Goal: Task Accomplishment & Management: Complete application form

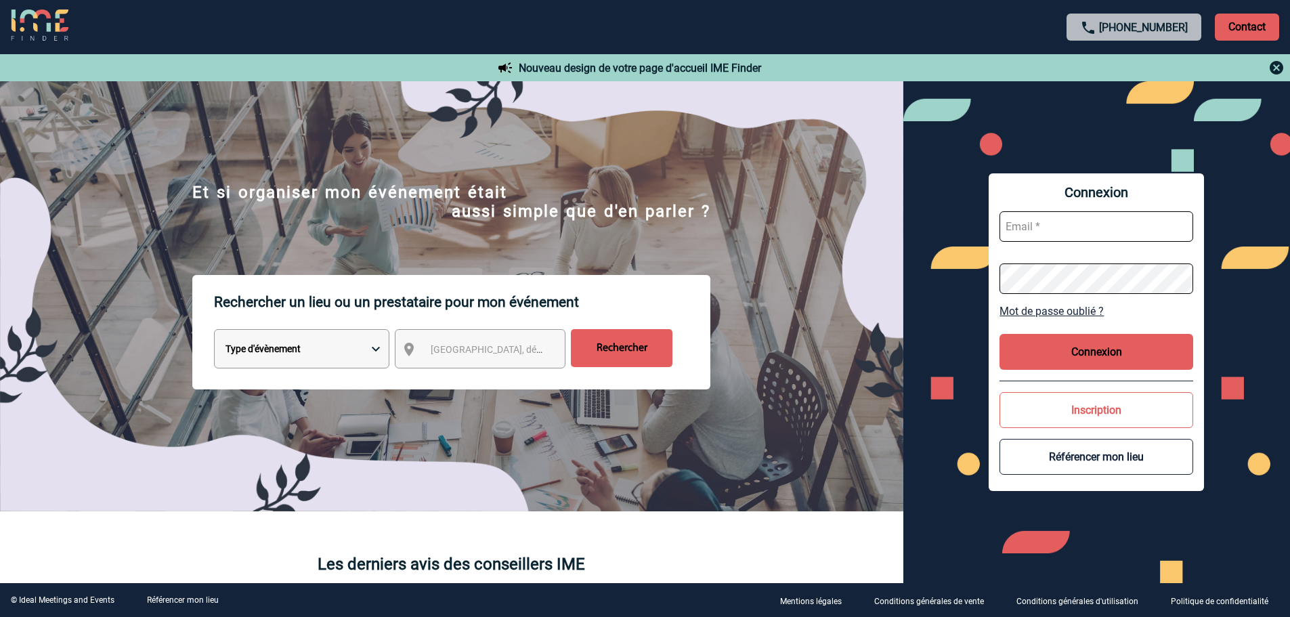
type input "[EMAIL_ADDRESS][DOMAIN_NAME]"
click at [1166, 341] on button "Connexion" at bounding box center [1097, 352] width 194 height 36
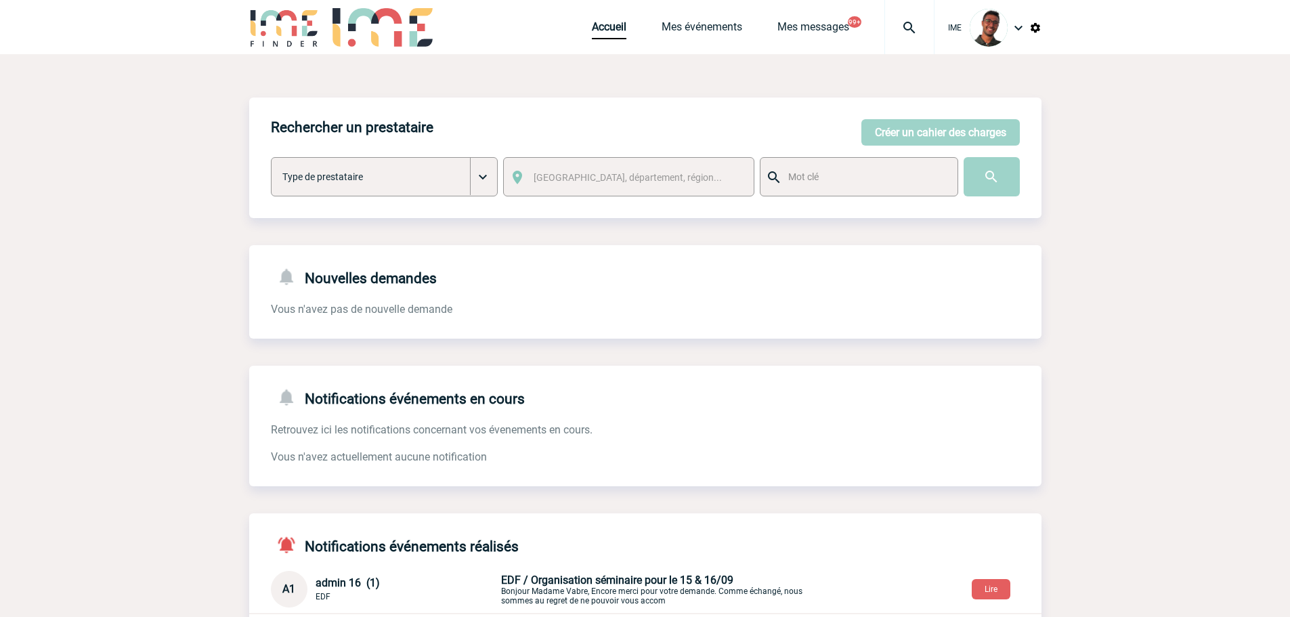
click at [289, 12] on img at bounding box center [284, 27] width 70 height 39
click at [960, 143] on button "Créer un cahier des charges" at bounding box center [940, 132] width 158 height 26
click at [925, 131] on button "Créer un cahier des charges" at bounding box center [940, 132] width 158 height 26
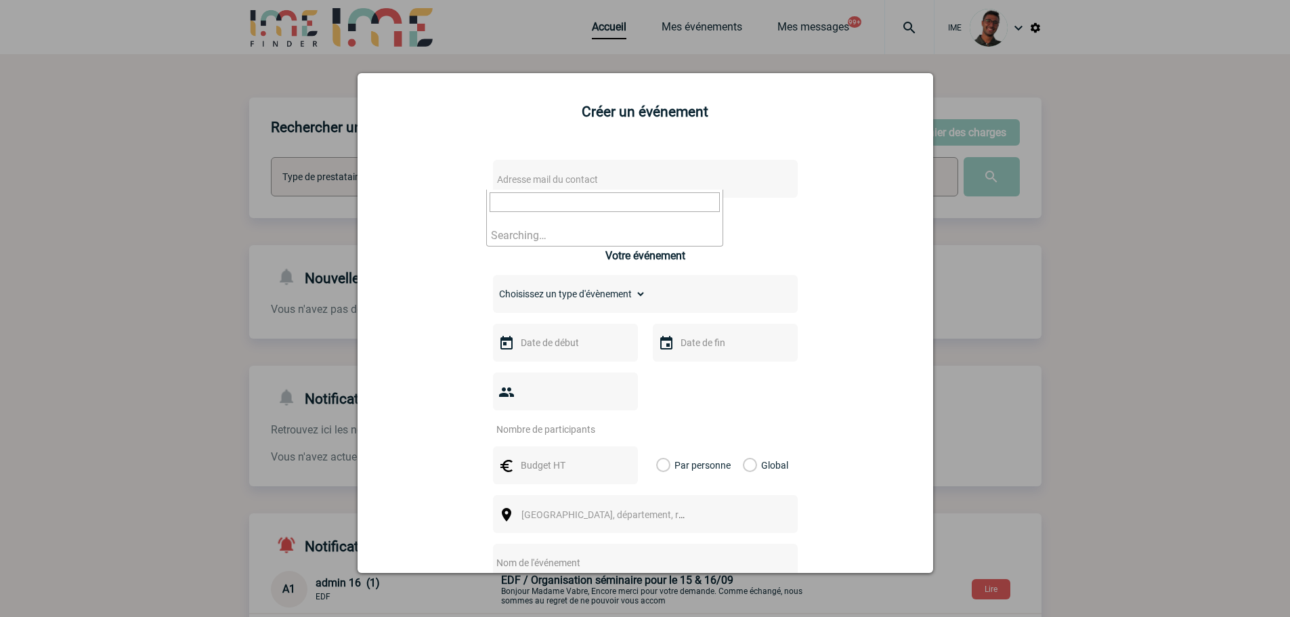
click at [614, 186] on span "Adresse mail du contact" at bounding box center [610, 179] width 237 height 19
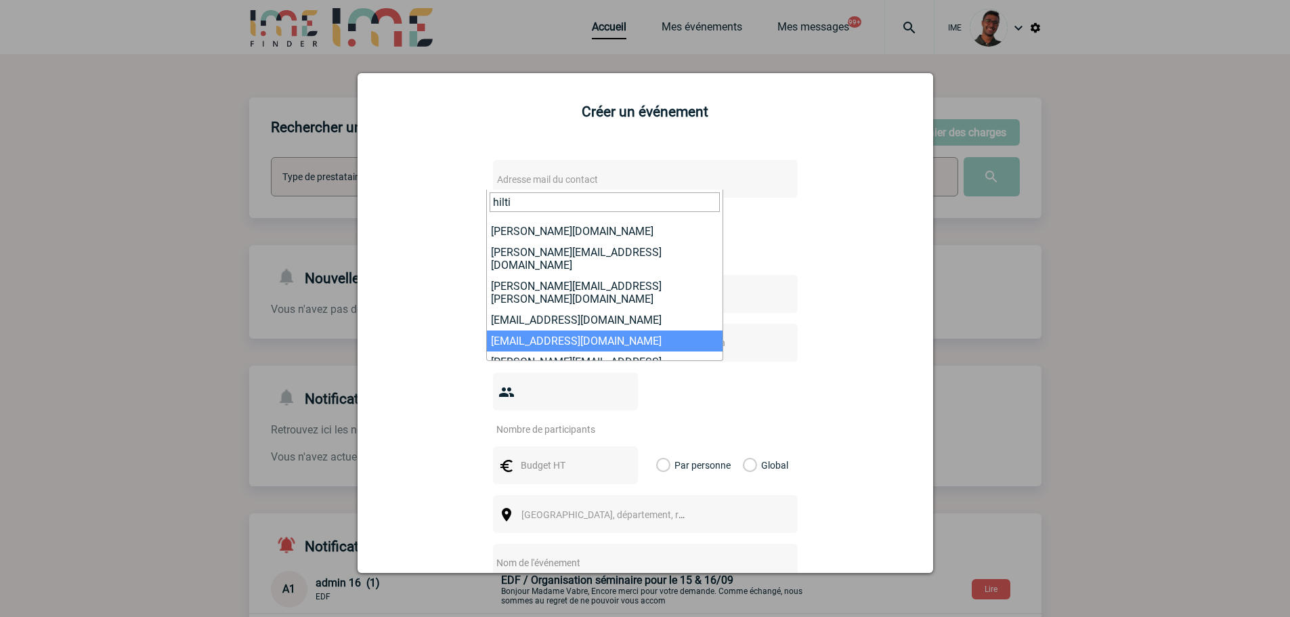
scroll to position [128, 0]
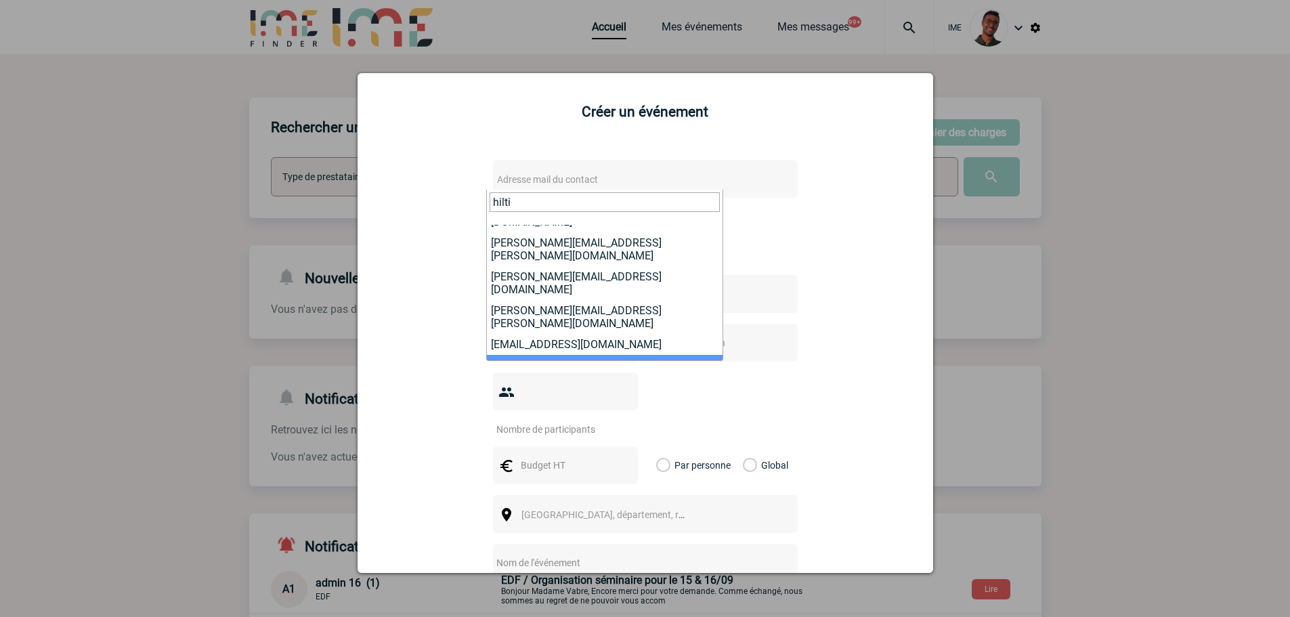
type input "hilti"
select select "132283"
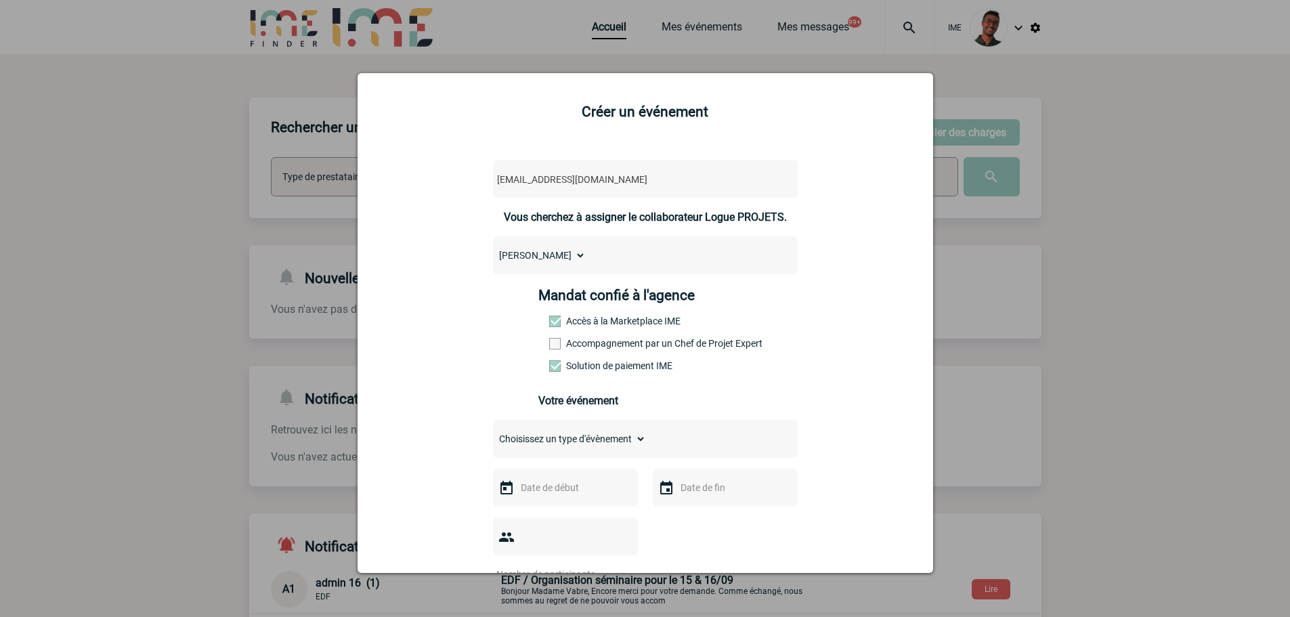
click at [568, 348] on label "Accompagnement par un Chef de Projet Expert" at bounding box center [579, 343] width 60 height 11
click at [0, 0] on input "Accompagnement par un Chef de Projet Expert" at bounding box center [0, 0] width 0 height 0
click at [530, 440] on select "Choisissez un type d'évènement Séminaire avec nuitée Séminaire sans nuitée Repa…" at bounding box center [569, 438] width 153 height 19
select select "2"
click at [493, 433] on select "Choisissez un type d'évènement Séminaire avec nuitée Séminaire sans nuitée Repa…" at bounding box center [569, 438] width 153 height 19
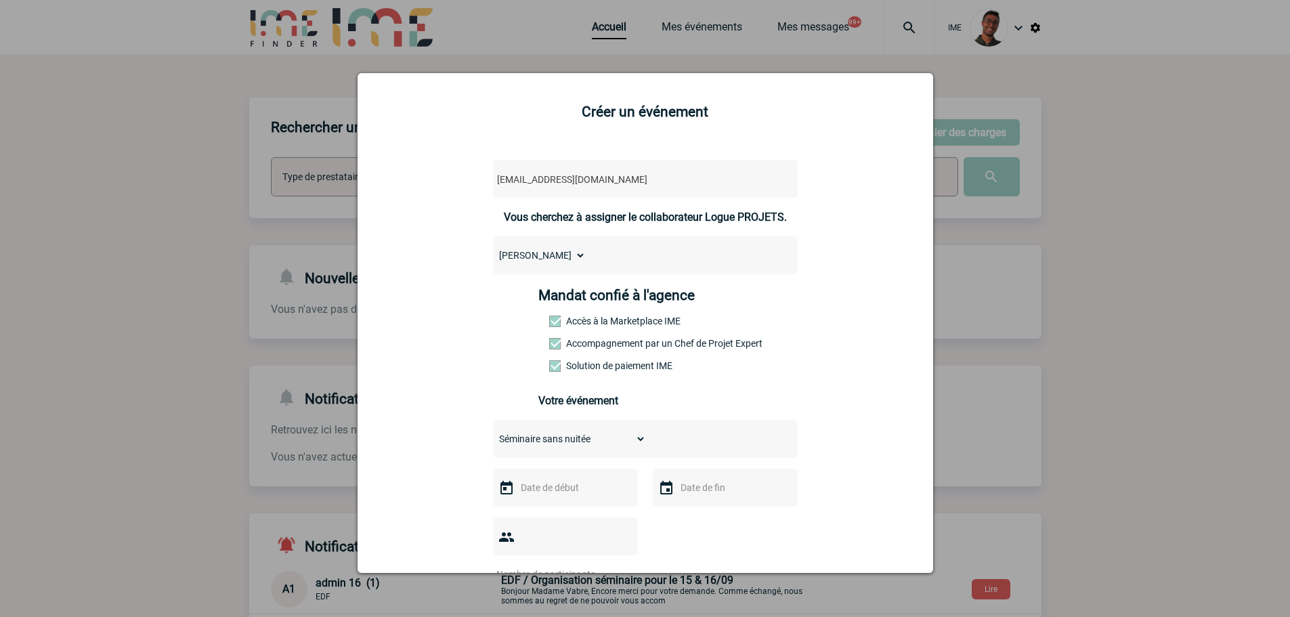
scroll to position [339, 0]
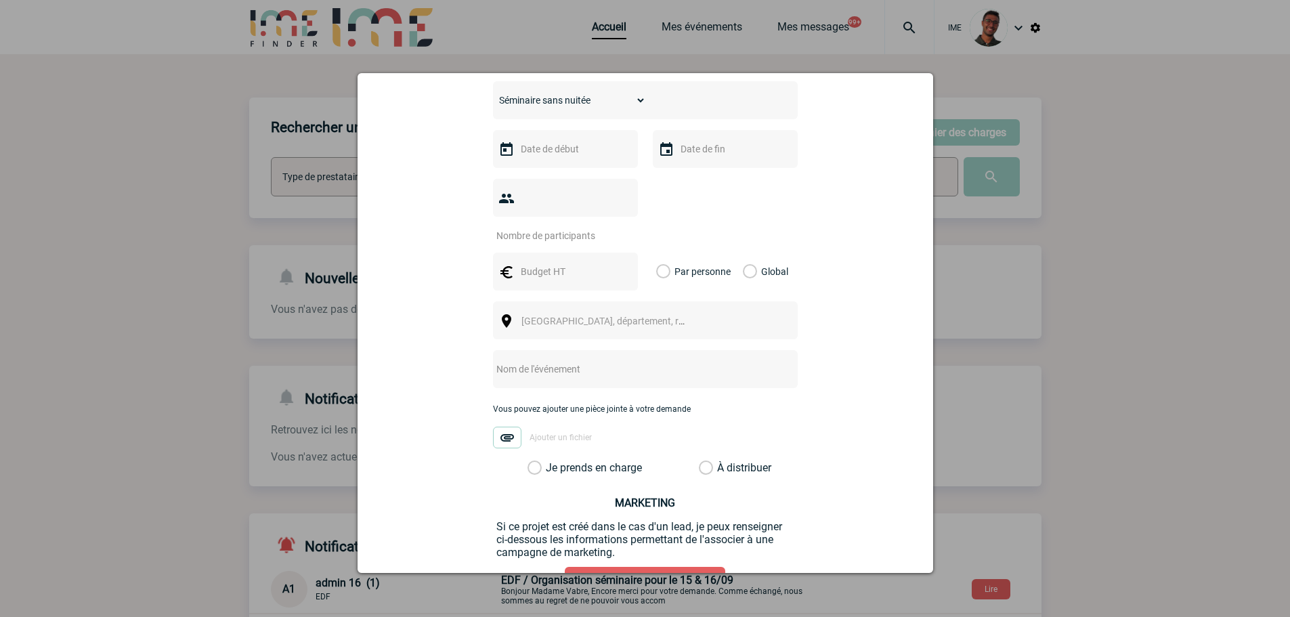
click at [560, 165] on div at bounding box center [565, 149] width 145 height 38
click at [564, 153] on input "text" at bounding box center [563, 149] width 93 height 18
click at [687, 175] on span "Suivant" at bounding box center [688, 176] width 11 height 11
click at [634, 225] on link "3" at bounding box center [633, 229] width 25 height 24
type input "03-10-2025"
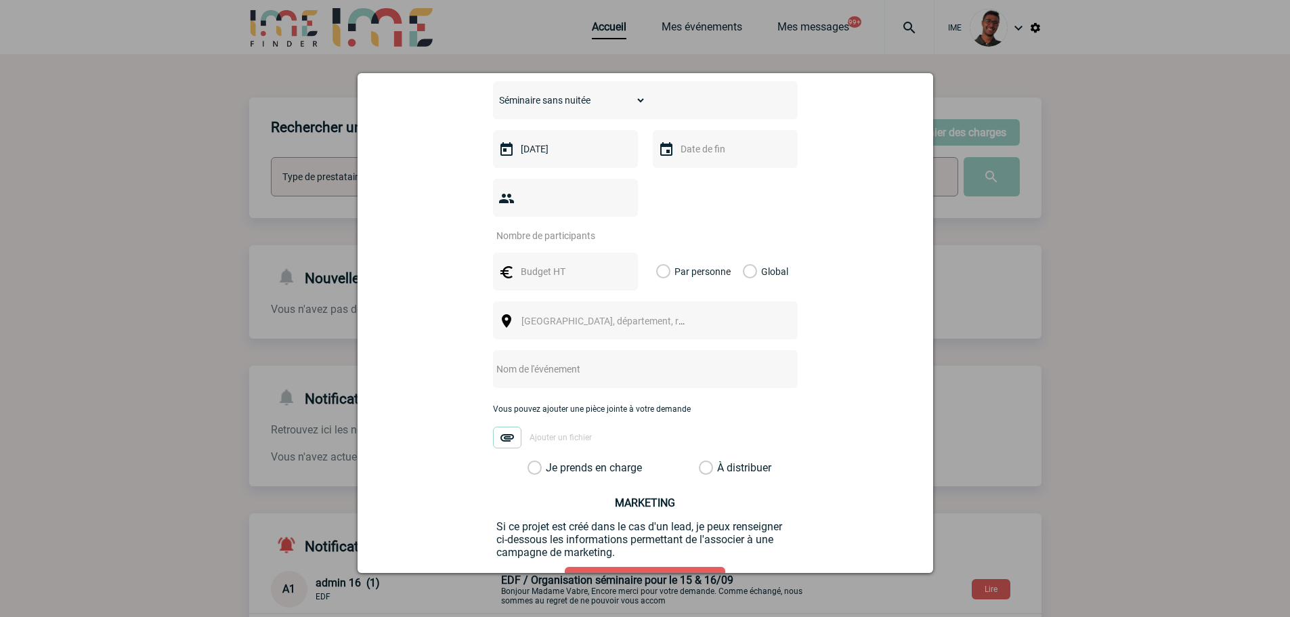
click at [714, 152] on input "text" at bounding box center [723, 149] width 93 height 18
drag, startPoint x: 793, startPoint y: 232, endPoint x: 752, endPoint y: 225, distance: 41.3
click at [792, 232] on link "3" at bounding box center [793, 229] width 25 height 24
type input "03-10-2025"
click at [503, 186] on div at bounding box center [565, 198] width 145 height 38
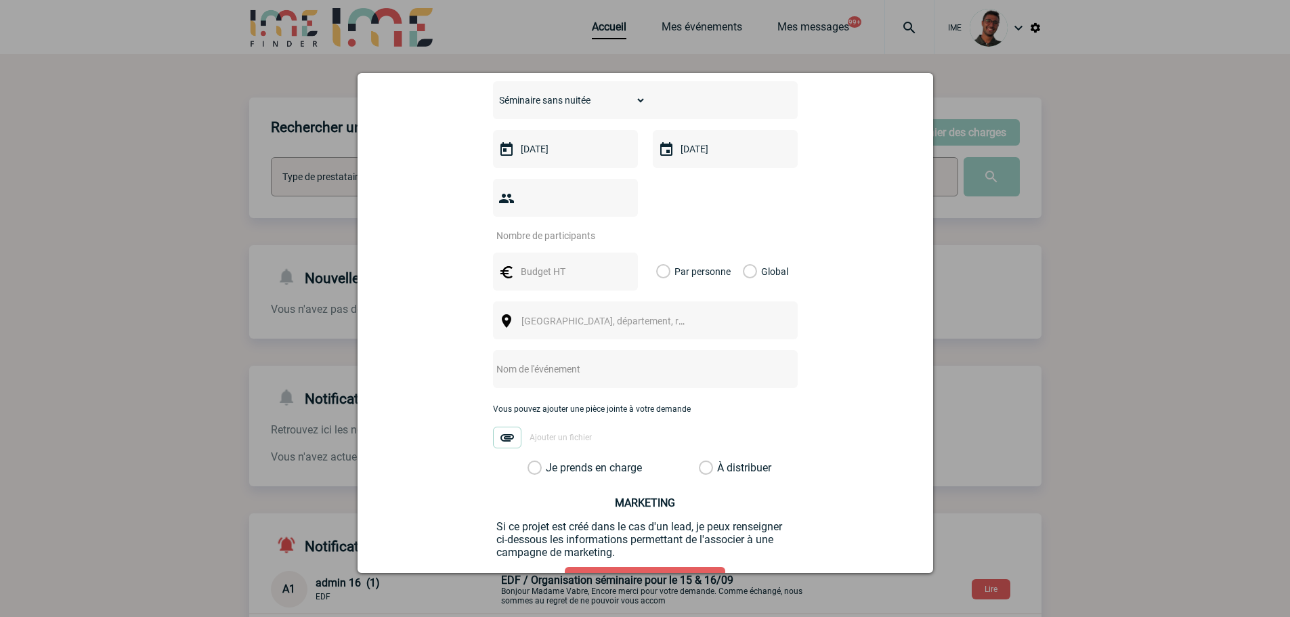
click at [542, 192] on div at bounding box center [565, 198] width 145 height 38
click at [545, 227] on input "number" at bounding box center [556, 236] width 127 height 18
type input "11"
click at [542, 263] on input "text" at bounding box center [563, 272] width 93 height 18
type input "495"
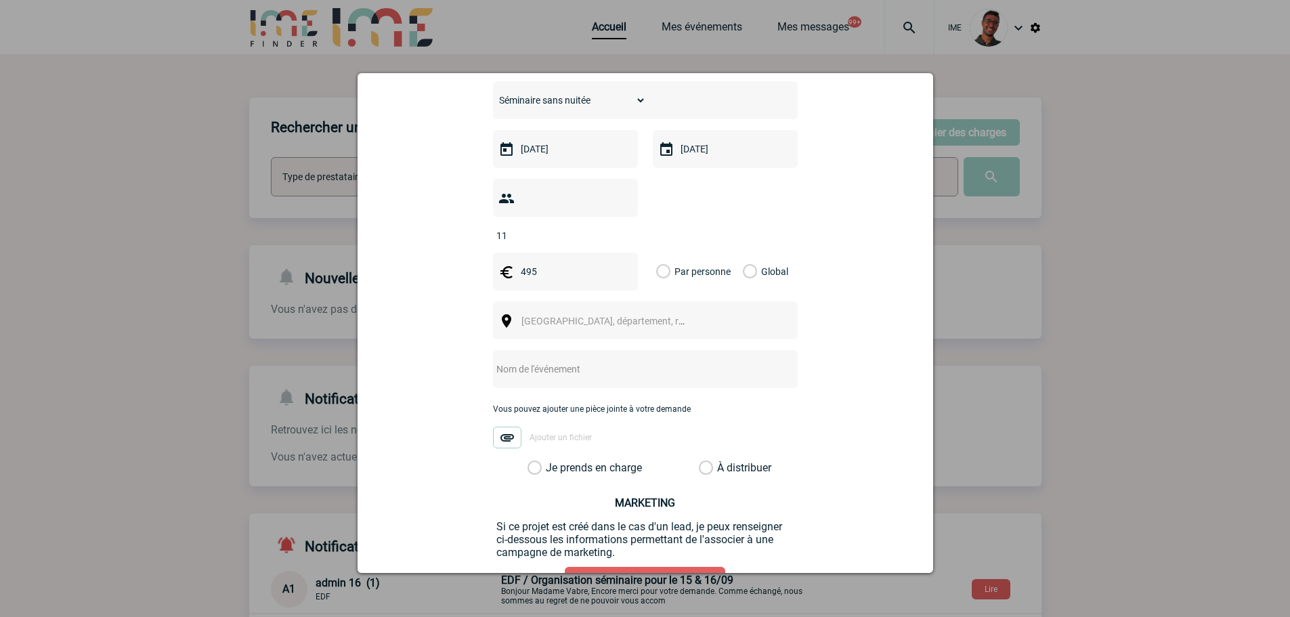
click at [752, 255] on label "Global" at bounding box center [747, 272] width 9 height 38
click at [0, 0] on input "Global" at bounding box center [0, 0] width 0 height 0
click at [652, 312] on span "Ville, département, région..." at bounding box center [609, 321] width 186 height 19
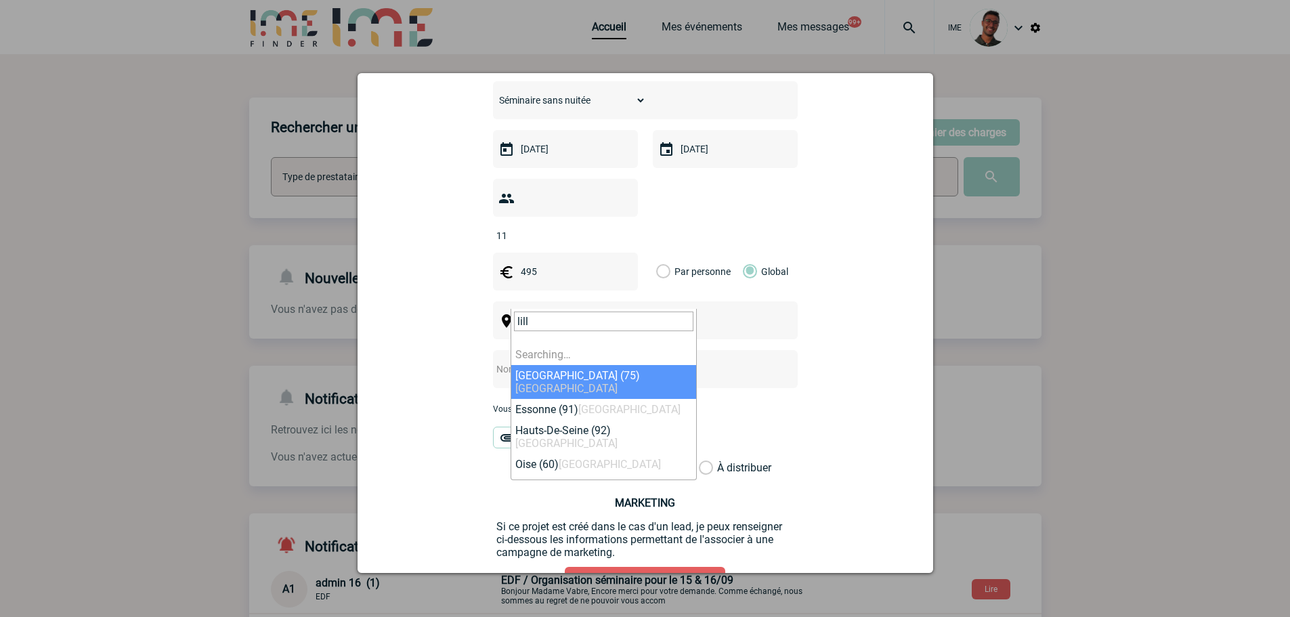
type input "lille"
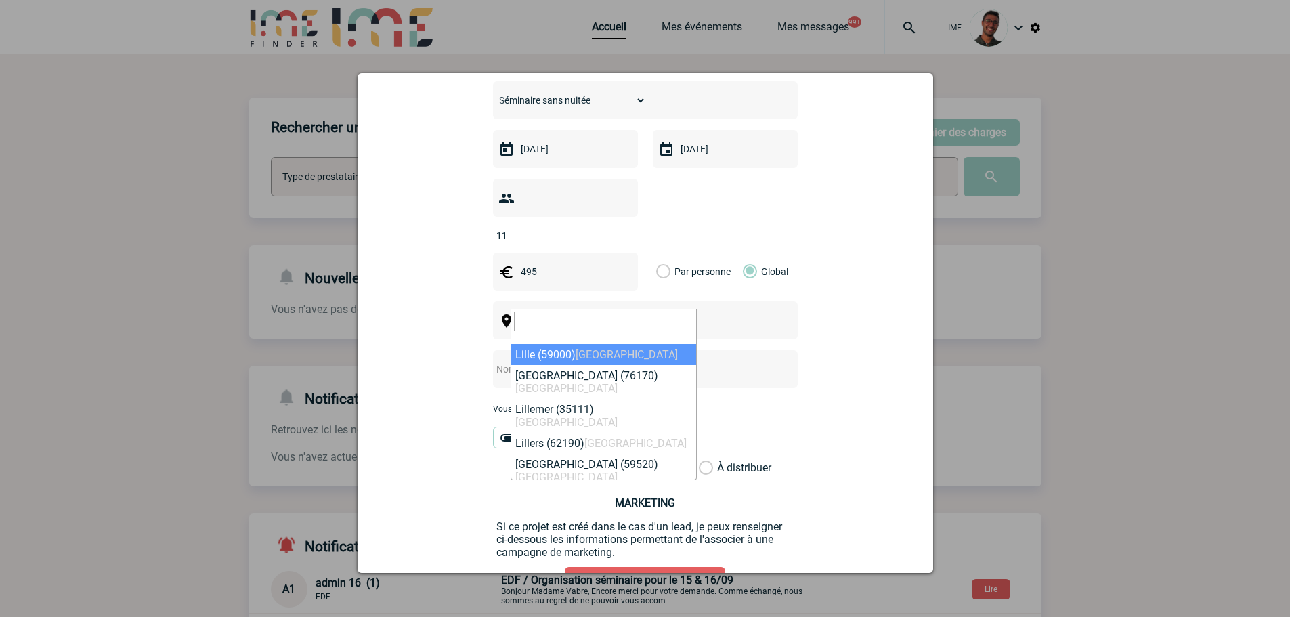
select select "15081"
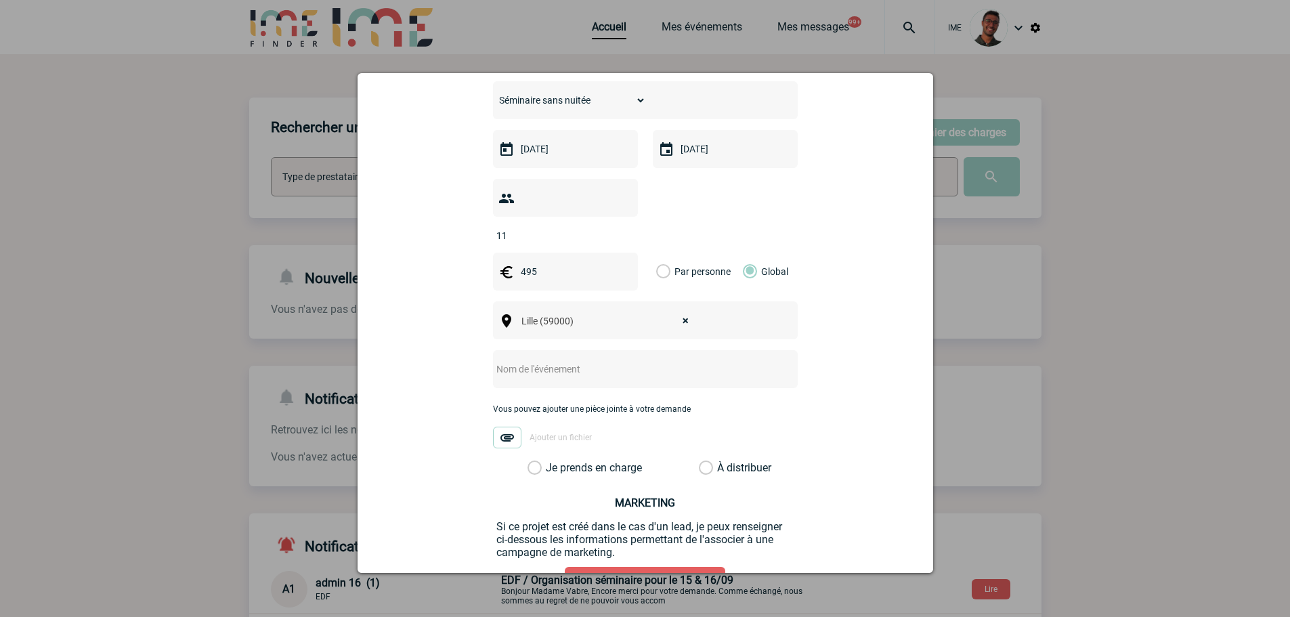
click at [540, 367] on div "Choisissez un type d'évènement Séminaire avec nuitée Séminaire sans nuitée Repa…" at bounding box center [645, 277] width 305 height 393
click at [547, 360] on input "text" at bounding box center [627, 369] width 269 height 18
type input "S"
type input "Réunion régionale Hilti"
click at [551, 461] on label "Je prends en charge" at bounding box center [539, 468] width 23 height 14
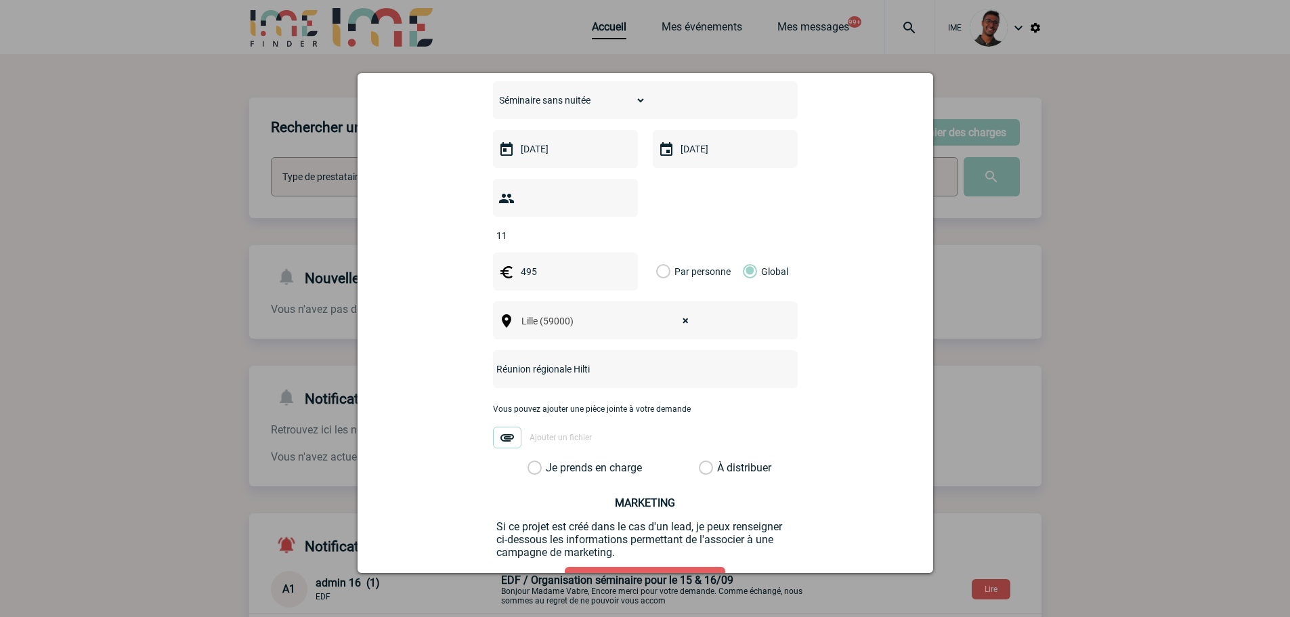
click at [0, 0] on input "Je prends en charge" at bounding box center [0, 0] width 0 height 0
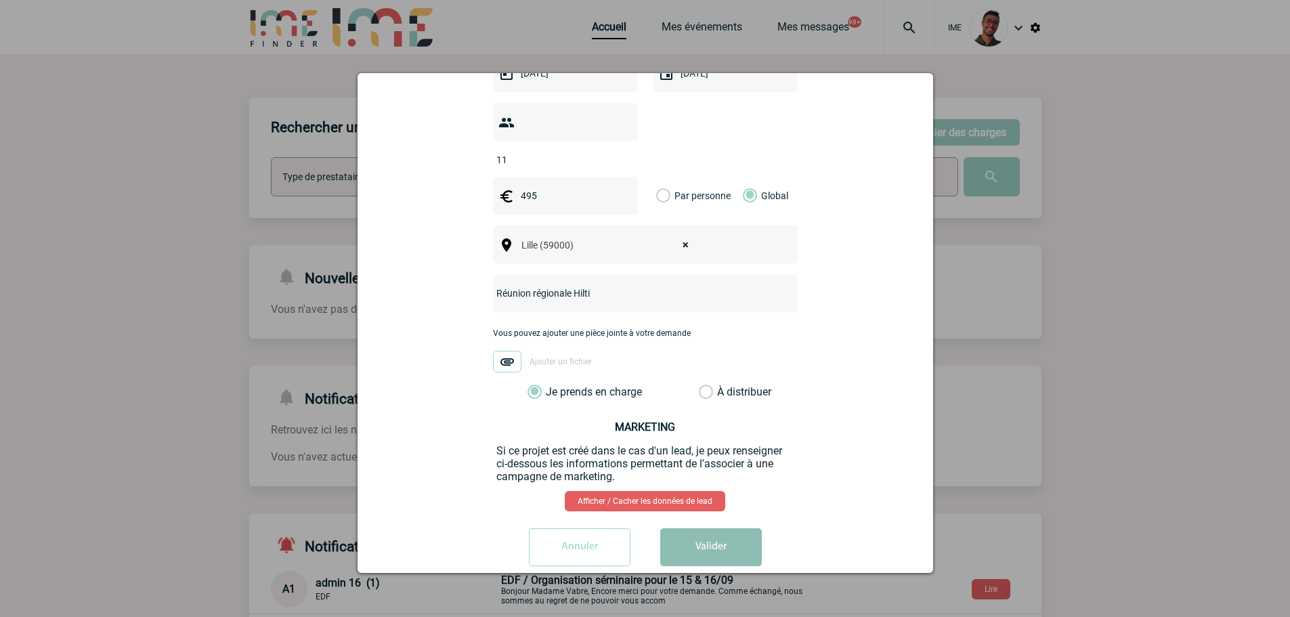
scroll to position [417, 0]
drag, startPoint x: 714, startPoint y: 545, endPoint x: 716, endPoint y: 532, distance: 13.0
click at [717, 542] on div "Annuler Valider" at bounding box center [646, 550] width 542 height 48
click at [716, 532] on button "Valider" at bounding box center [711, 545] width 102 height 38
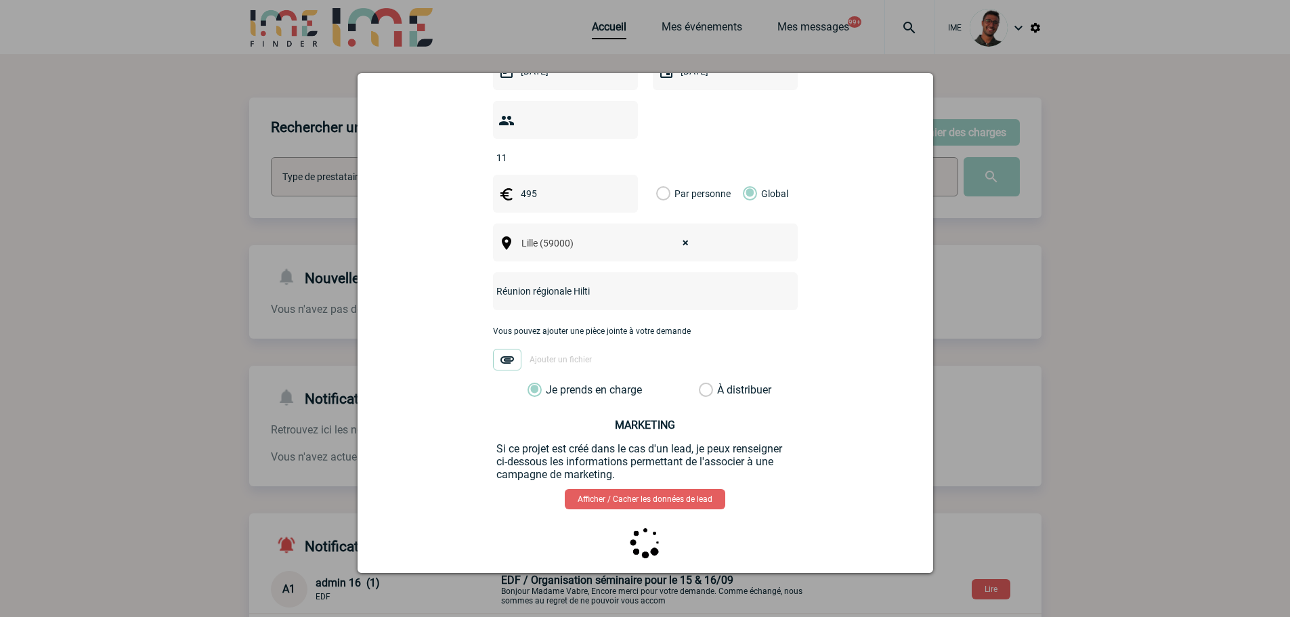
scroll to position [0, 0]
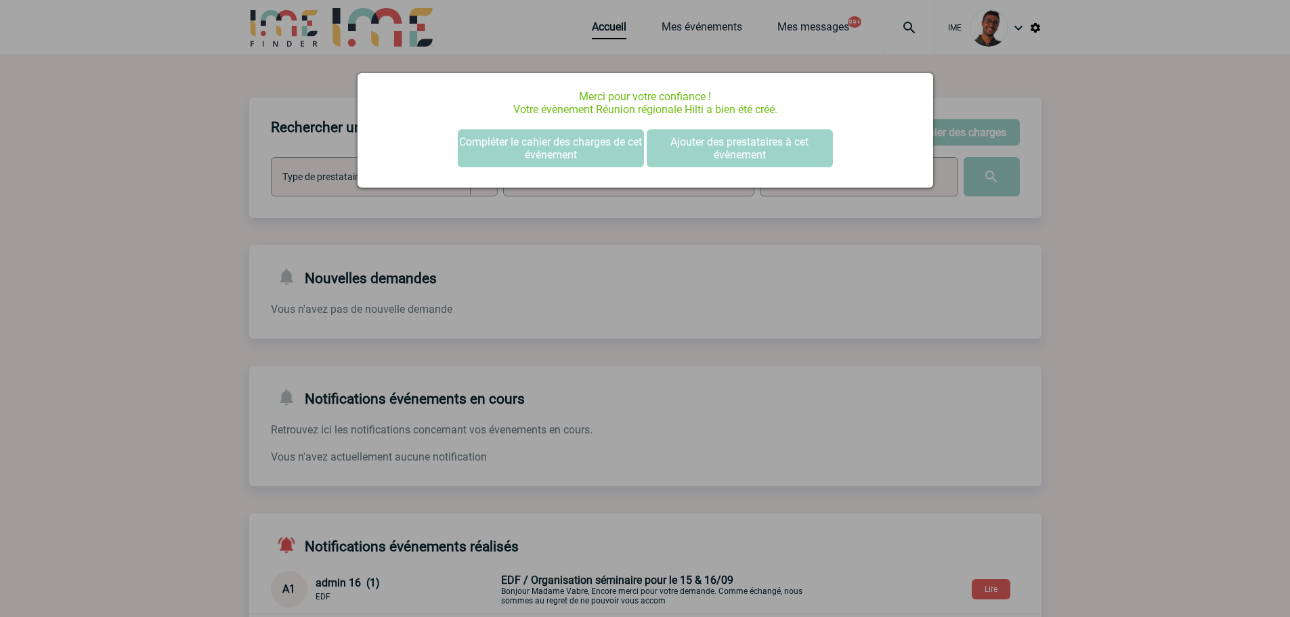
drag, startPoint x: 158, startPoint y: 291, endPoint x: 215, endPoint y: 230, distance: 84.3
click at [165, 283] on div at bounding box center [645, 308] width 1290 height 617
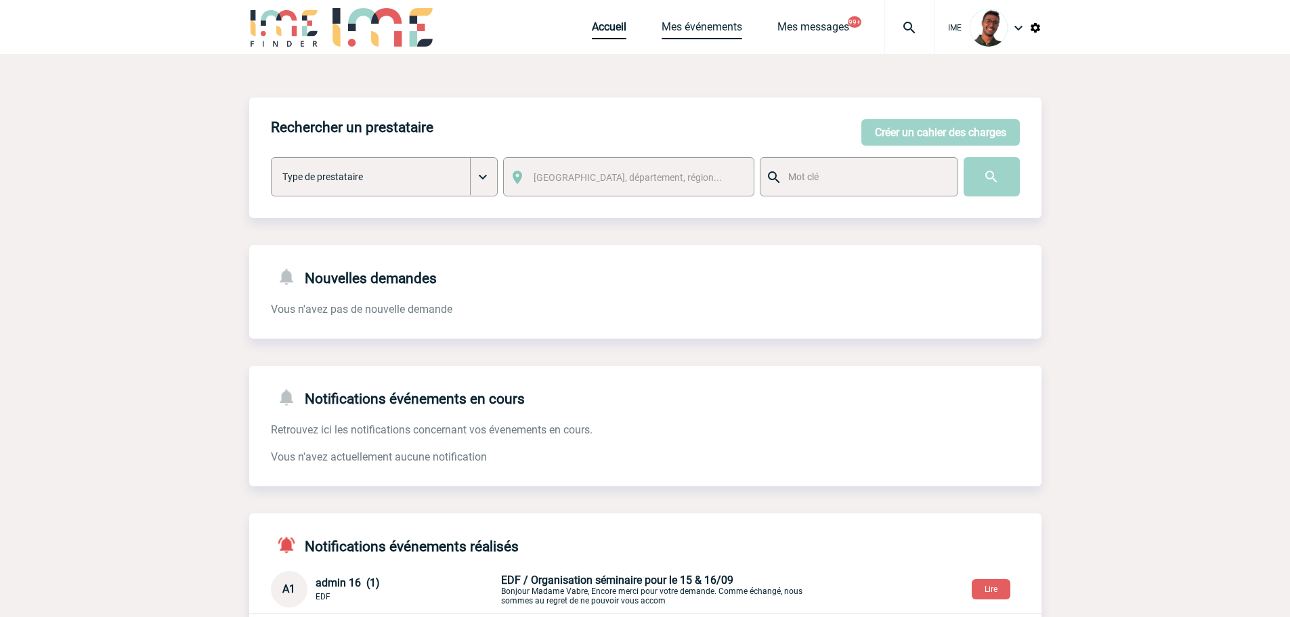
click at [719, 34] on body "IME Accueil Mes événements" at bounding box center [645, 417] width 1290 height 834
click at [726, 29] on link "Mes événements" at bounding box center [702, 29] width 81 height 19
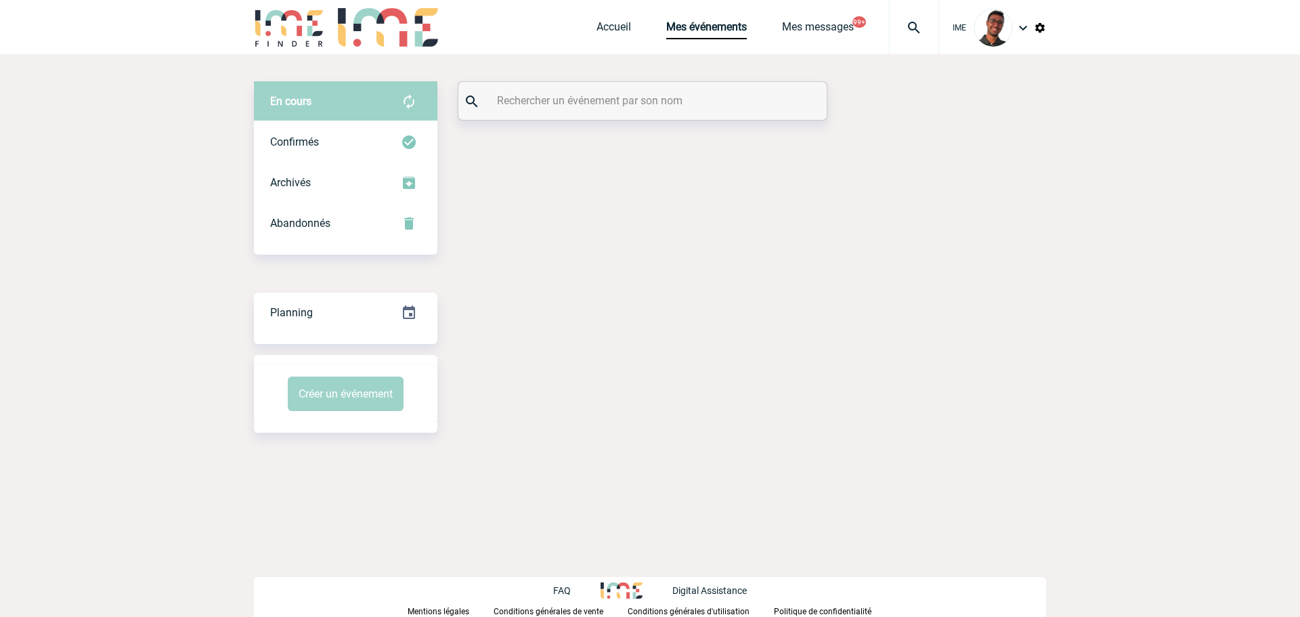
click at [586, 93] on input "text" at bounding box center [644, 101] width 301 height 20
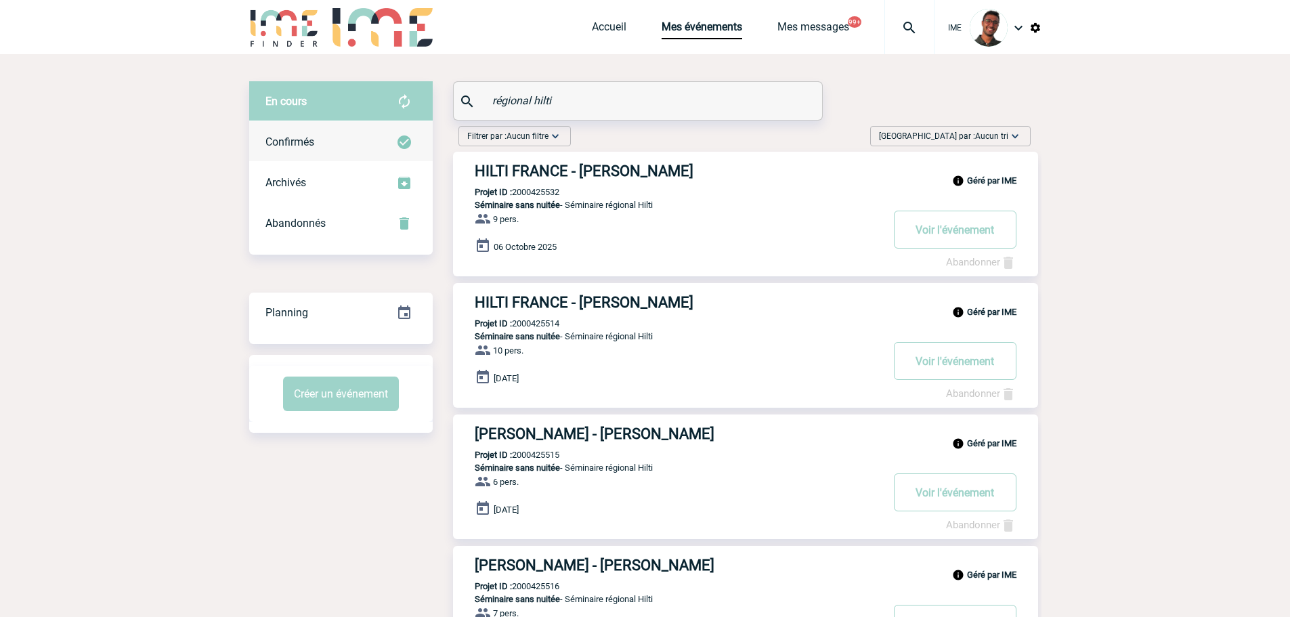
click at [326, 125] on div "Confirmés" at bounding box center [341, 142] width 184 height 41
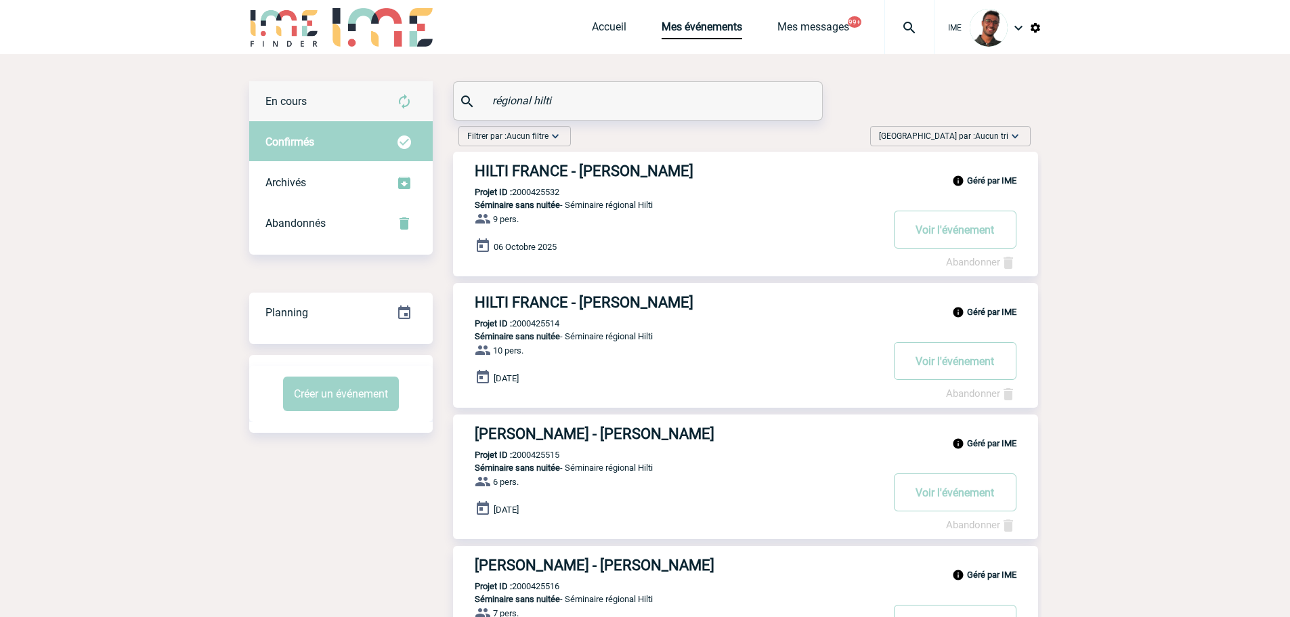
click at [361, 100] on div "En cours" at bounding box center [341, 101] width 184 height 41
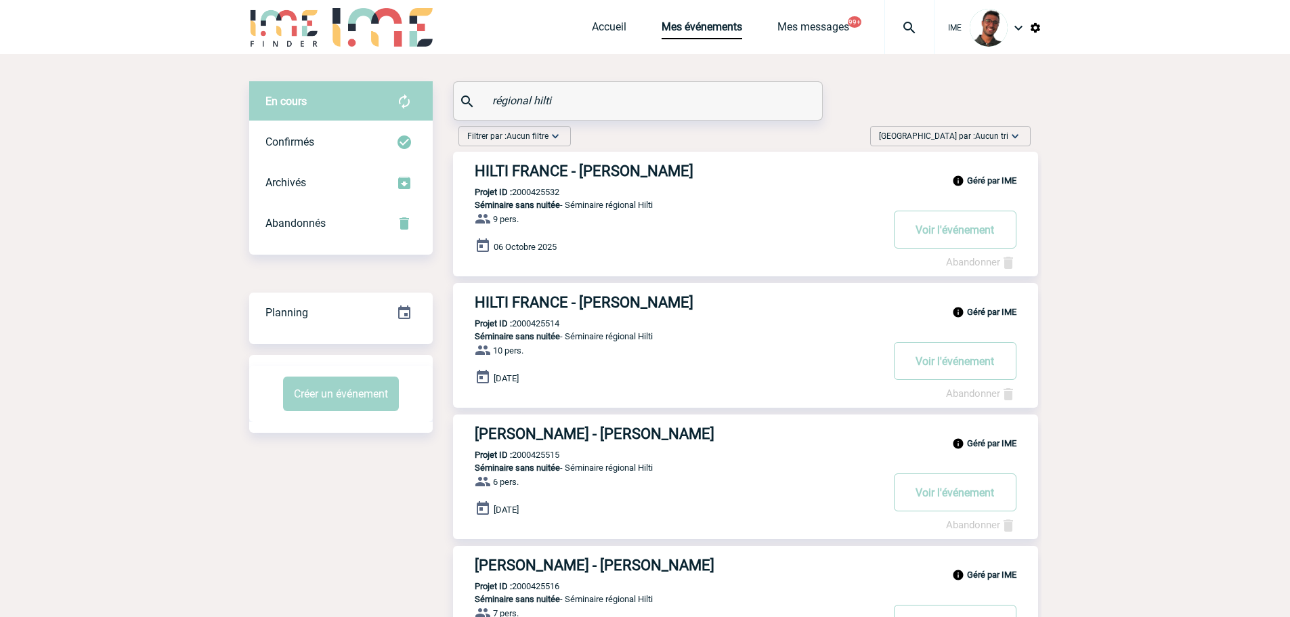
drag, startPoint x: 567, startPoint y: 102, endPoint x: 446, endPoint y: 106, distance: 120.6
click at [446, 106] on div "En cours En cours Confirmés Archivés Abandonnés En cours Confirmés Archivés Aba…" at bounding box center [645, 456] width 792 height 751
click at [532, 96] on input "régional hilti" at bounding box center [639, 101] width 301 height 20
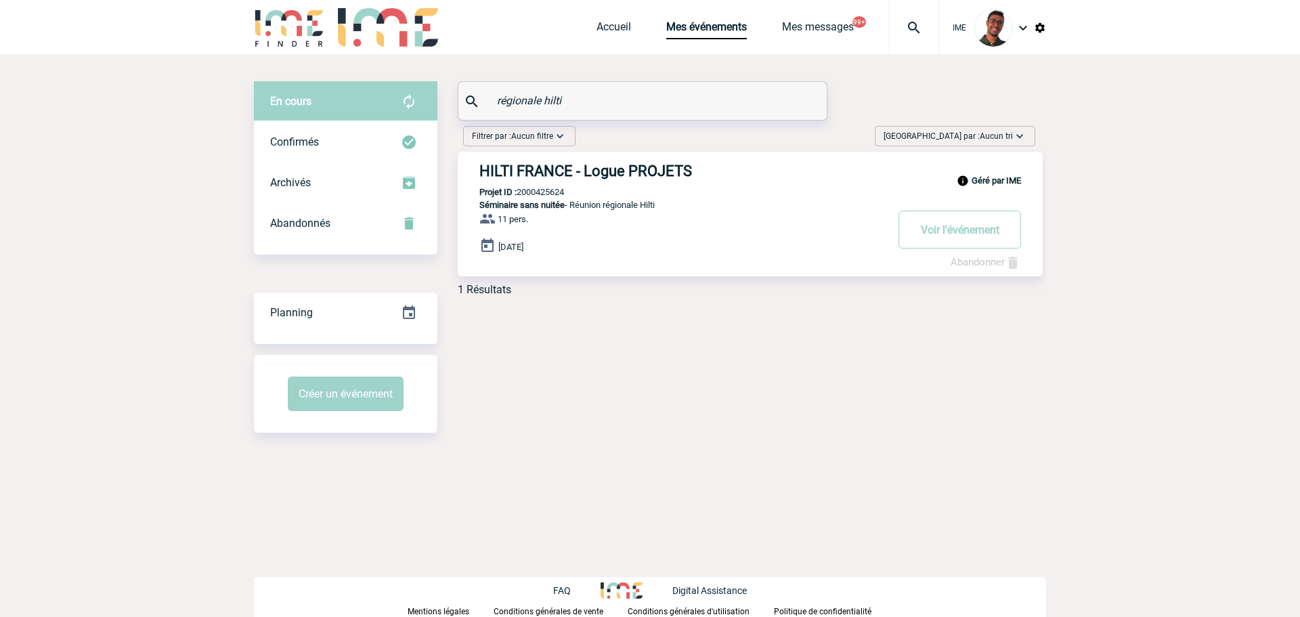
type input "régionale hilti"
drag, startPoint x: 570, startPoint y: 100, endPoint x: 444, endPoint y: 99, distance: 126.0
click at [444, 99] on div "En cours En cours Confirmés Archivés Abandonnés En cours Confirmés Archivés Aba…" at bounding box center [650, 194] width 792 height 226
click at [305, 25] on img at bounding box center [289, 27] width 70 height 39
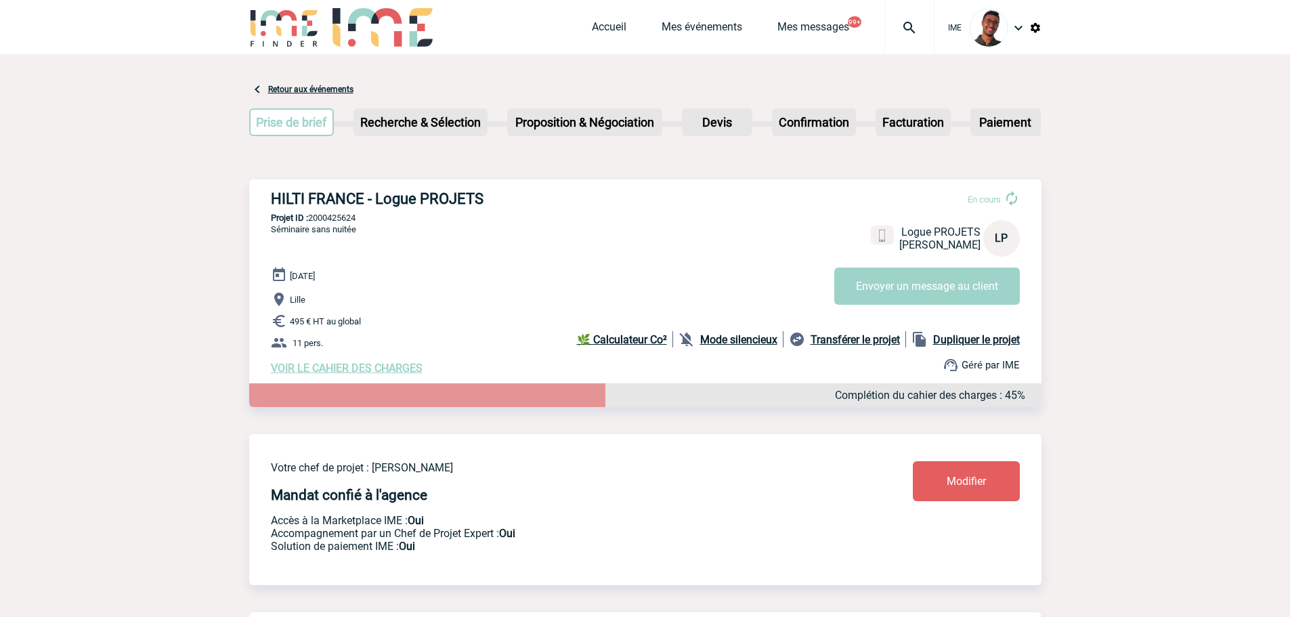
click at [739, 346] on b "Mode silencieux" at bounding box center [738, 339] width 77 height 13
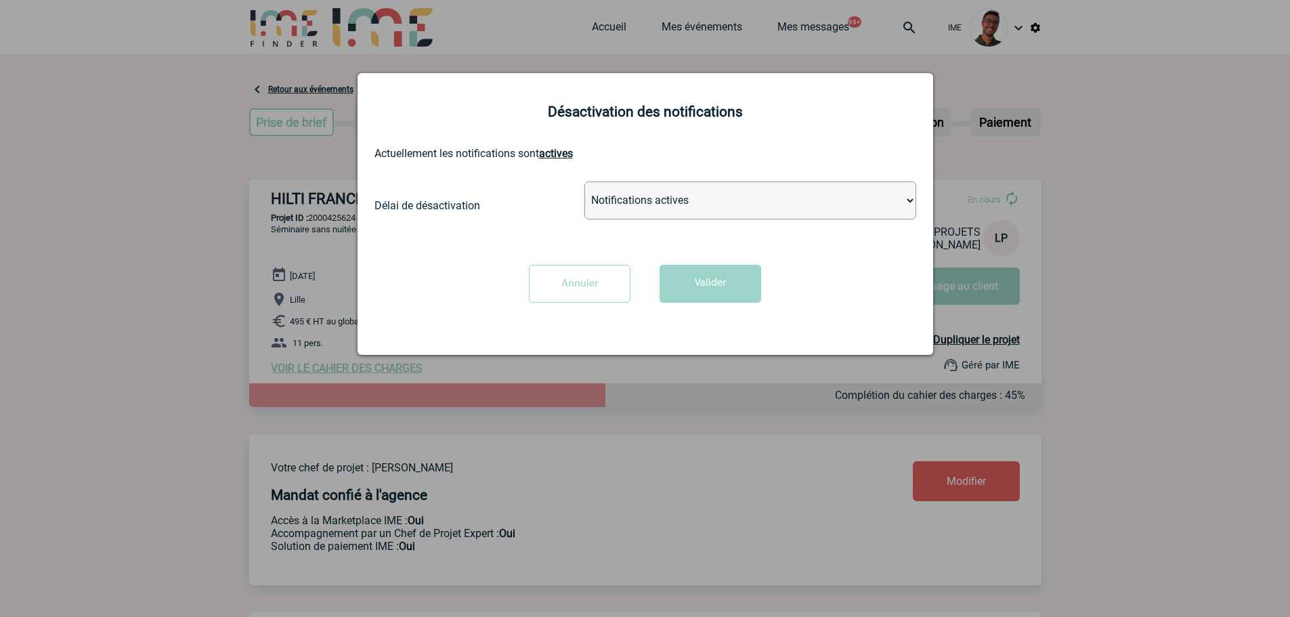
drag, startPoint x: 683, startPoint y: 202, endPoint x: 684, endPoint y: 320, distance: 118.5
click at [684, 206] on select "Notifications actives Désactiver pour 2 heures Désactiver pour 1 semaines Désac…" at bounding box center [750, 201] width 332 height 38
select select "infinite"
click at [584, 182] on select "Notifications actives Désactiver pour 2 heures Désactiver pour 1 semaines Désac…" at bounding box center [750, 201] width 332 height 38
click at [702, 280] on button "Valider" at bounding box center [711, 284] width 102 height 38
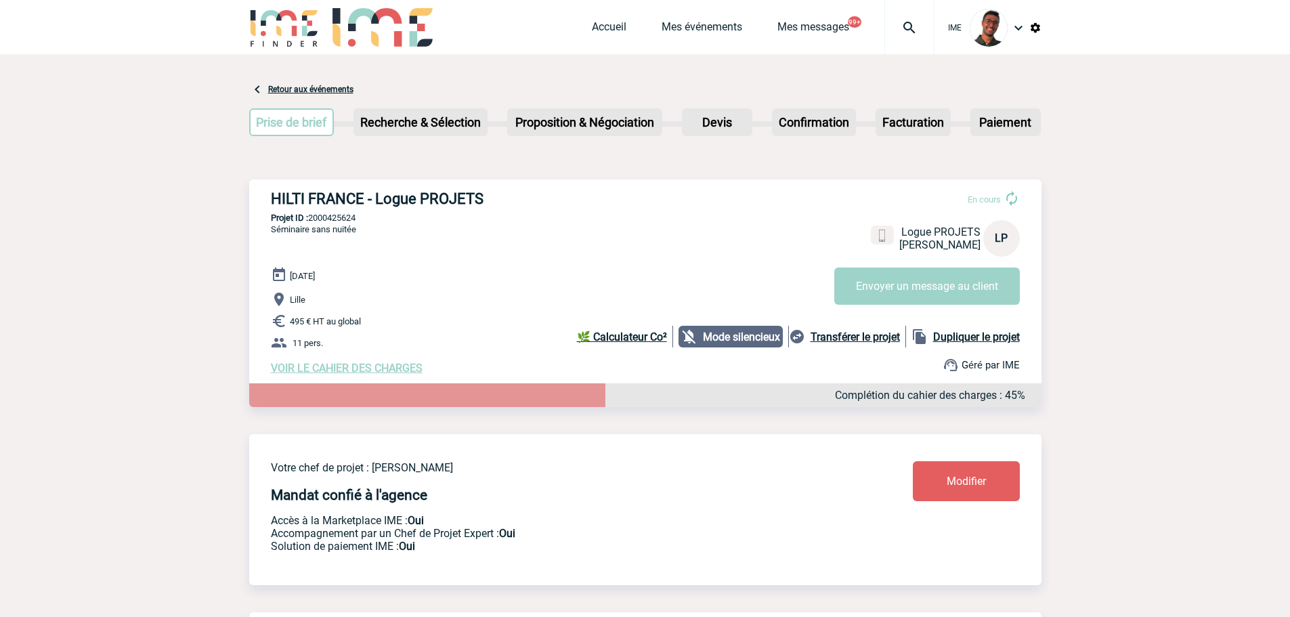
click at [331, 217] on p "Projet ID : 2000425624" at bounding box center [645, 218] width 792 height 10
copy p "2000425624"
click at [503, 239] on div "HILTI FRANCE - Logue PROJETS En cours Logue PROJETS HILTI FRANCE LP Envoyer un …" at bounding box center [645, 282] width 792 height 206
click at [622, 319] on p "495 € HT au global" at bounding box center [656, 321] width 771 height 16
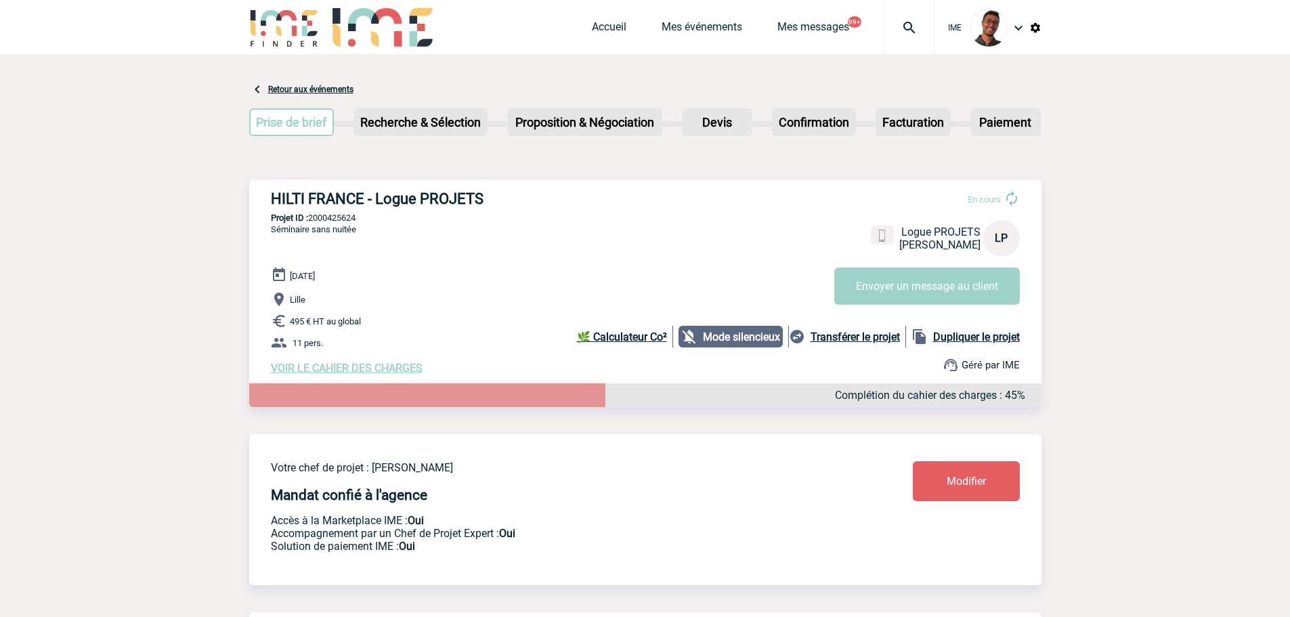
click at [383, 373] on span "VOIR LE CAHIER DES CHARGES" at bounding box center [347, 368] width 152 height 13
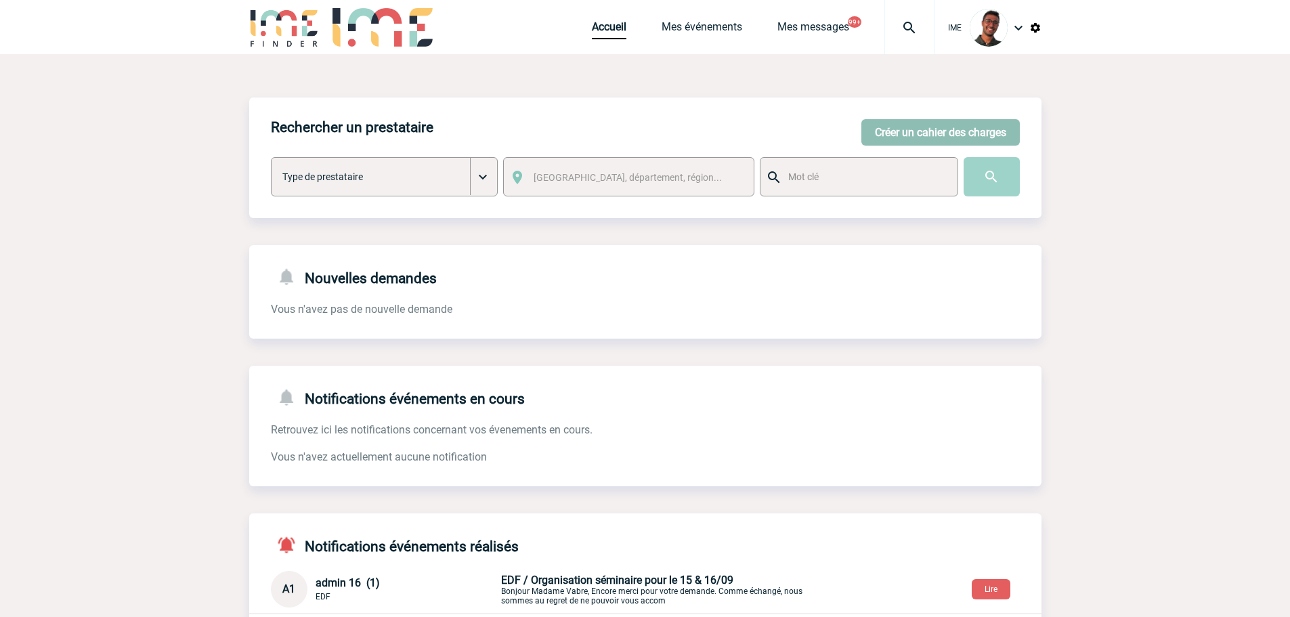
drag, startPoint x: 1035, startPoint y: 149, endPoint x: 1015, endPoint y: 142, distance: 20.8
click at [1035, 149] on div "Rechercher un prestataire [PERSON_NAME] un cahier des charges [PERSON_NAME] un …" at bounding box center [645, 158] width 792 height 121
click at [1000, 137] on button "Créer un cahier des charges" at bounding box center [940, 132] width 158 height 26
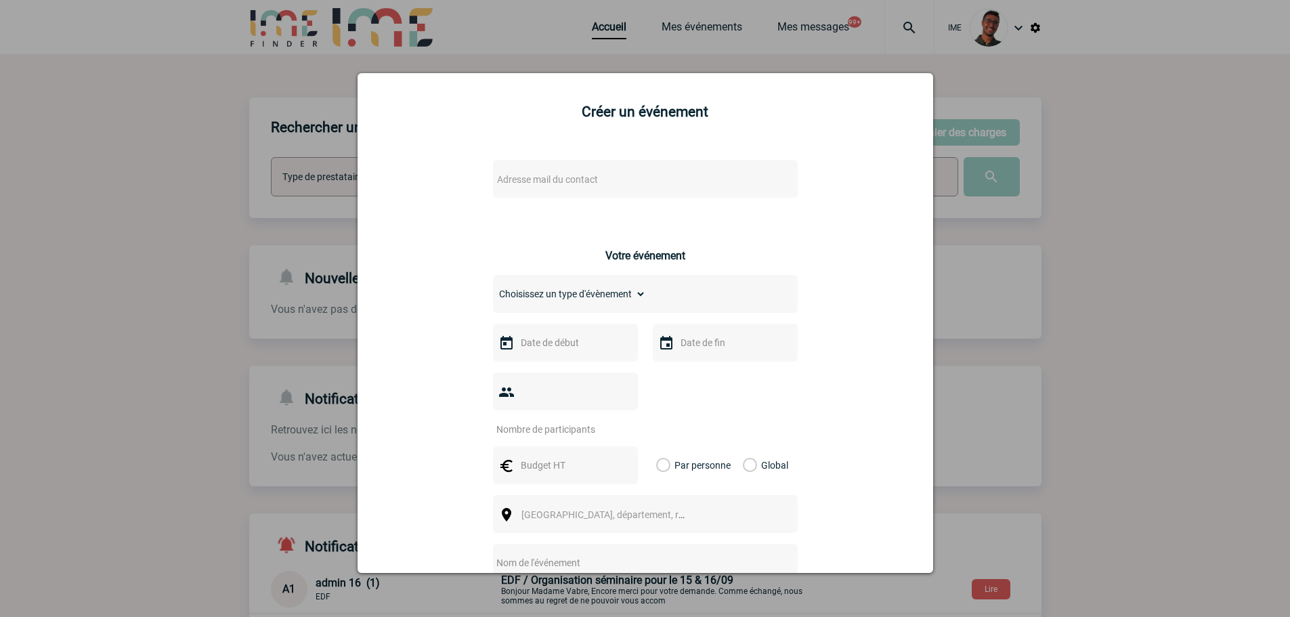
click at [561, 178] on span "Adresse mail du contact" at bounding box center [547, 179] width 101 height 11
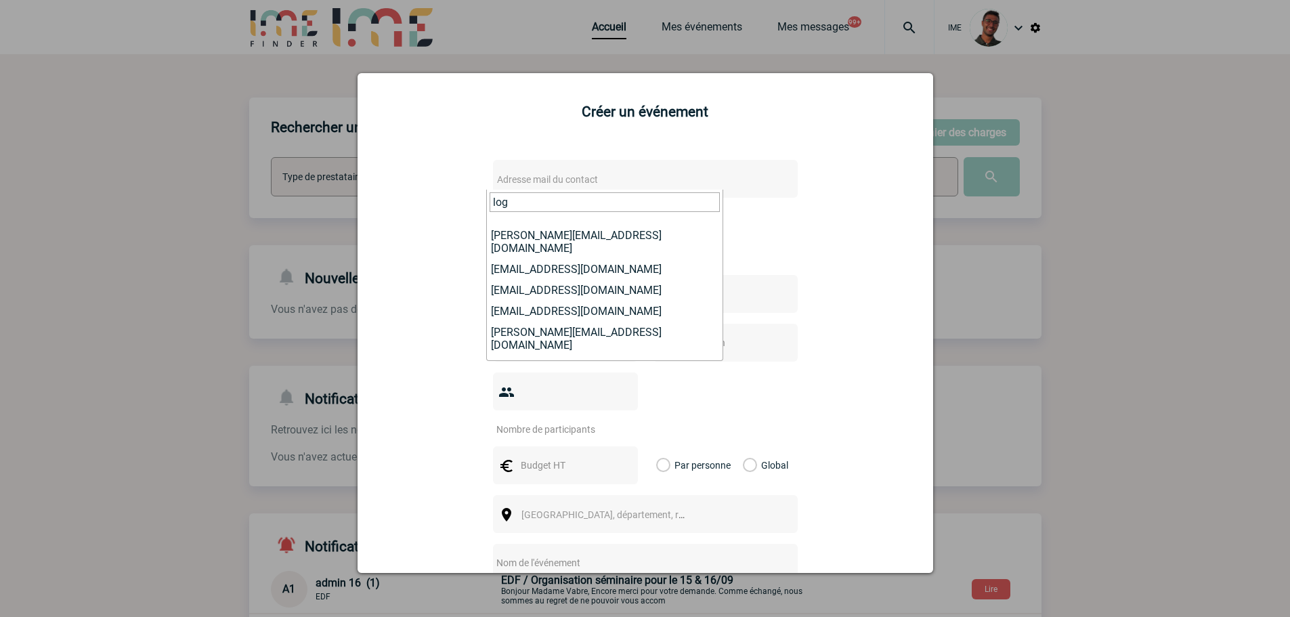
drag, startPoint x: 521, startPoint y: 192, endPoint x: 445, endPoint y: 217, distance: 80.1
click at [446, 217] on body "IME Accueil Mes événements" at bounding box center [645, 417] width 1290 height 834
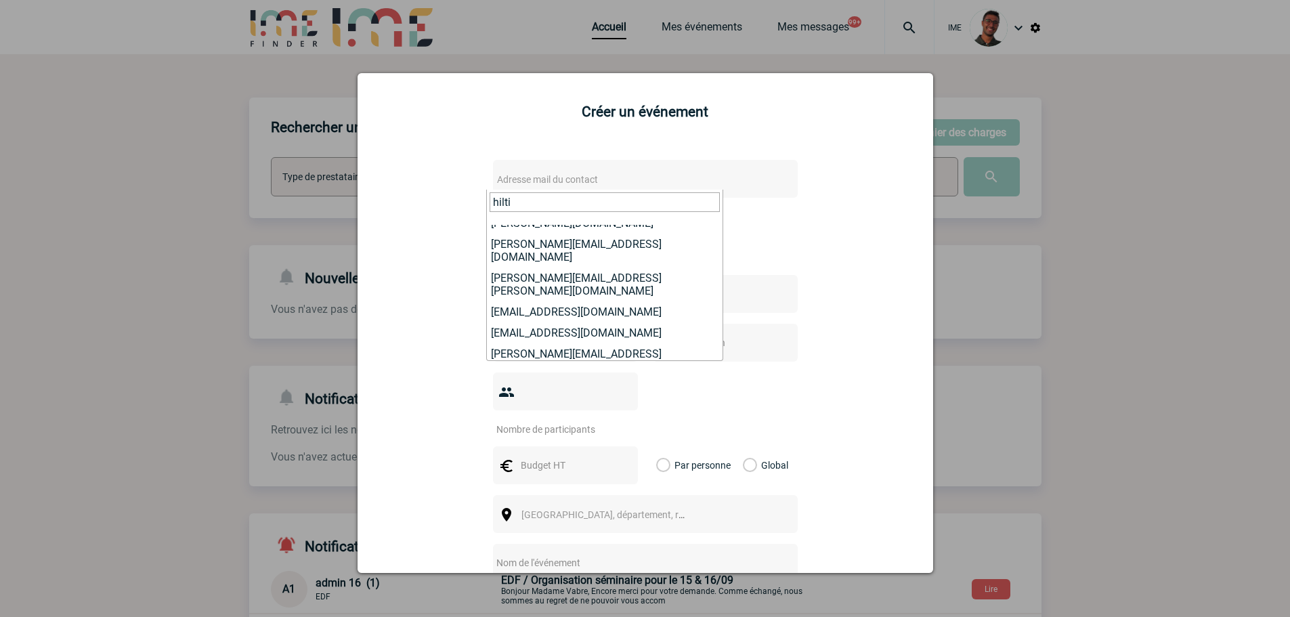
scroll to position [128, 0]
type input "hilti"
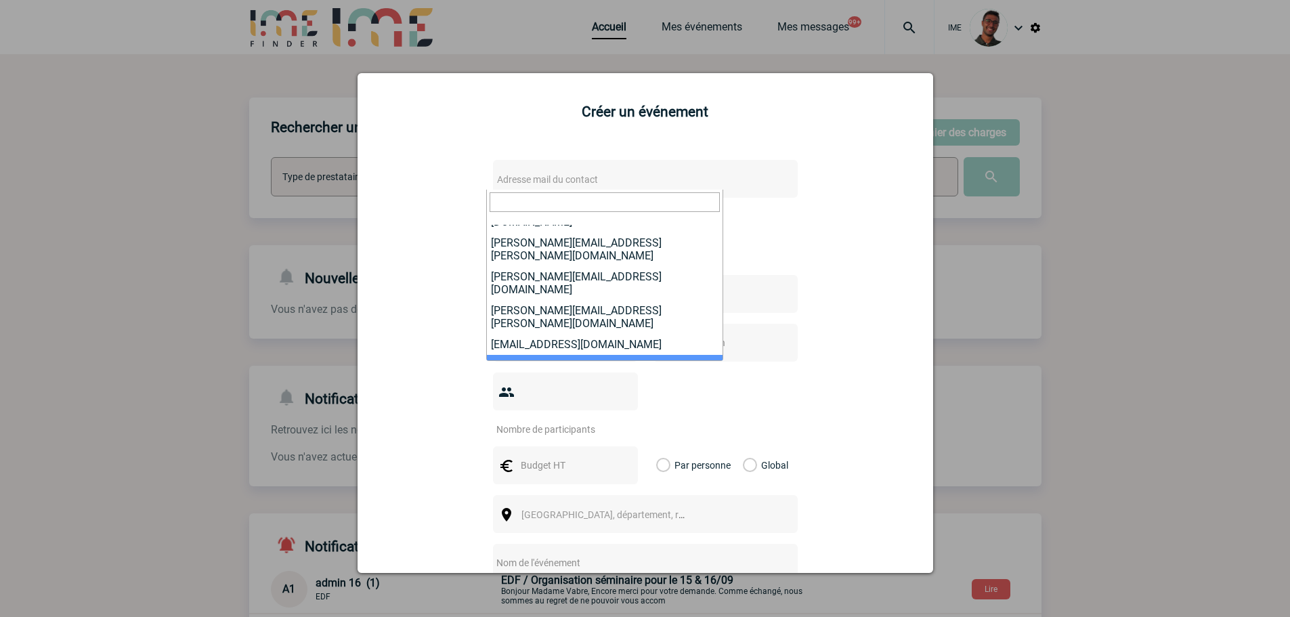
select select "132283"
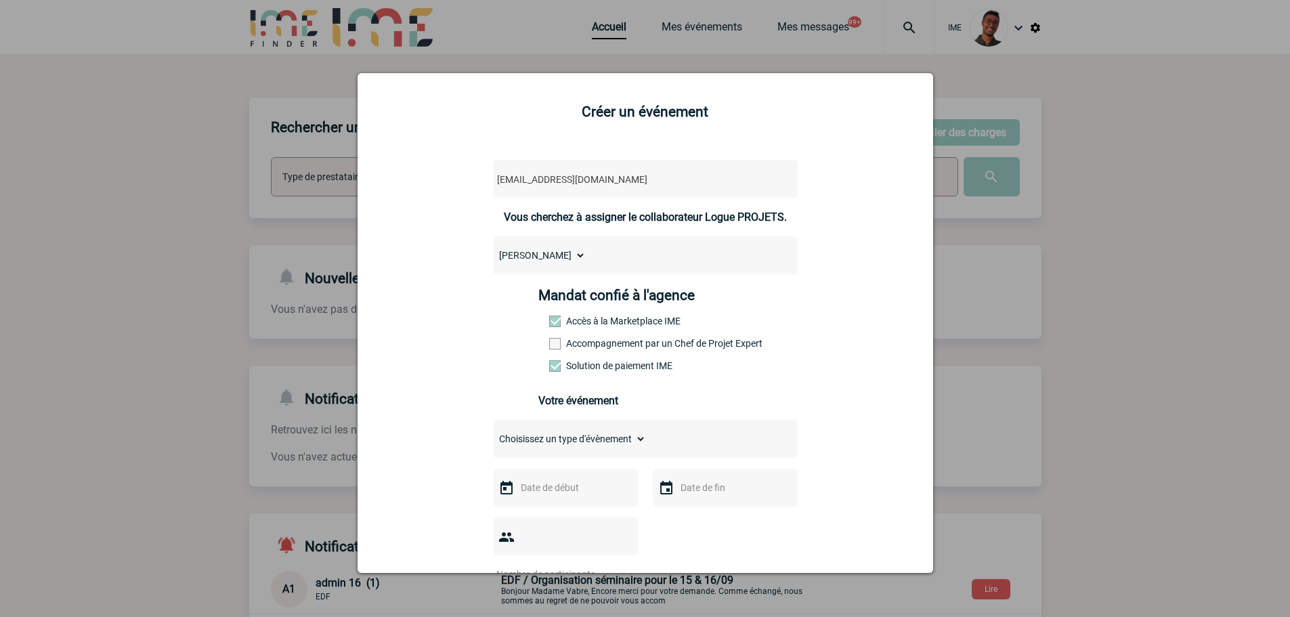
click at [574, 348] on label "Accompagnement par un Chef de Projet Expert" at bounding box center [579, 343] width 60 height 11
click at [0, 0] on input "Accompagnement par un Chef de Projet Expert" at bounding box center [0, 0] width 0 height 0
click at [551, 463] on div "Choisissez un type d'évènement Séminaire avec nuitée Séminaire sans nuitée Repa…" at bounding box center [645, 616] width 305 height 393
click at [562, 446] on select "Choisissez un type d'évènement Séminaire avec nuitée Séminaire sans nuitée Repa…" at bounding box center [569, 438] width 153 height 19
select select "2"
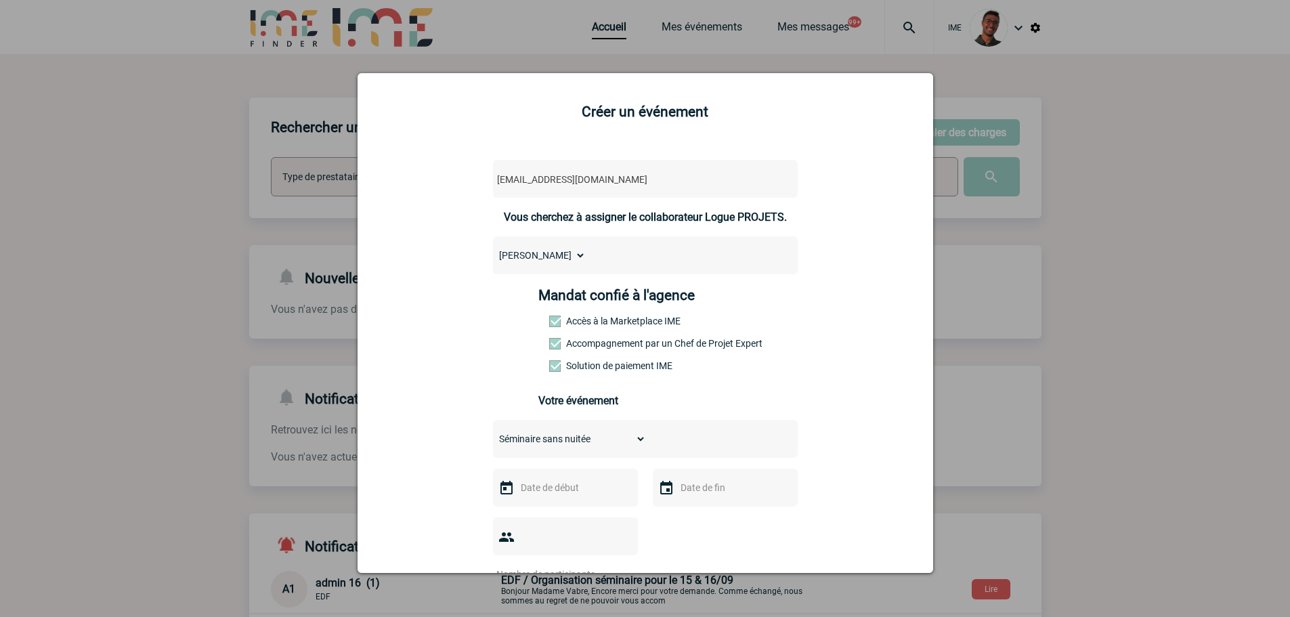
click at [493, 433] on select "Choisissez un type d'évènement Séminaire avec nuitée Séminaire sans nuitée Repa…" at bounding box center [569, 438] width 153 height 19
click at [555, 489] on input "text" at bounding box center [563, 488] width 93 height 18
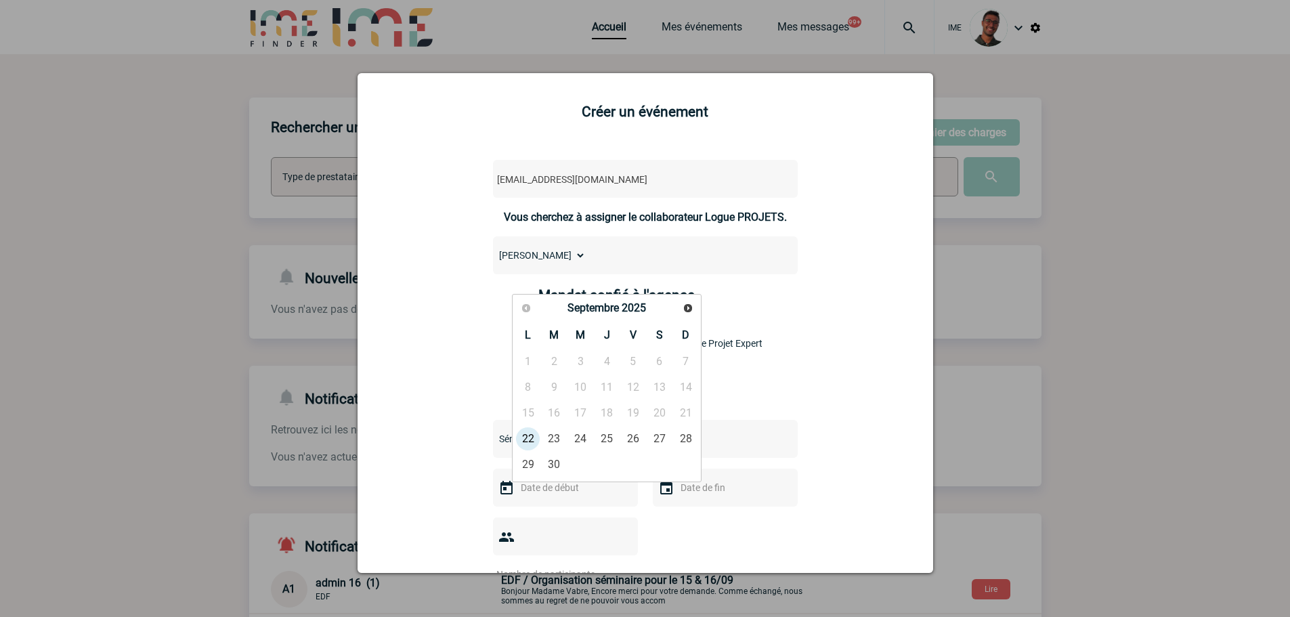
click at [698, 307] on div "Précédent Suivant Septembre 2025" at bounding box center [607, 309] width 184 height 24
click at [687, 315] on link "Suivant" at bounding box center [687, 307] width 21 height 21
click at [624, 361] on link "3" at bounding box center [633, 361] width 25 height 24
type input "03-10-2025"
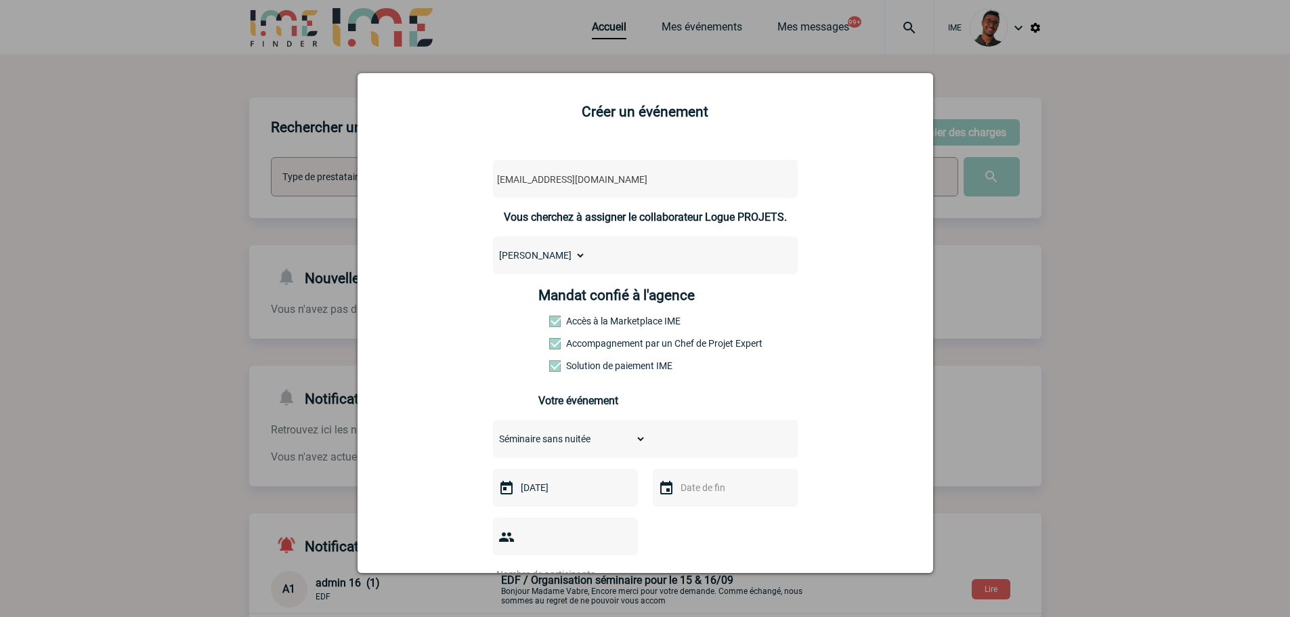
click at [696, 496] on input "text" at bounding box center [723, 488] width 93 height 18
click at [784, 356] on link "3" at bounding box center [793, 361] width 25 height 24
type input "03-10-2025"
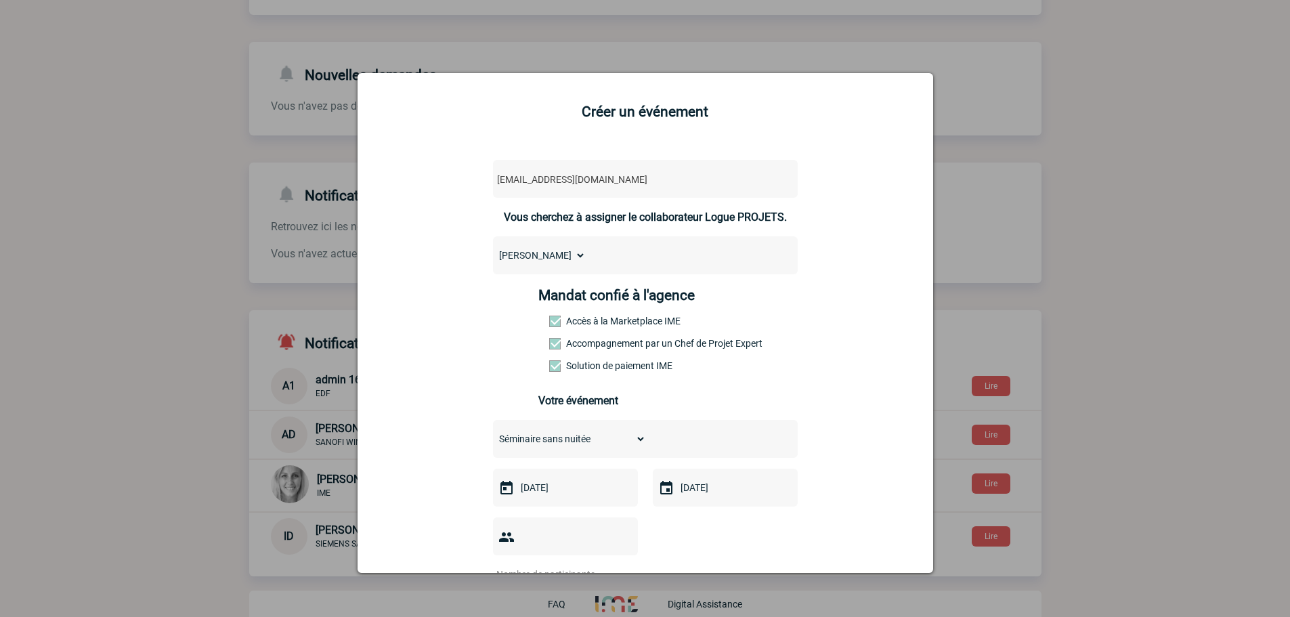
click at [574, 443] on select "Choisissez un type d'évènement Séminaire avec nuitée Séminaire sans nuitée Repa…" at bounding box center [569, 438] width 153 height 19
select select "1"
click at [493, 433] on select "Choisissez un type d'évènement Séminaire avec nuitée Séminaire sans nuitée Repa…" at bounding box center [569, 438] width 153 height 19
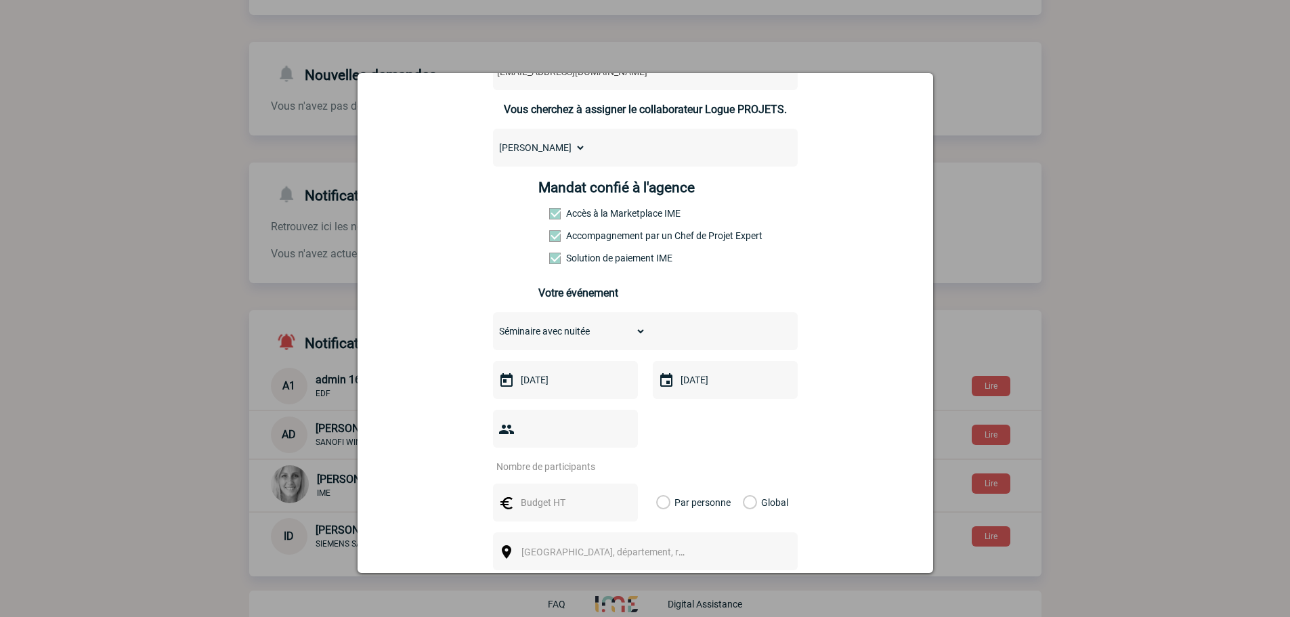
scroll to position [271, 0]
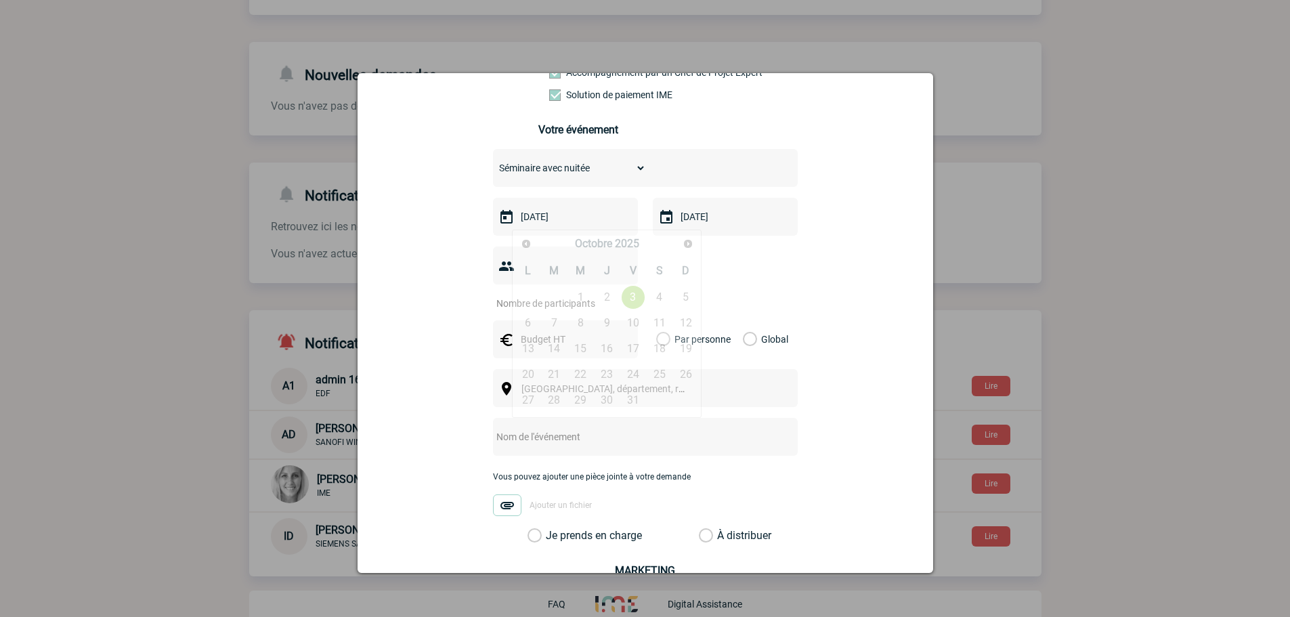
click at [583, 222] on input "03-10-2025" at bounding box center [563, 217] width 93 height 18
click at [551, 379] on link "21" at bounding box center [554, 374] width 25 height 24
type input "21-10-2025"
click at [723, 221] on input "21-10-2025" at bounding box center [723, 217] width 93 height 18
click at [628, 261] on div at bounding box center [565, 266] width 145 height 38
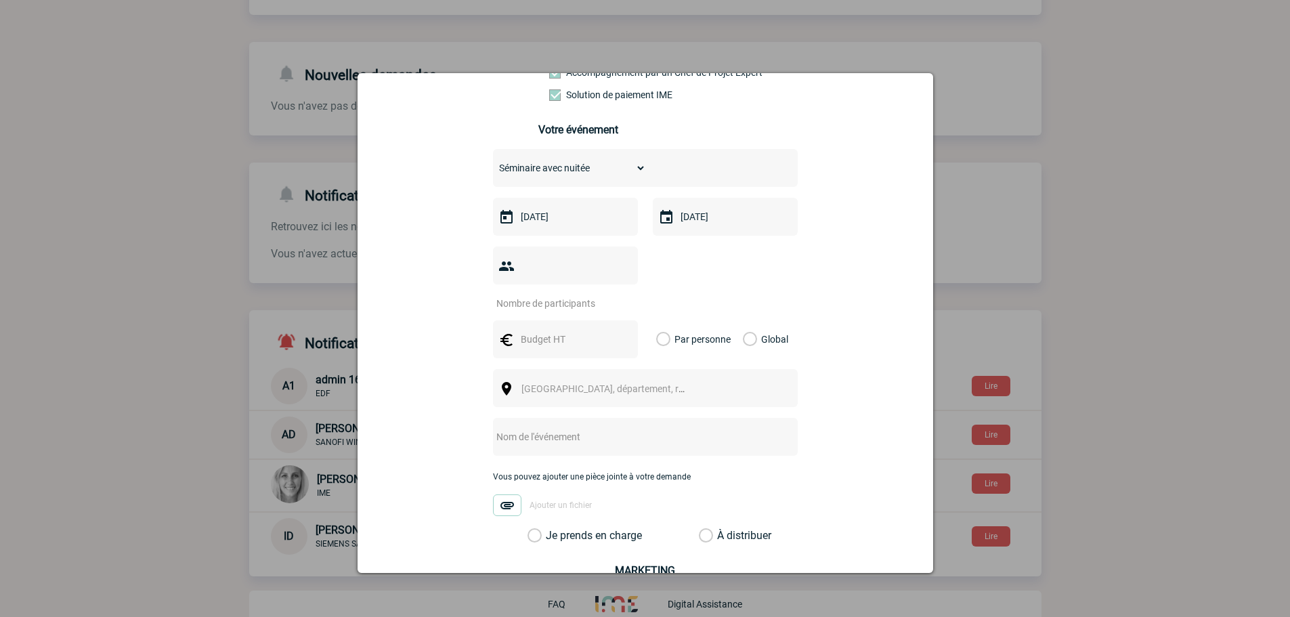
click at [703, 206] on div "21-10-2025" at bounding box center [725, 217] width 145 height 38
click at [714, 232] on div "21-10-2025" at bounding box center [725, 217] width 145 height 38
click at [716, 226] on input "21-10-2025" at bounding box center [723, 217] width 93 height 18
click at [741, 373] on link "22" at bounding box center [740, 374] width 25 height 24
type input "22-10-2025"
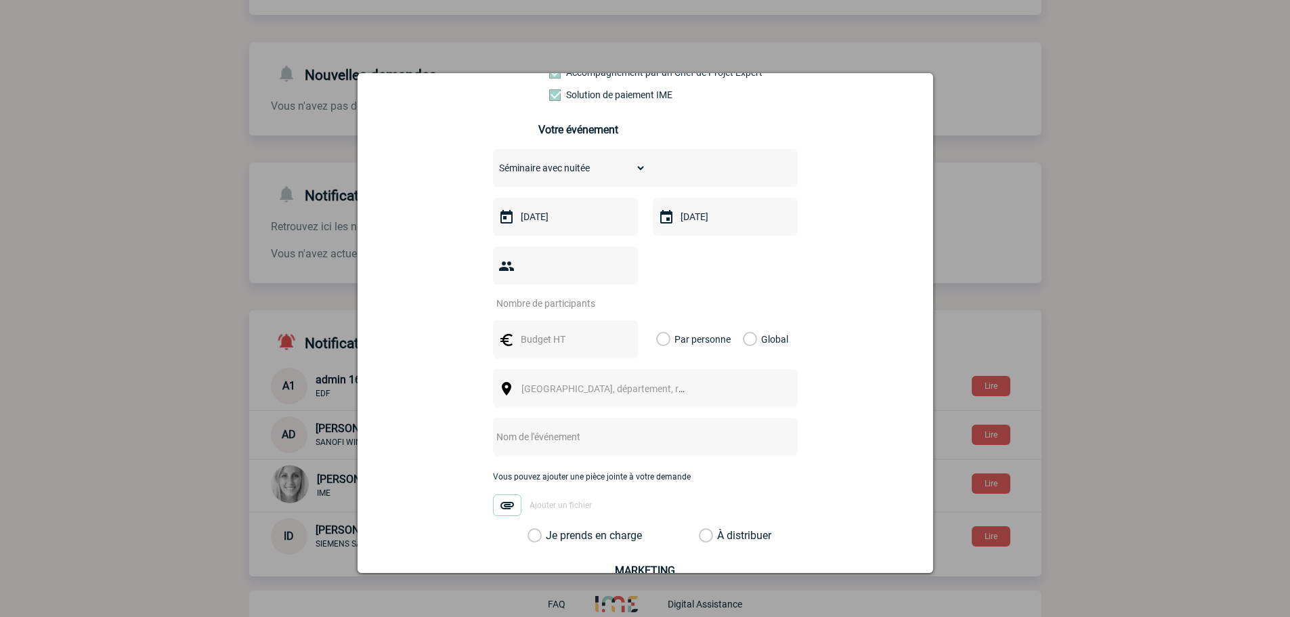
click at [570, 295] on input "number" at bounding box center [556, 304] width 127 height 18
type input "12"
click at [542, 328] on div at bounding box center [565, 339] width 145 height 38
click at [546, 330] on input "text" at bounding box center [563, 339] width 93 height 18
type input "2340"
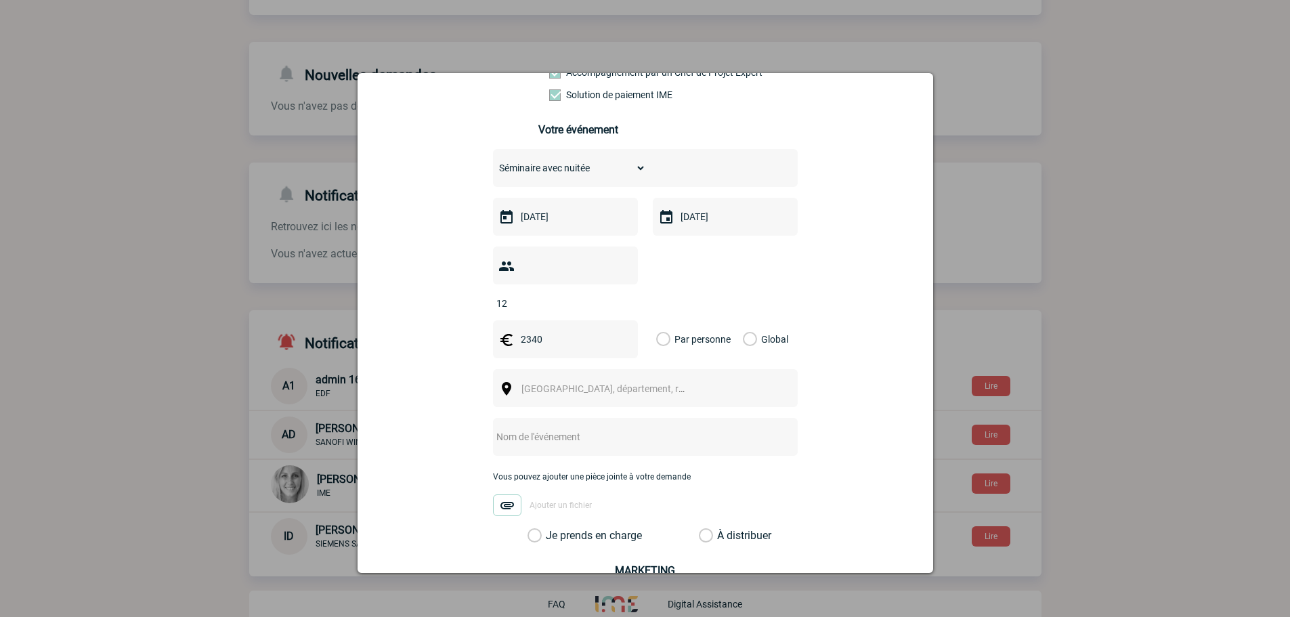
click at [752, 320] on label "Global" at bounding box center [747, 339] width 9 height 38
click at [0, 0] on input "Global" at bounding box center [0, 0] width 0 height 0
click at [680, 369] on div "Ville, département, région..." at bounding box center [645, 388] width 305 height 38
click at [663, 379] on span "Ville, département, région..." at bounding box center [609, 388] width 186 height 19
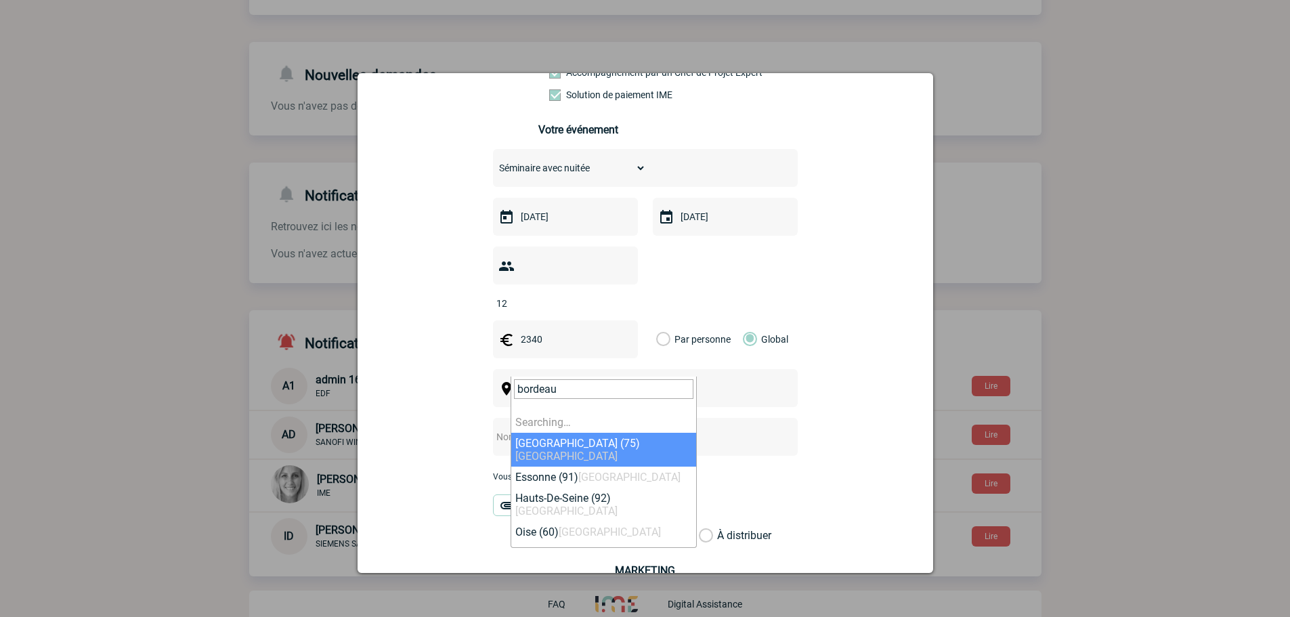
type input "bordeaux"
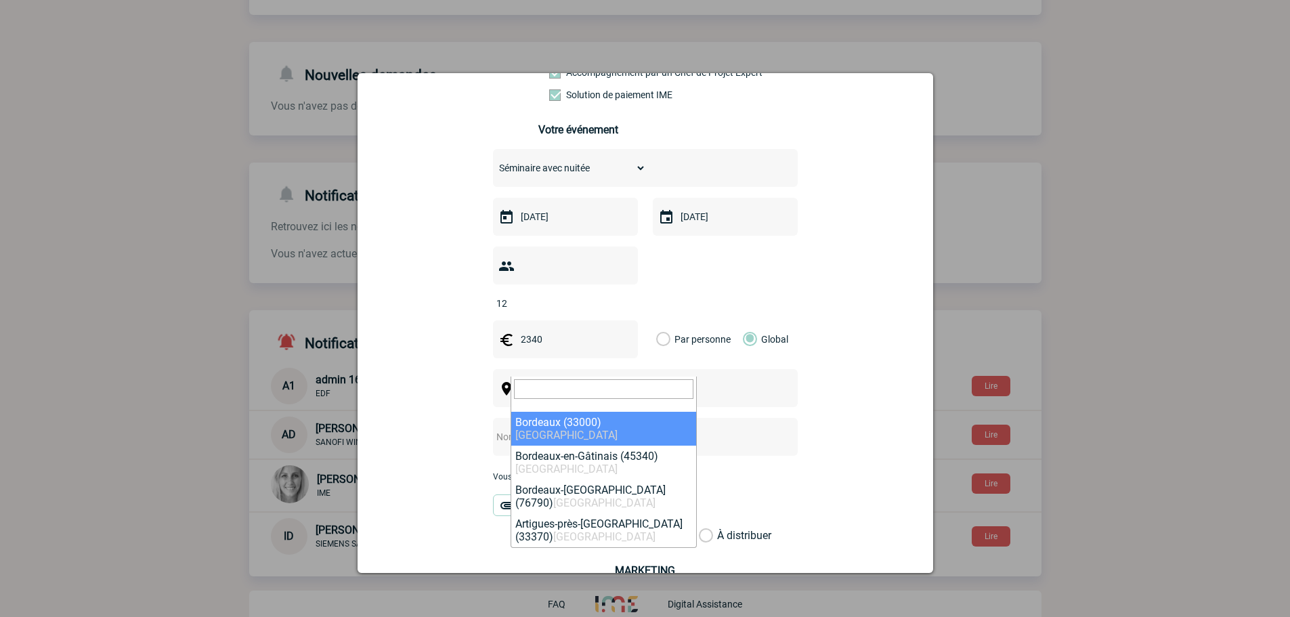
select select "24433"
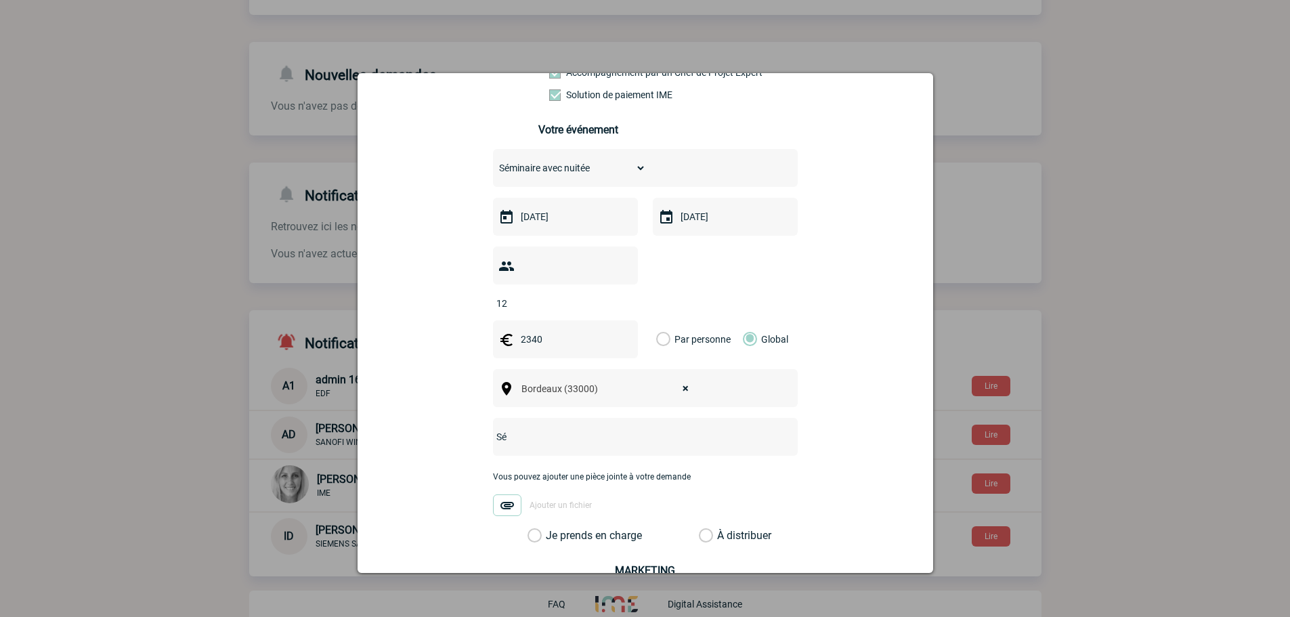
type input "S"
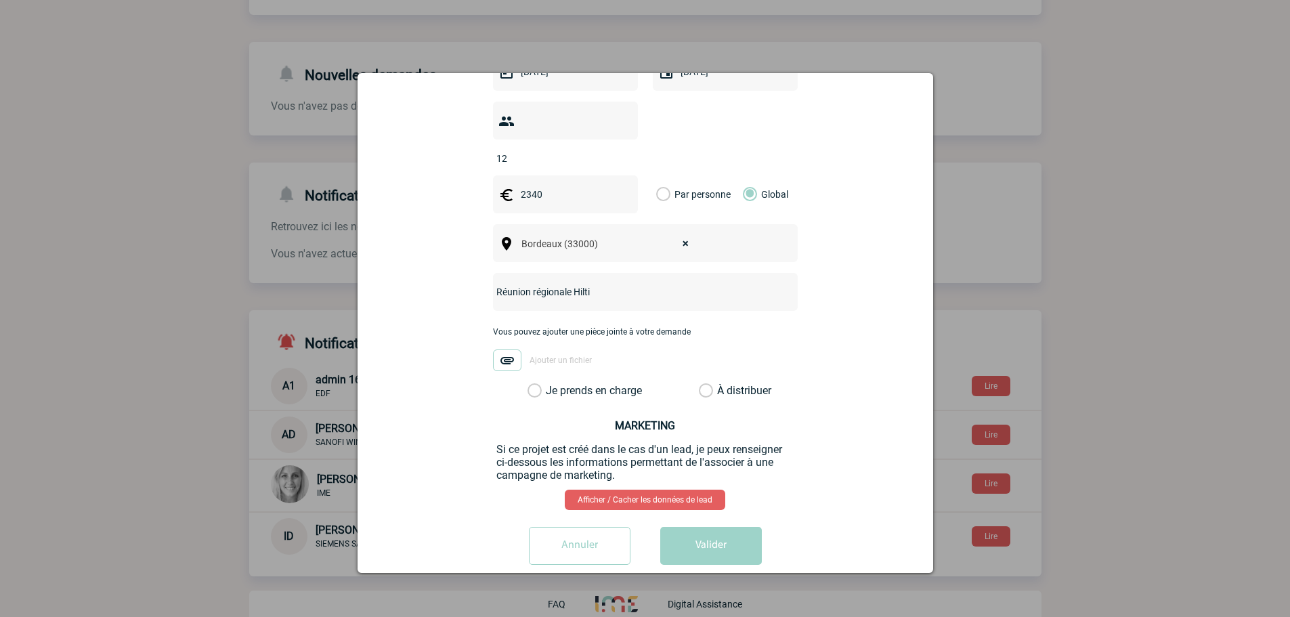
scroll to position [417, 0]
type input "Réunion régionale Hilti"
click at [574, 375] on div "log-projet@hilti-finder.com log-projet@hilti-finder.com Vous cherchez à assigne…" at bounding box center [646, 152] width 542 height 844
click at [551, 383] on label "Je prends en charge" at bounding box center [539, 390] width 23 height 14
click at [0, 0] on input "Je prends en charge" at bounding box center [0, 0] width 0 height 0
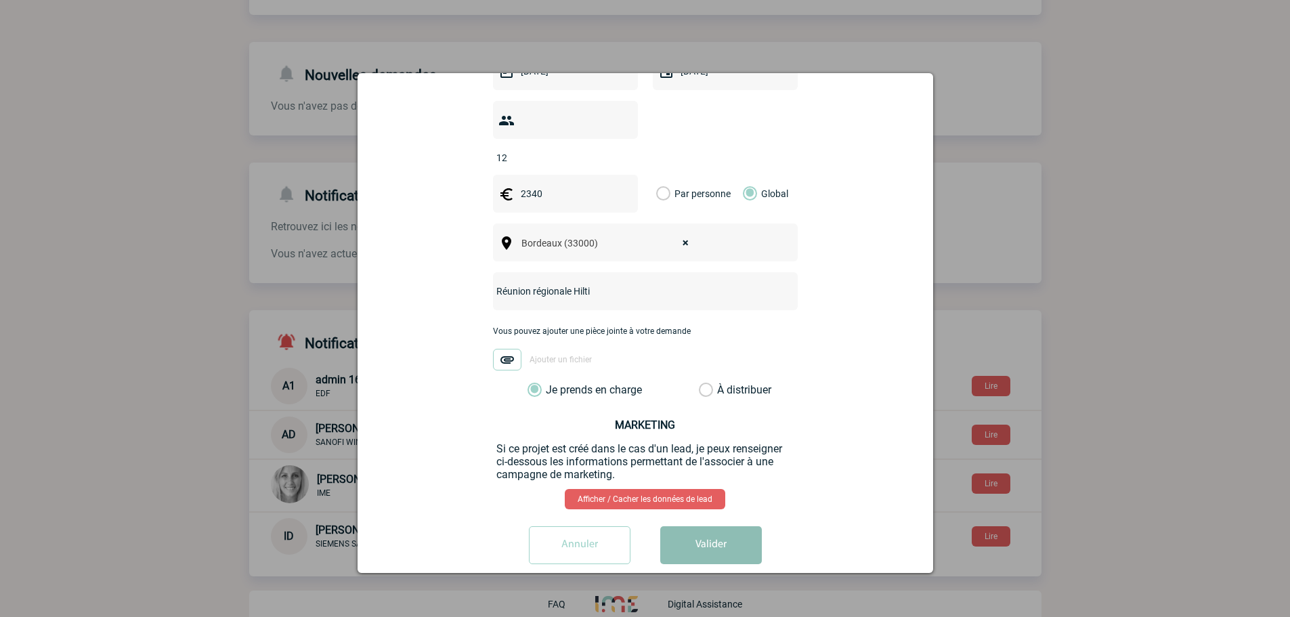
click at [685, 526] on button "Valider" at bounding box center [711, 545] width 102 height 38
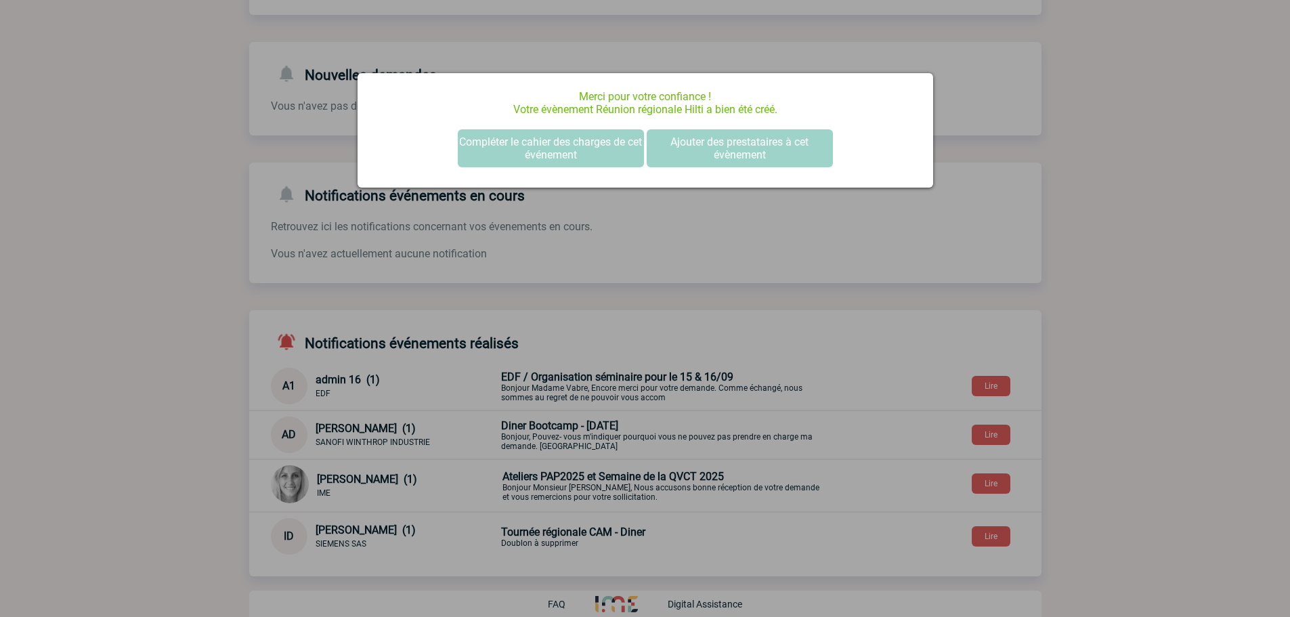
click at [179, 263] on div at bounding box center [645, 308] width 1290 height 617
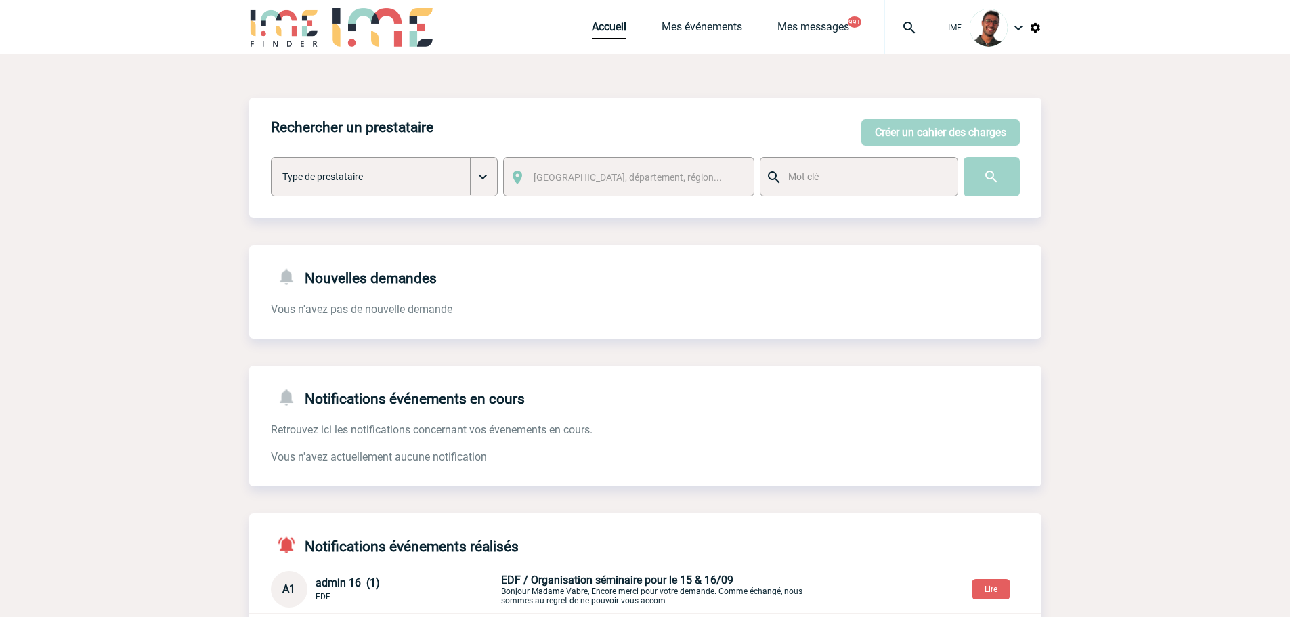
click at [693, 20] on div "Accueil Mes événements Mes messages 99+ Projet, client Projet, client" at bounding box center [763, 27] width 343 height 54
click at [693, 20] on link "Mes événements" at bounding box center [702, 29] width 81 height 19
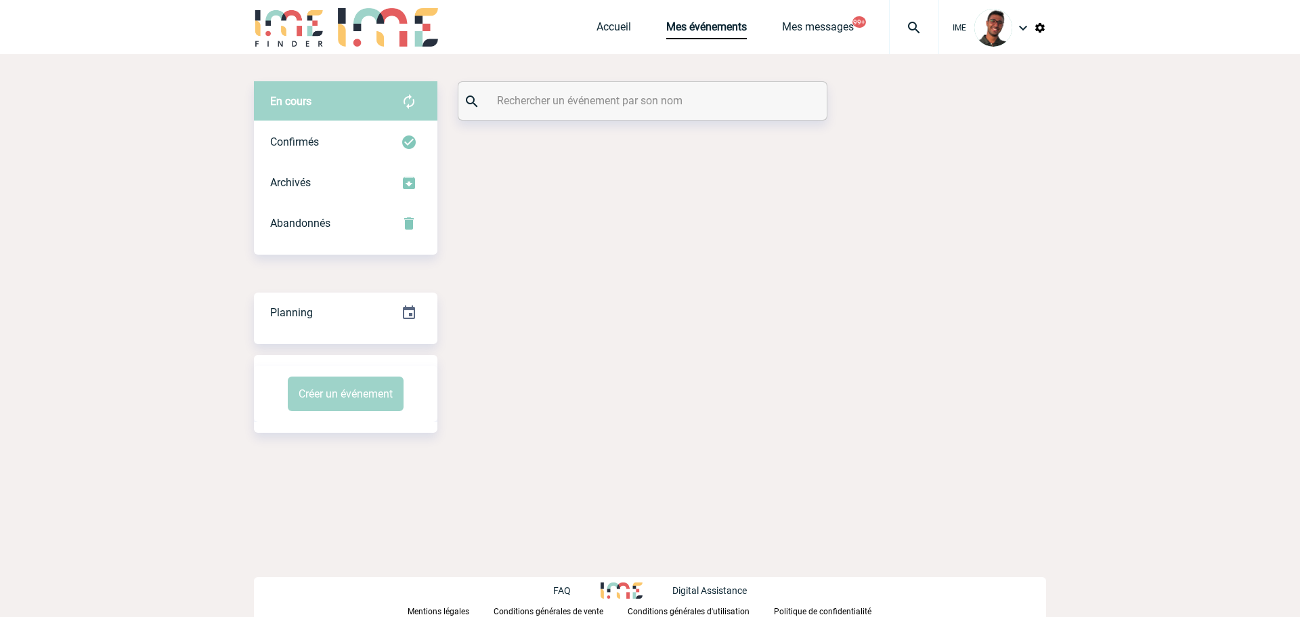
click at [603, 108] on input "text" at bounding box center [644, 101] width 301 height 20
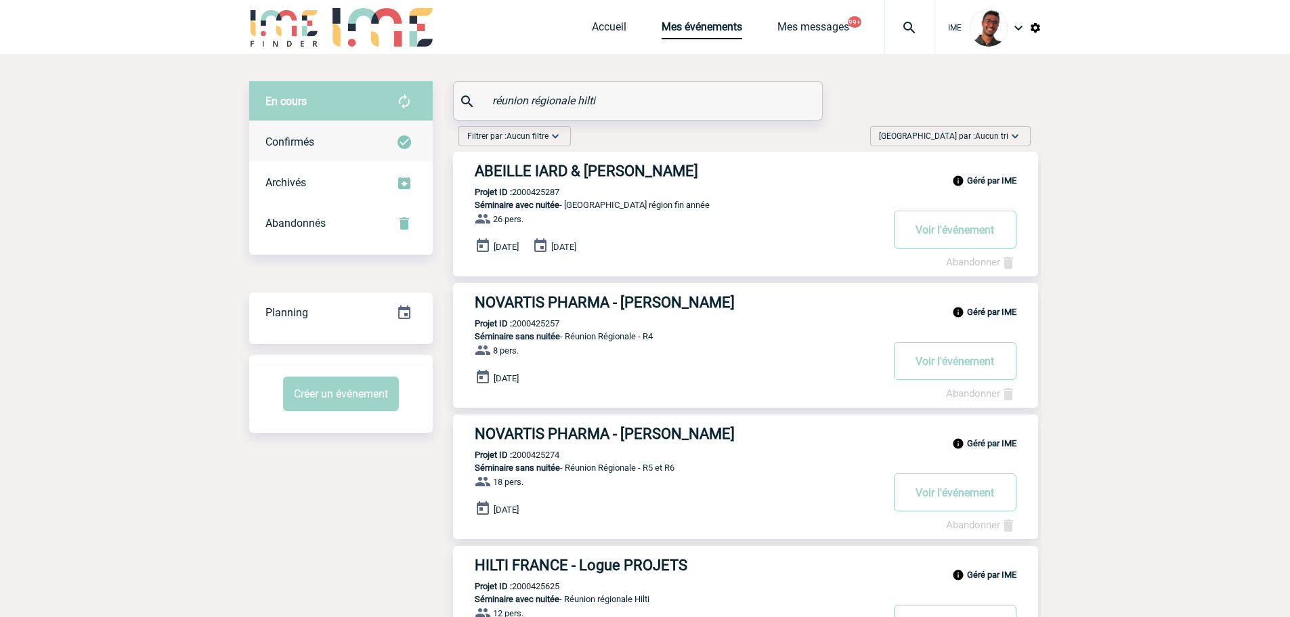
type input "réunion régionale hilti"
click at [393, 140] on div "Confirmés" at bounding box center [341, 142] width 184 height 41
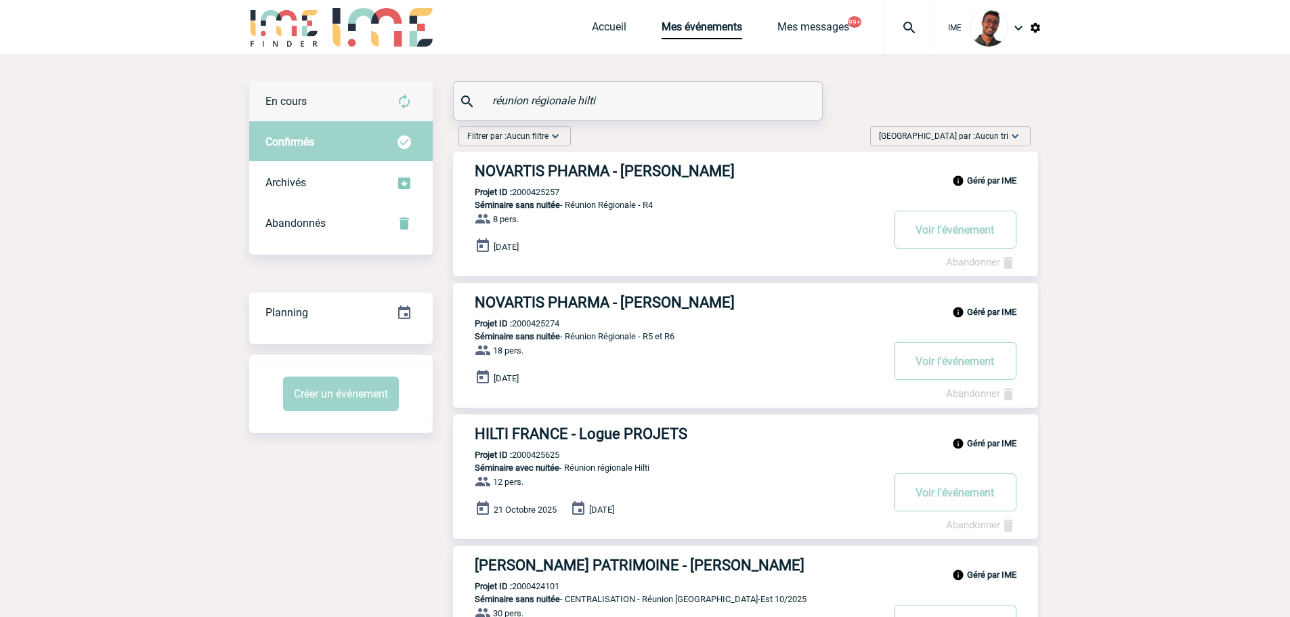
click at [384, 103] on div "En cours" at bounding box center [341, 101] width 184 height 41
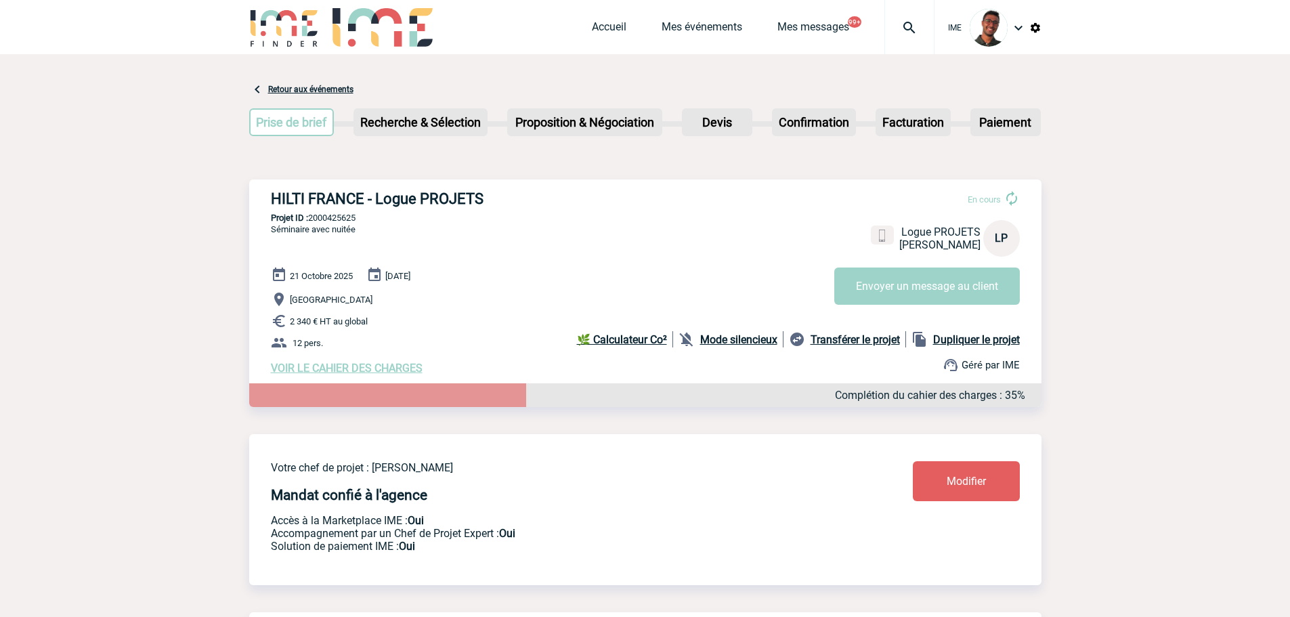
click at [708, 340] on b "Mode silencieux" at bounding box center [738, 339] width 77 height 13
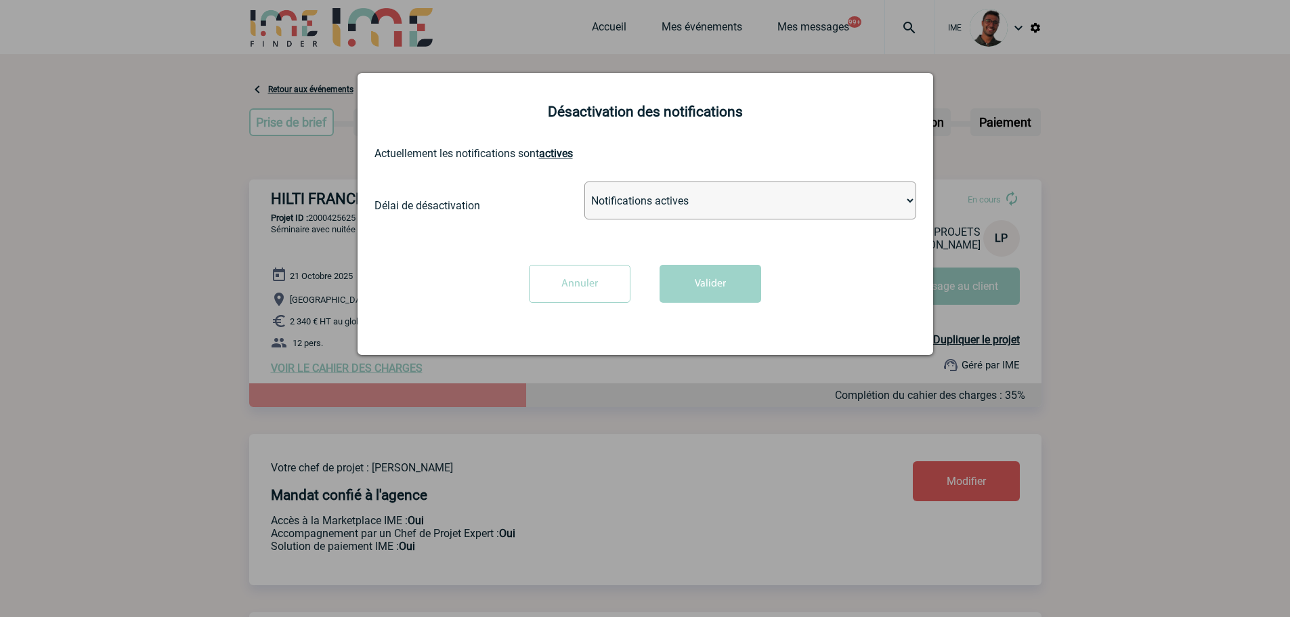
click at [687, 196] on select "Notifications actives Désactiver pour 2 heures Désactiver pour 1 semaines Désac…" at bounding box center [750, 201] width 332 height 38
select select "infinite"
click at [584, 182] on select "Notifications actives Désactiver pour 2 heures Désactiver pour 1 semaines Désac…" at bounding box center [750, 201] width 332 height 38
click at [685, 299] on button "Valider" at bounding box center [711, 284] width 102 height 38
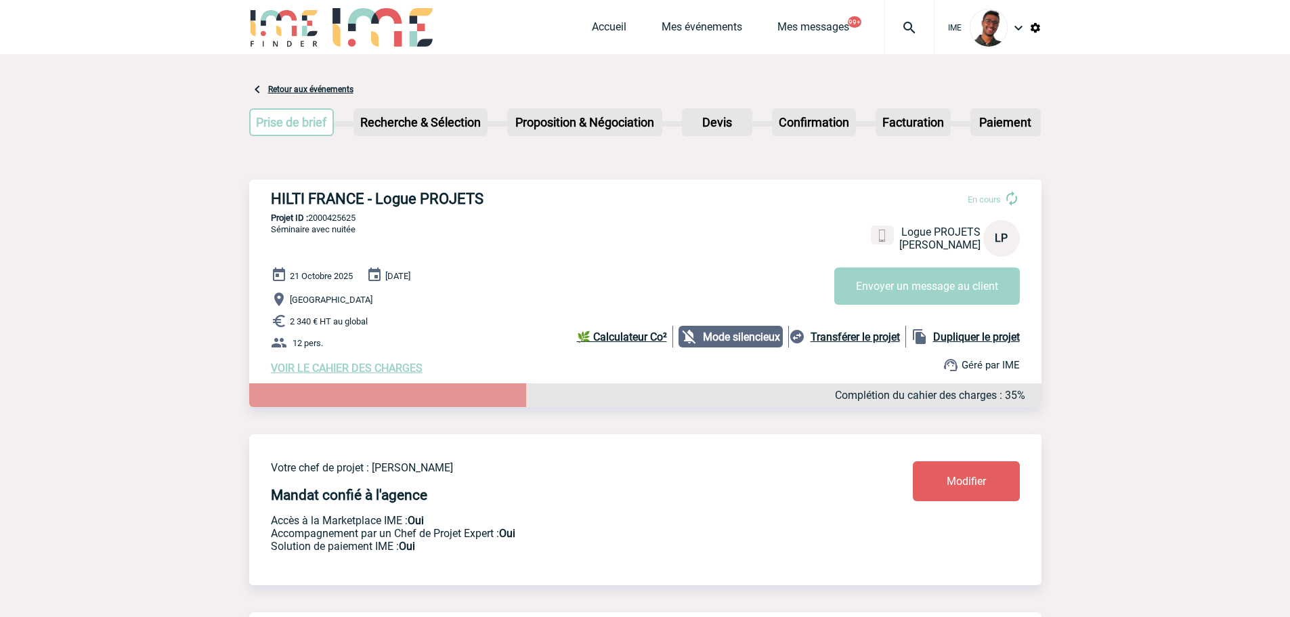
click at [339, 216] on p "Projet ID : 2000425625" at bounding box center [645, 218] width 792 height 10
copy p "2000425625"
click at [353, 207] on h3 "HILTI FRANCE - Logue PROJETS" at bounding box center [474, 198] width 406 height 17
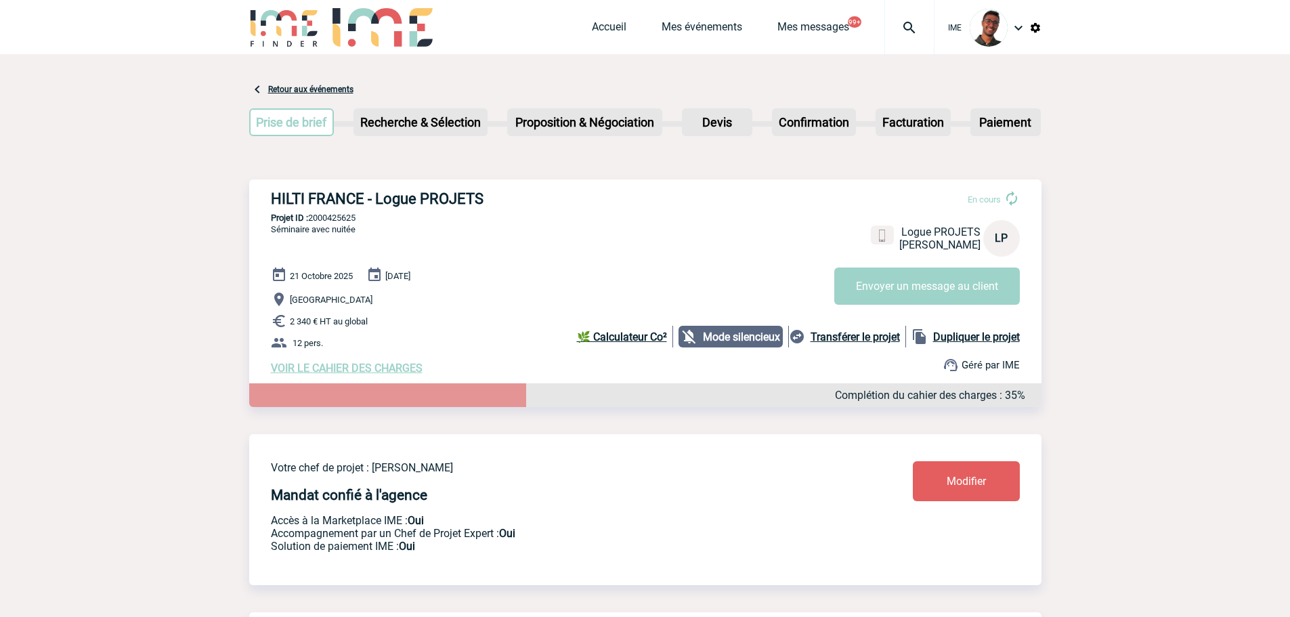
click at [379, 364] on div "[DATE] [DATE] [GEOGRAPHIC_DATA] 2 340 € HT au global 12 pers. VOIR LE CAHIER DE…" at bounding box center [656, 321] width 771 height 108
click at [377, 375] on span "VOIR LE CAHIER DES CHARGES" at bounding box center [347, 368] width 152 height 13
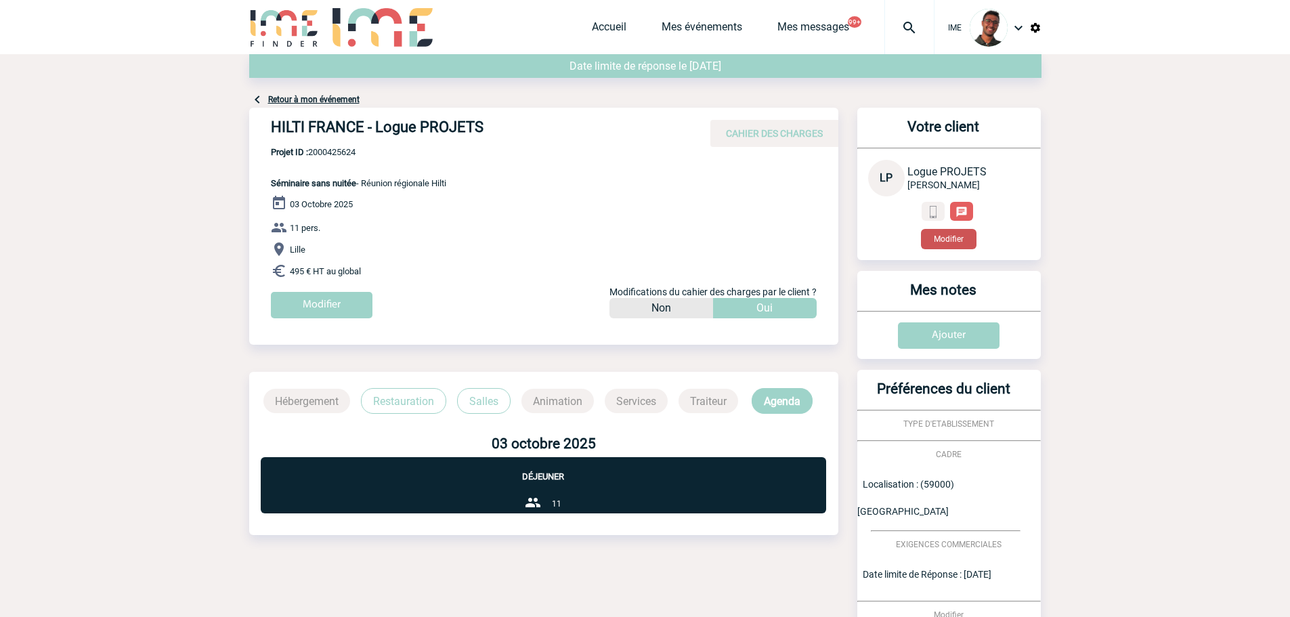
click at [935, 238] on button "Modifier" at bounding box center [949, 239] width 56 height 20
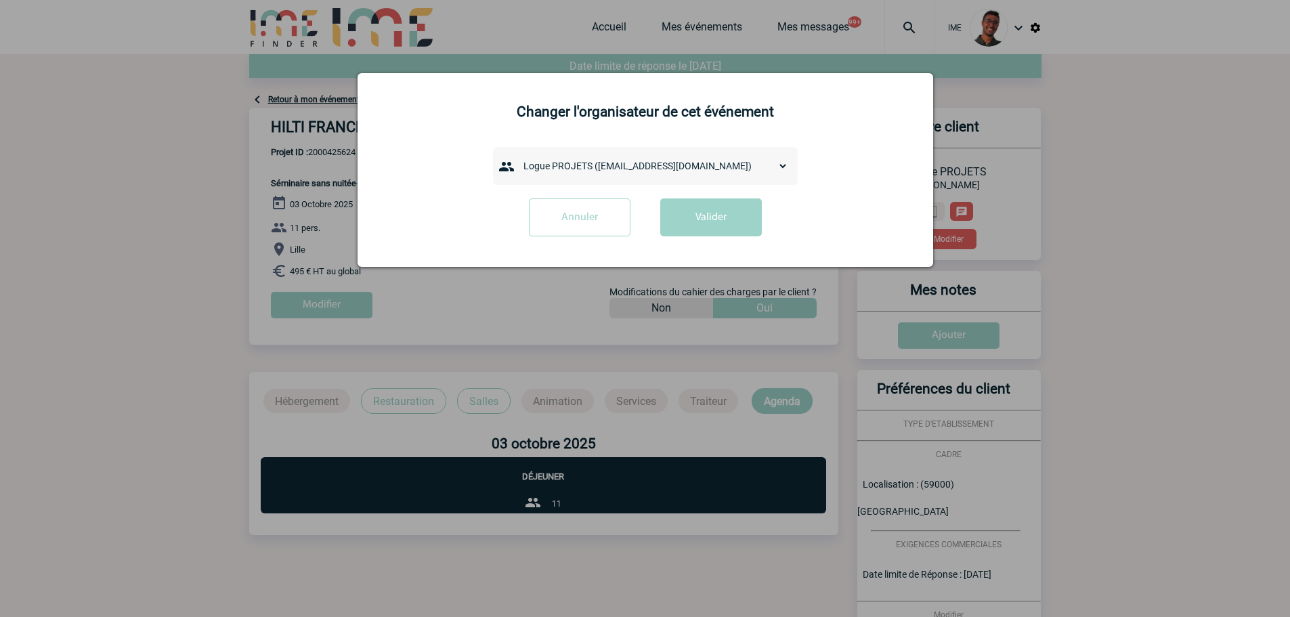
click at [685, 179] on div "admin 7068 ([EMAIL_ADDRESS][DOMAIN_NAME]) [PERSON_NAME] ([PERSON_NAME][EMAIL_AD…" at bounding box center [645, 166] width 305 height 38
click at [677, 175] on select "admin 7068 ([EMAIL_ADDRESS][DOMAIN_NAME]) [PERSON_NAME] ([PERSON_NAME][EMAIL_AD…" at bounding box center [652, 165] width 271 height 19
click at [702, 181] on div "admin 7068 ([EMAIL_ADDRESS][DOMAIN_NAME]) [PERSON_NAME] ([PERSON_NAME][EMAIL_AD…" at bounding box center [645, 166] width 305 height 38
click at [696, 175] on select "admin 7068 ([EMAIL_ADDRESS][DOMAIN_NAME]) [PERSON_NAME] ([PERSON_NAME][EMAIL_AD…" at bounding box center [652, 165] width 271 height 19
click at [454, 410] on div at bounding box center [645, 308] width 1290 height 617
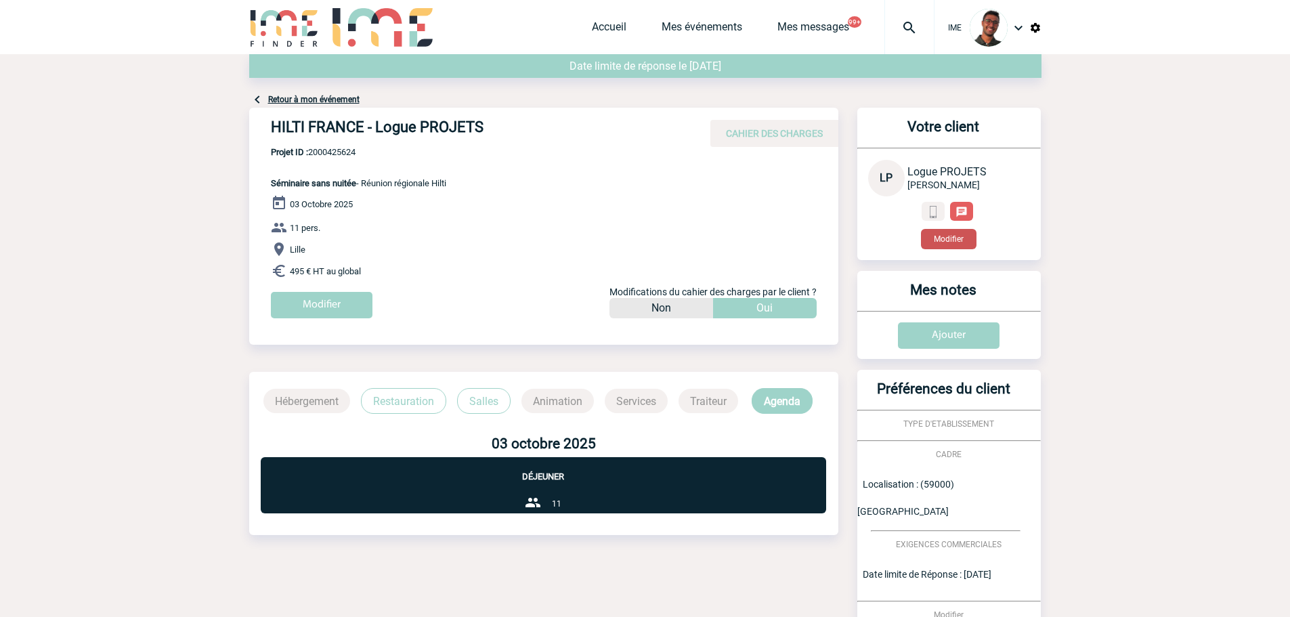
click at [973, 243] on button "Modifier" at bounding box center [949, 239] width 56 height 20
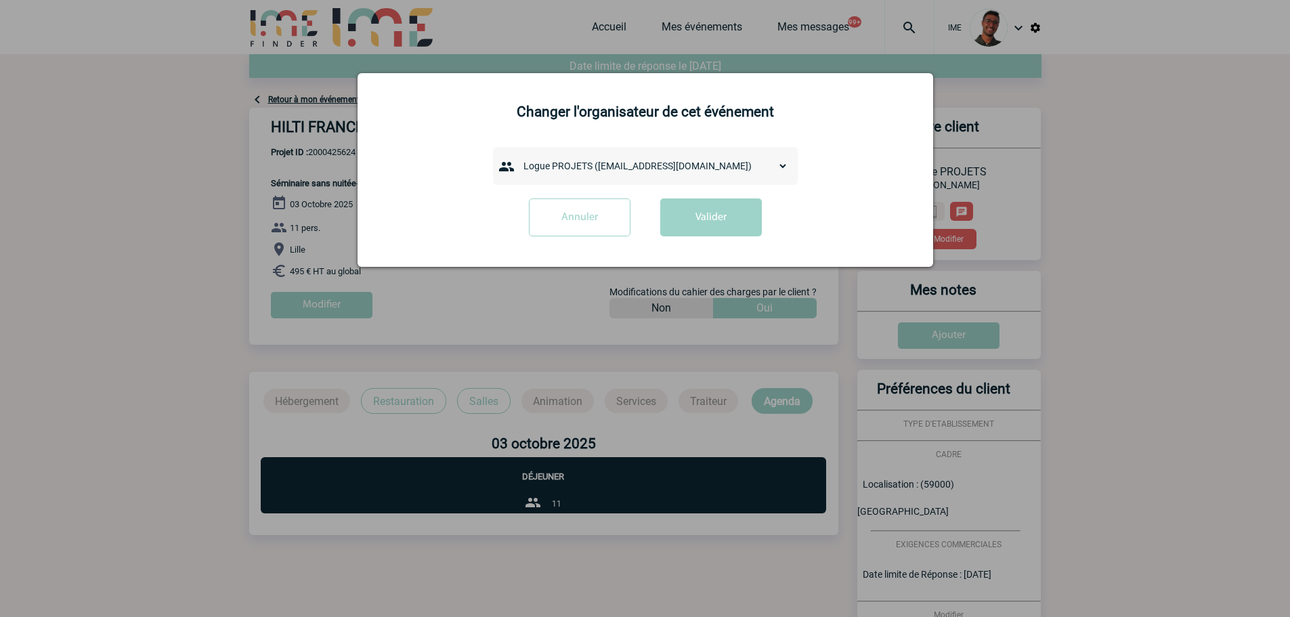
click at [601, 170] on select "admin 7068 ([EMAIL_ADDRESS][DOMAIN_NAME]) [PERSON_NAME] ([PERSON_NAME][EMAIL_AD…" at bounding box center [652, 165] width 271 height 19
click at [454, 169] on form "admin 7068 ([EMAIL_ADDRESS][DOMAIN_NAME]) [PERSON_NAME] ([PERSON_NAME][EMAIL_AD…" at bounding box center [646, 197] width 542 height 100
click at [268, 165] on div at bounding box center [645, 308] width 1290 height 617
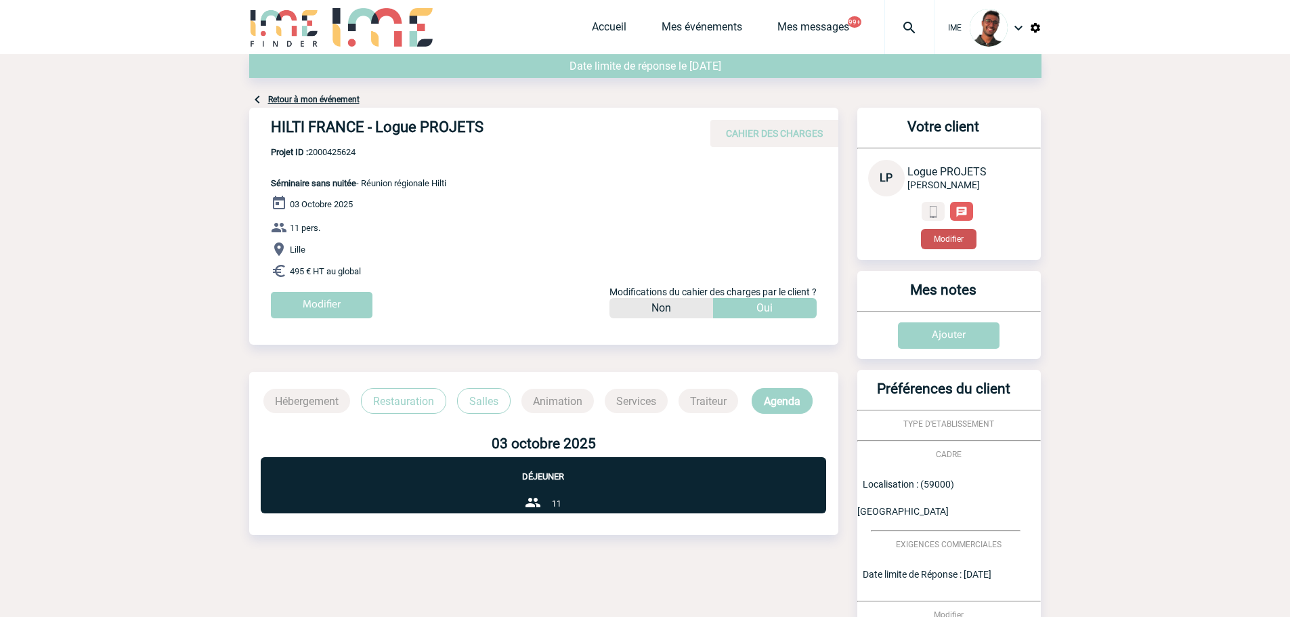
click at [974, 239] on button "Modifier" at bounding box center [949, 239] width 56 height 20
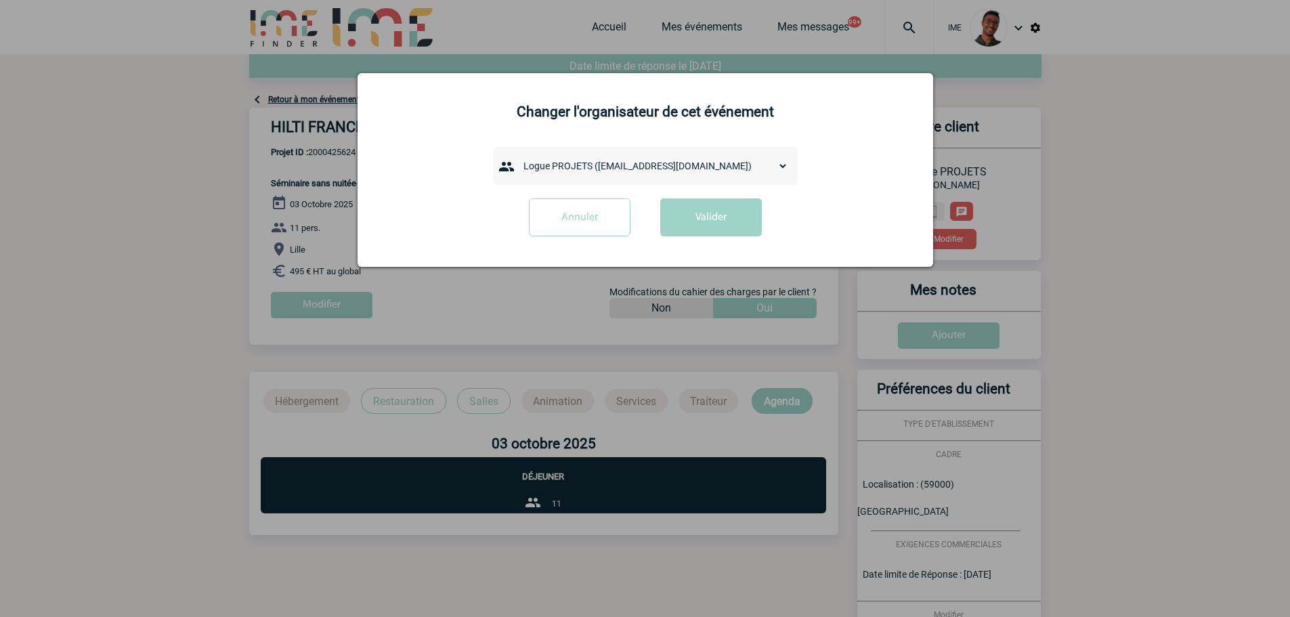
click at [559, 161] on select "admin 7068 (7068@ime-finder.com) Adrien DAVID (adrien.david@hilti.com) Alexis M…" at bounding box center [652, 165] width 271 height 19
select select "132949"
click at [517, 157] on select "admin 7068 (7068@ime-finder.com) Adrien DAVID (adrien.david@hilti.com) Alexis M…" at bounding box center [652, 165] width 271 height 19
click at [718, 205] on button "Valider" at bounding box center [711, 217] width 102 height 38
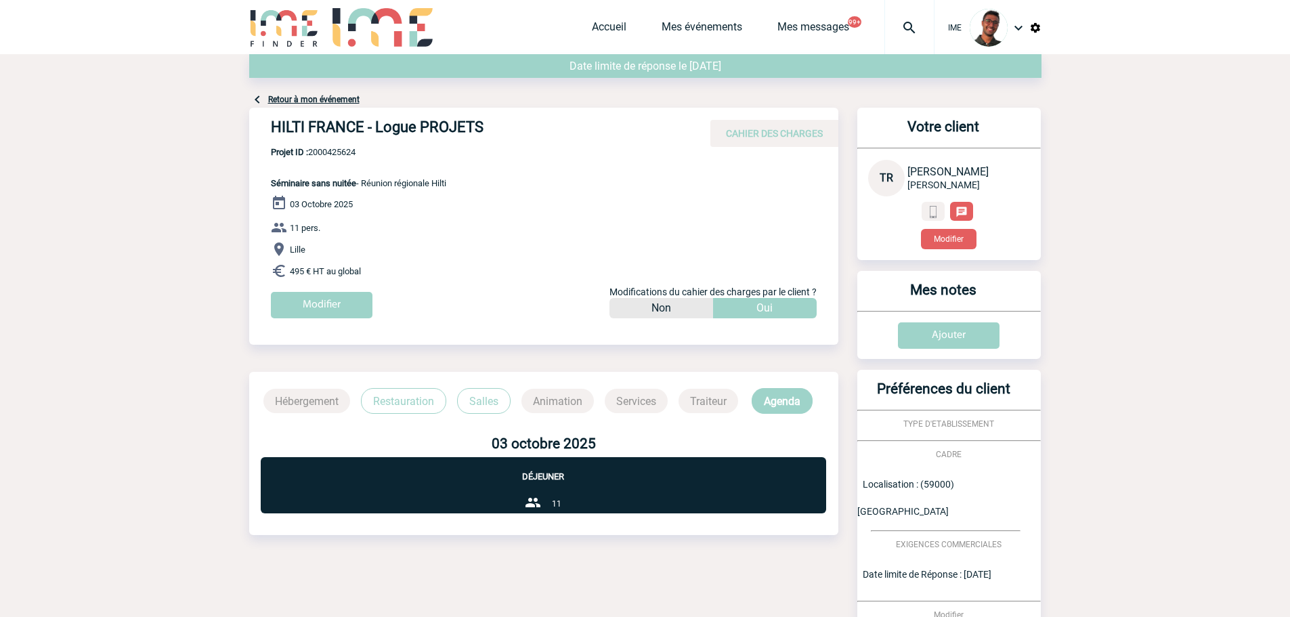
click at [325, 100] on link "Retour à mon événement" at bounding box center [313, 99] width 91 height 9
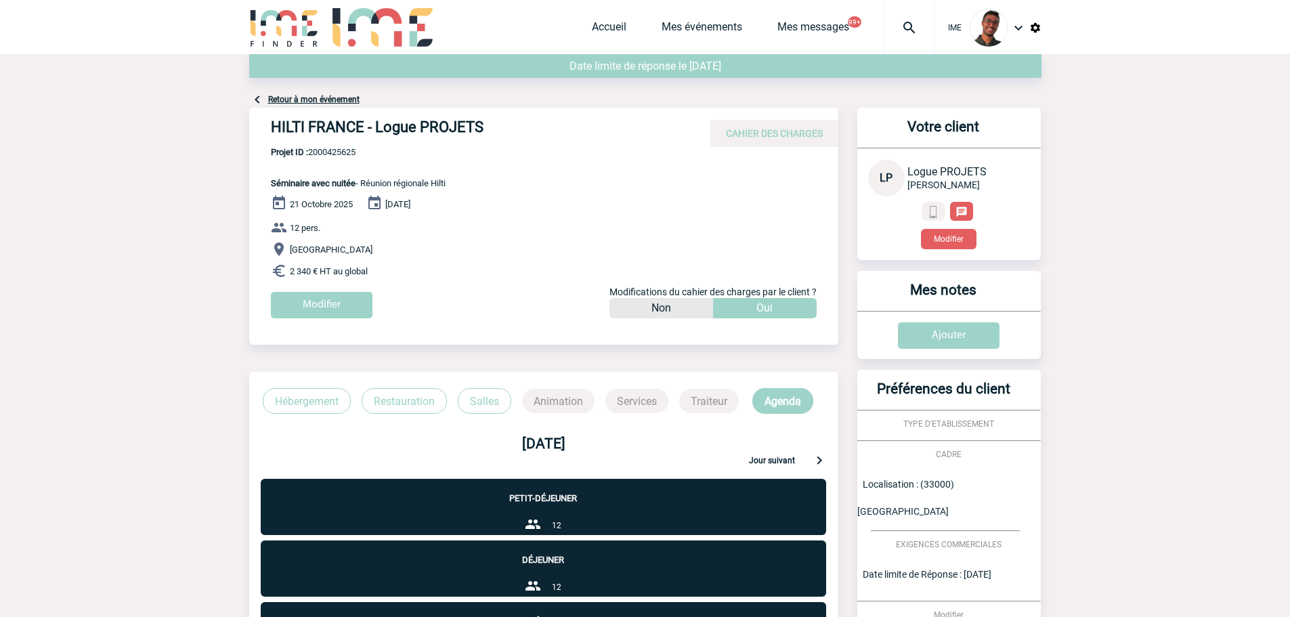
click at [960, 250] on div "Votre client LP Logue PROJETS HILTI FRANCE Modifier" at bounding box center [949, 184] width 184 height 152
click at [958, 241] on button "Modifier" at bounding box center [949, 239] width 56 height 20
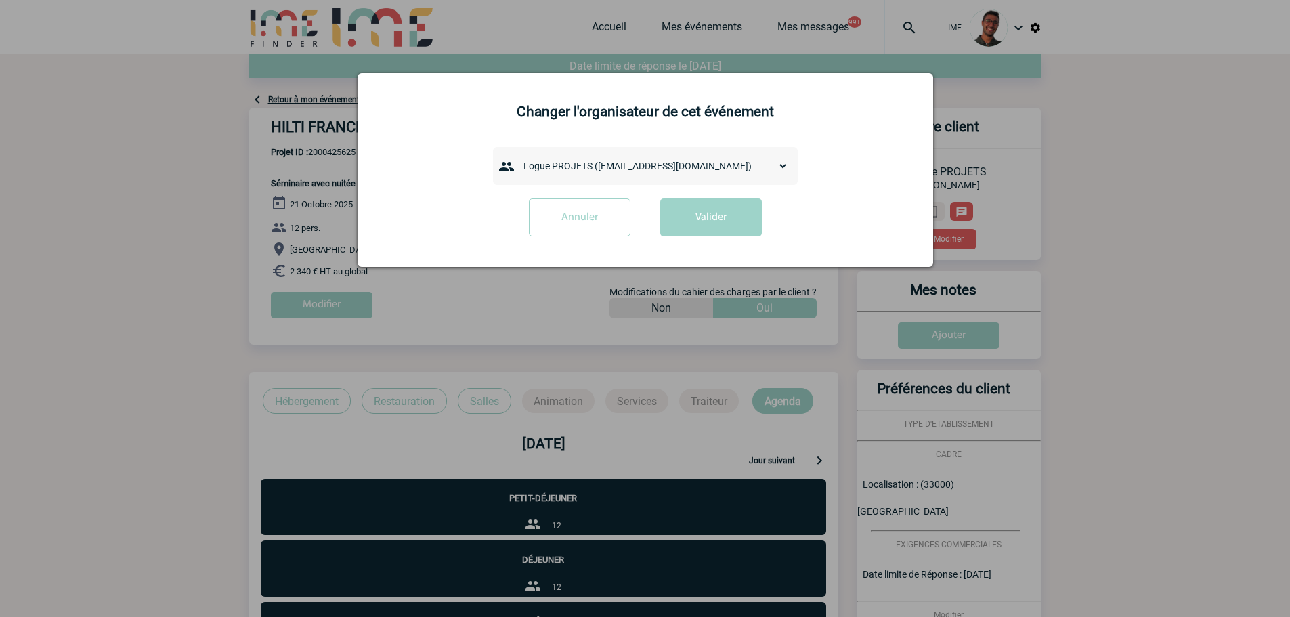
click at [584, 161] on select "admin 7068 ([EMAIL_ADDRESS][DOMAIN_NAME]) [PERSON_NAME] ([PERSON_NAME][EMAIL_AD…" at bounding box center [652, 165] width 271 height 19
select select "132950"
click at [517, 157] on select "admin 7068 ([EMAIL_ADDRESS][DOMAIN_NAME]) [PERSON_NAME] ([PERSON_NAME][EMAIL_AD…" at bounding box center [652, 165] width 271 height 19
click at [704, 227] on button "Valider" at bounding box center [711, 217] width 102 height 38
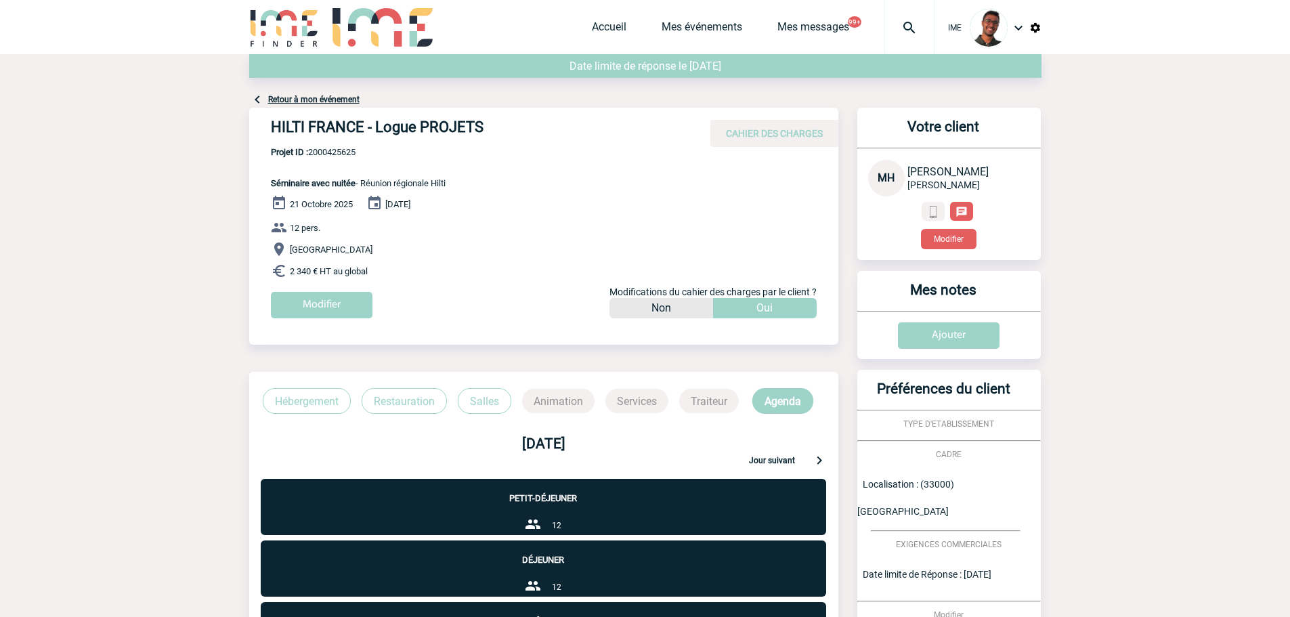
click at [322, 99] on link "Retour à mon événement" at bounding box center [313, 99] width 91 height 9
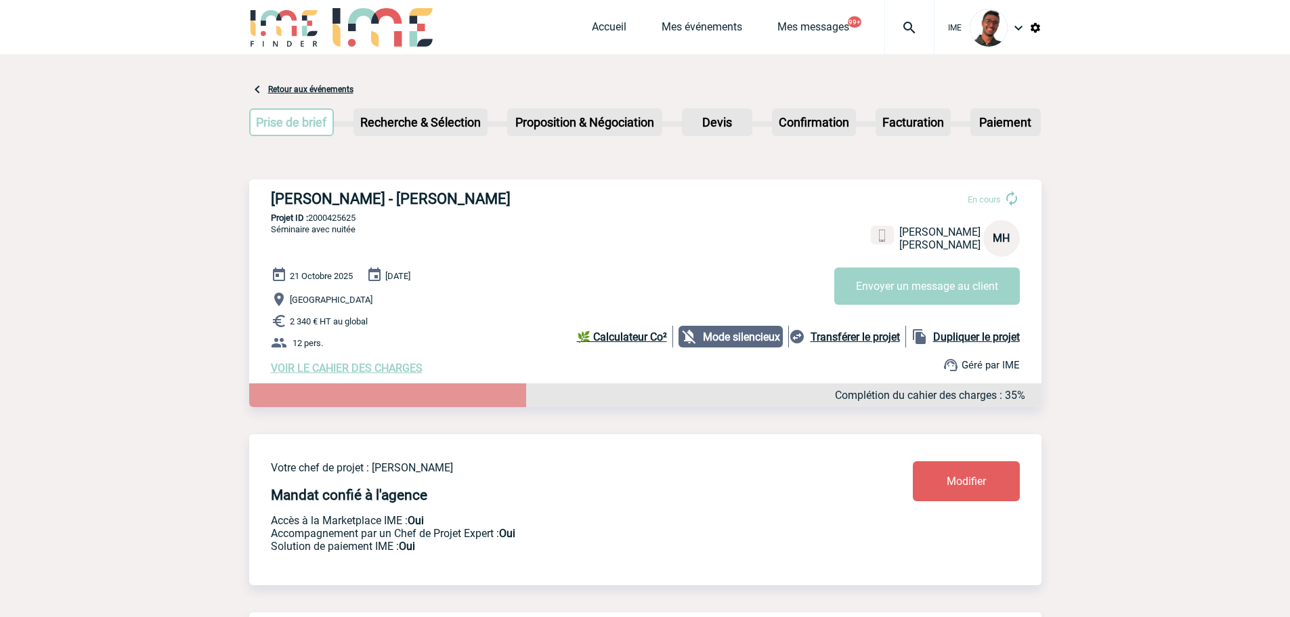
click at [994, 470] on link "Modifier" at bounding box center [966, 481] width 107 height 40
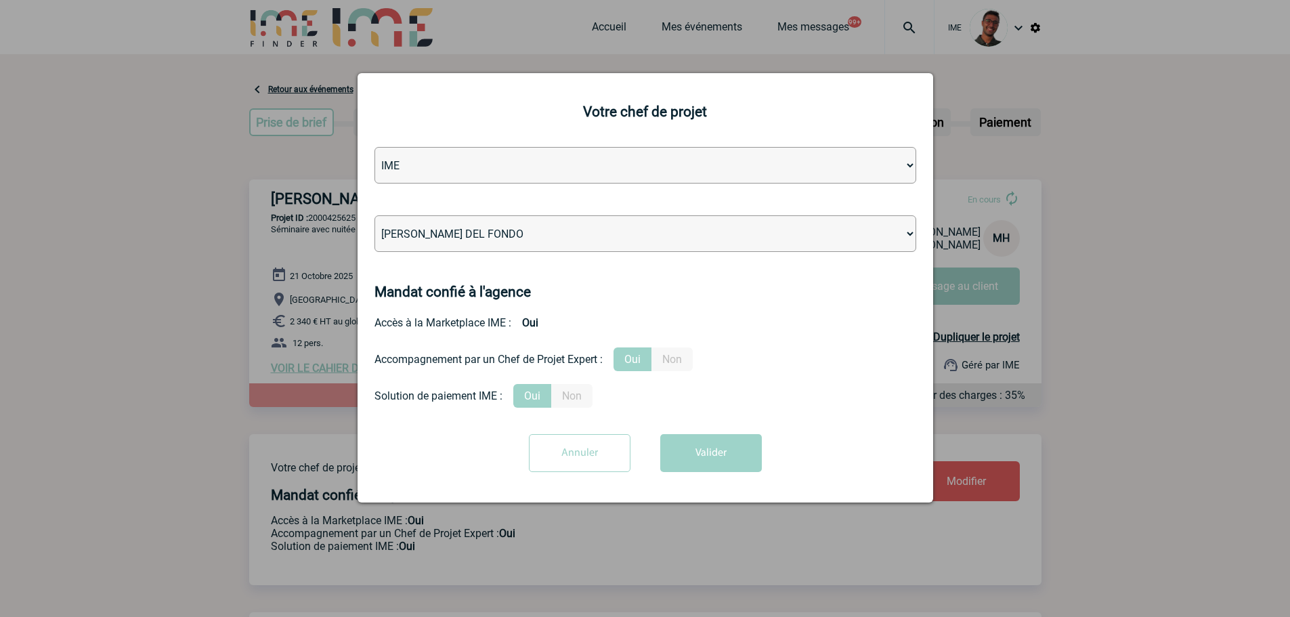
click at [538, 242] on select "Léa PITTIGLIO Yanis DE CLERCQ Victor KALB Jean-Chris NTAMACK Stefan MILADINOVIC…" at bounding box center [646, 233] width 542 height 37
select select "129741"
click at [375, 216] on select "Léa PITTIGLIO Yanis DE CLERCQ Victor KALB Jean-Chris NTAMACK Stefan MILADINOVIC…" at bounding box center [646, 233] width 542 height 37
click at [681, 452] on button "Valider" at bounding box center [711, 453] width 102 height 38
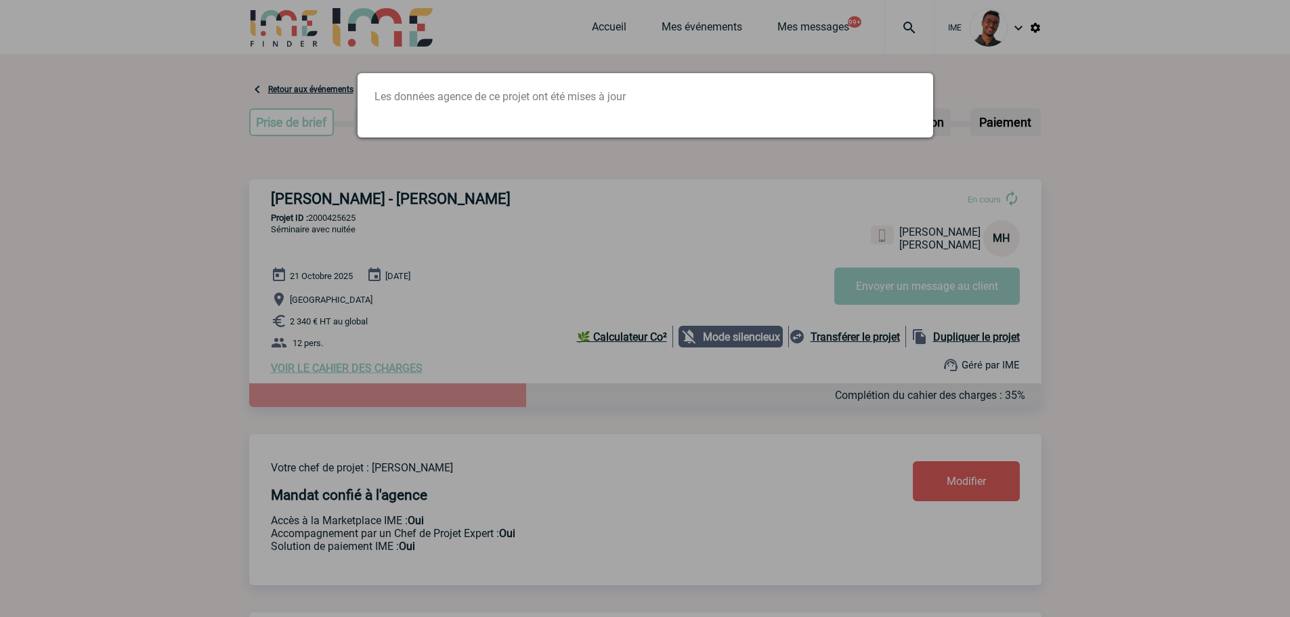
click at [296, 179] on div at bounding box center [645, 308] width 1290 height 617
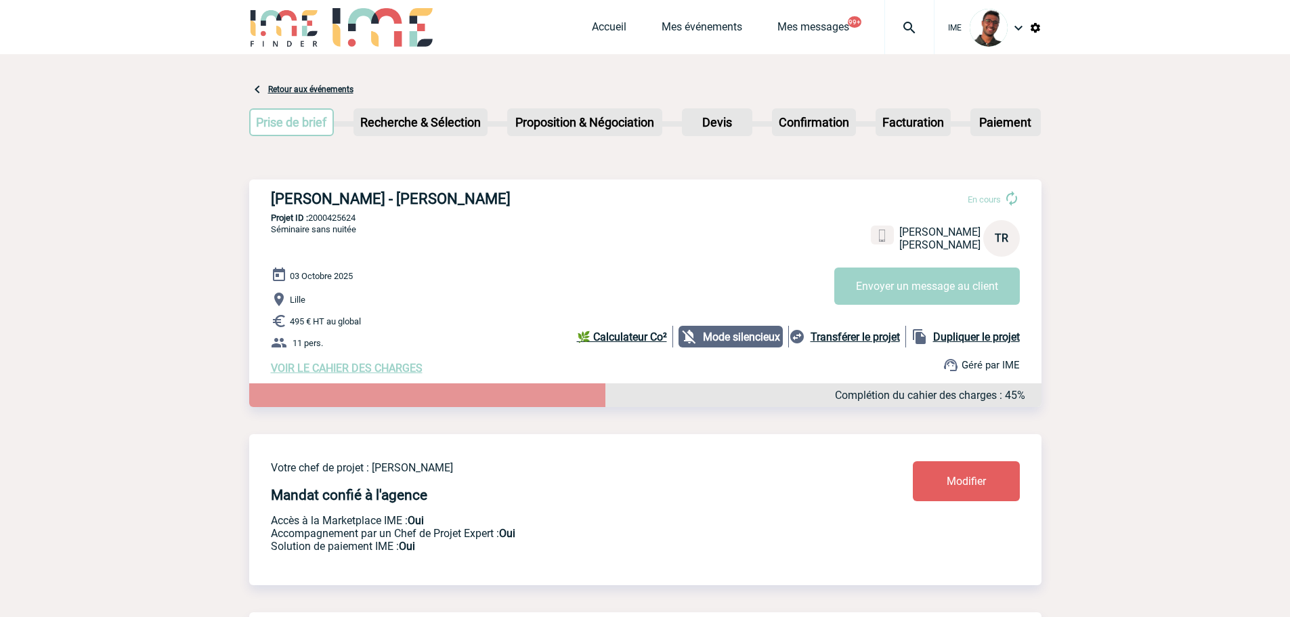
click at [979, 480] on span "Modifier" at bounding box center [966, 481] width 39 height 13
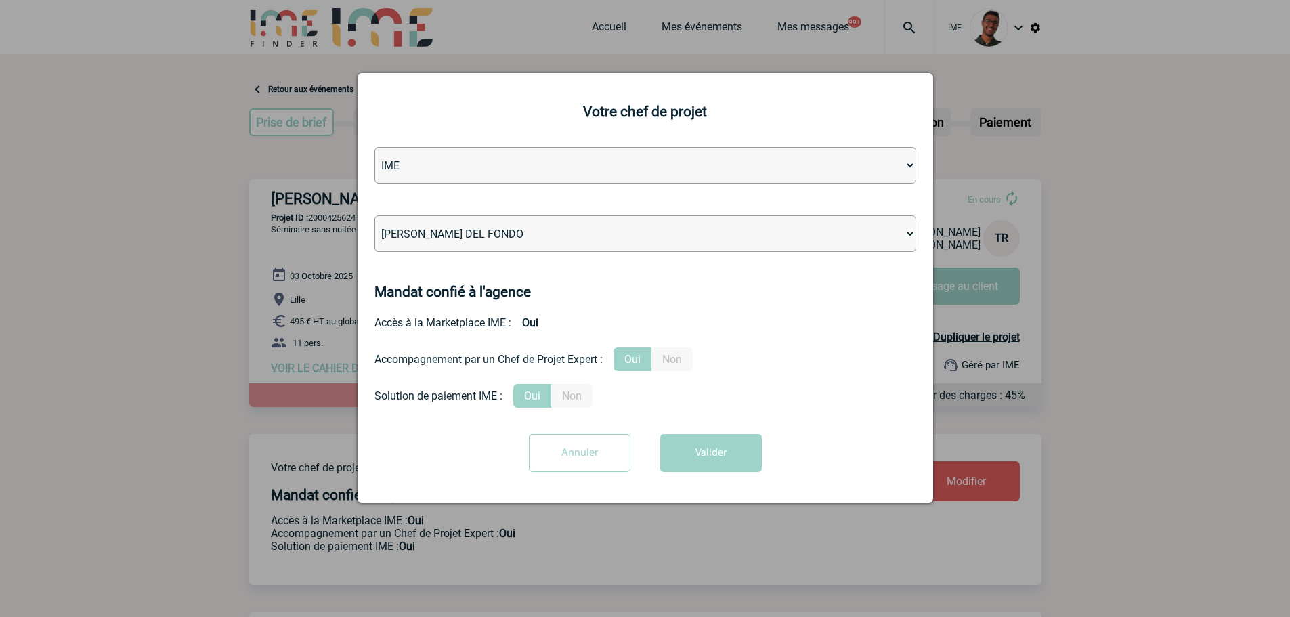
click at [539, 239] on select "[PERSON_NAME] [PERSON_NAME] [PERSON_NAME] Jean-[PERSON_NAME] [PERSON_NAME] [PER…" at bounding box center [646, 233] width 542 height 37
select select "129741"
click at [375, 216] on select "[PERSON_NAME] [PERSON_NAME] [PERSON_NAME] Jean-[PERSON_NAME] [PERSON_NAME] [PER…" at bounding box center [646, 233] width 542 height 37
click at [738, 456] on button "Valider" at bounding box center [711, 453] width 102 height 38
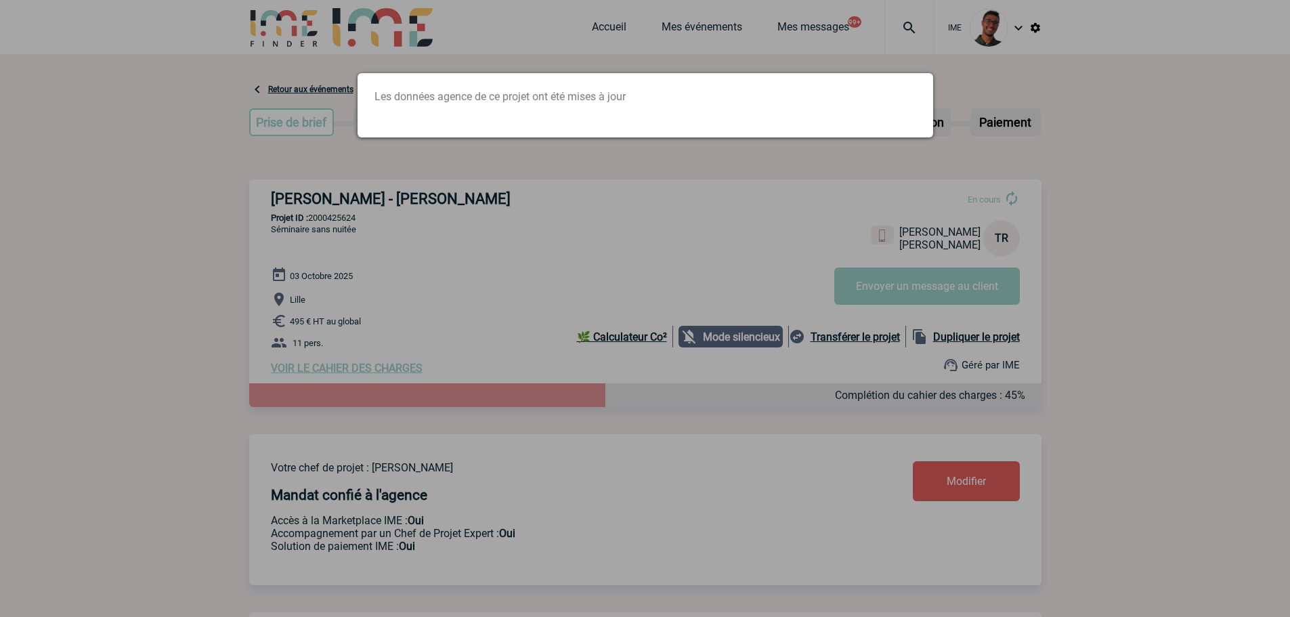
click at [427, 205] on div at bounding box center [645, 308] width 1290 height 617
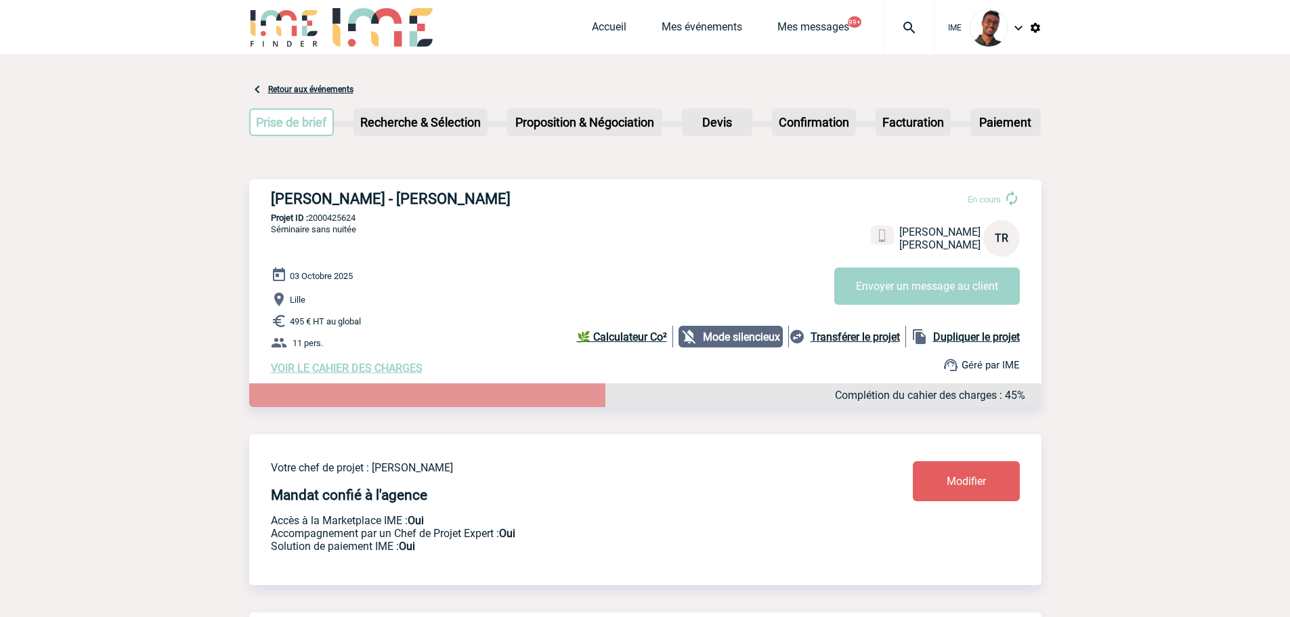
drag, startPoint x: 435, startPoint y: 309, endPoint x: 448, endPoint y: 297, distance: 17.7
click at [438, 305] on p "Lille" at bounding box center [656, 299] width 771 height 16
click at [452, 296] on p "Lille" at bounding box center [656, 299] width 771 height 16
click at [318, 24] on img at bounding box center [284, 27] width 70 height 39
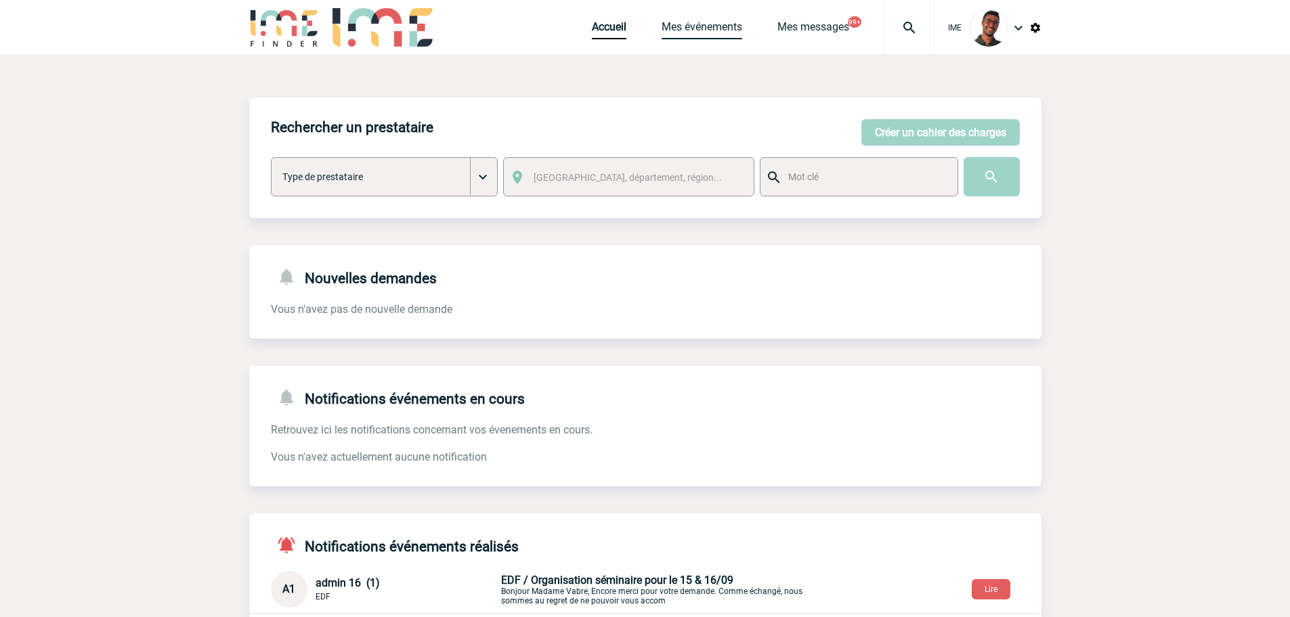
click at [698, 24] on link "Mes événements" at bounding box center [702, 29] width 81 height 19
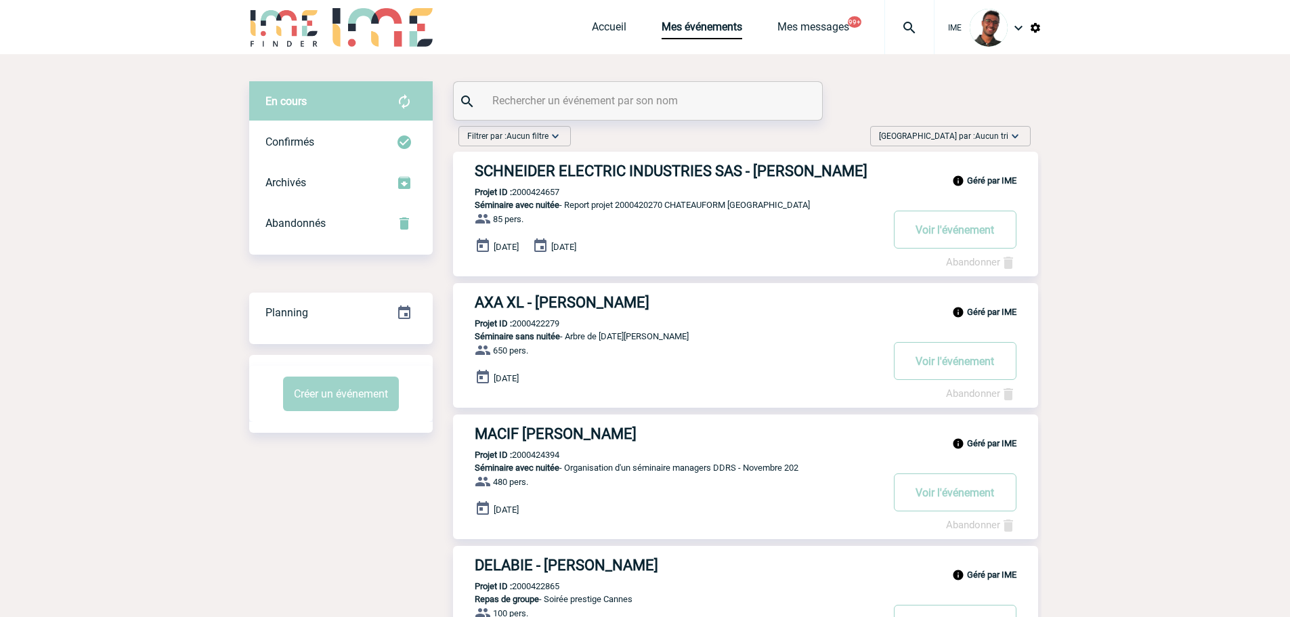
click at [505, 89] on div at bounding box center [638, 101] width 368 height 38
click at [504, 91] on input "text" at bounding box center [639, 101] width 301 height 20
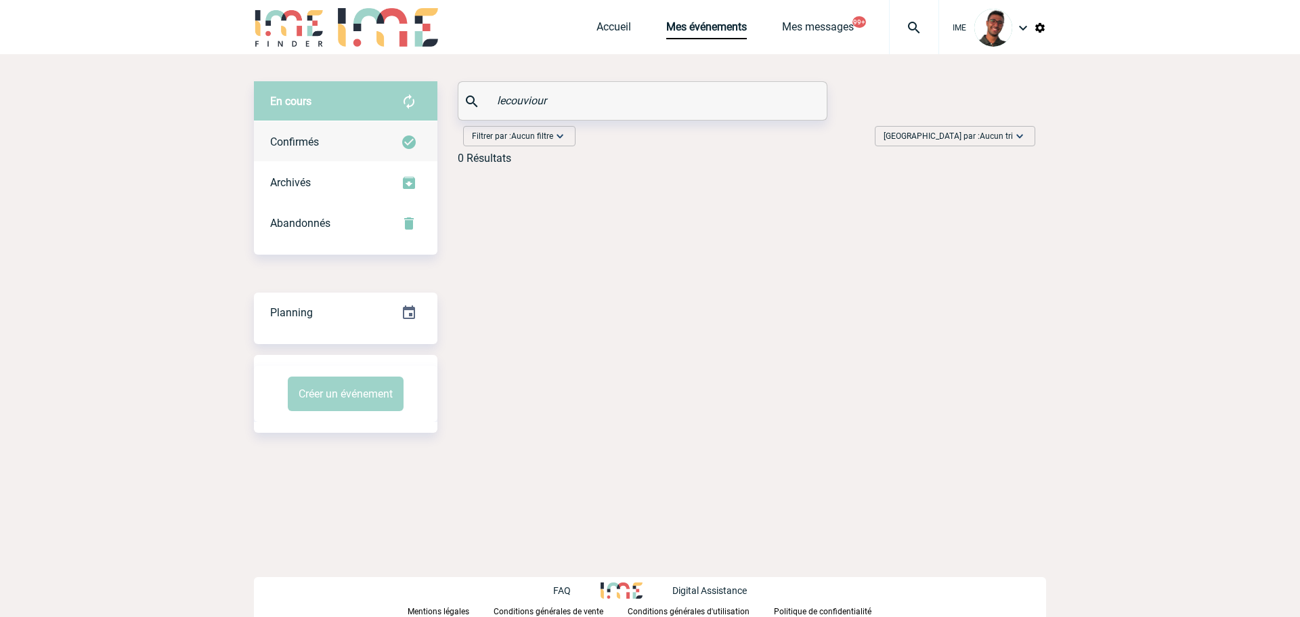
click at [404, 127] on div "Confirmés" at bounding box center [346, 142] width 184 height 41
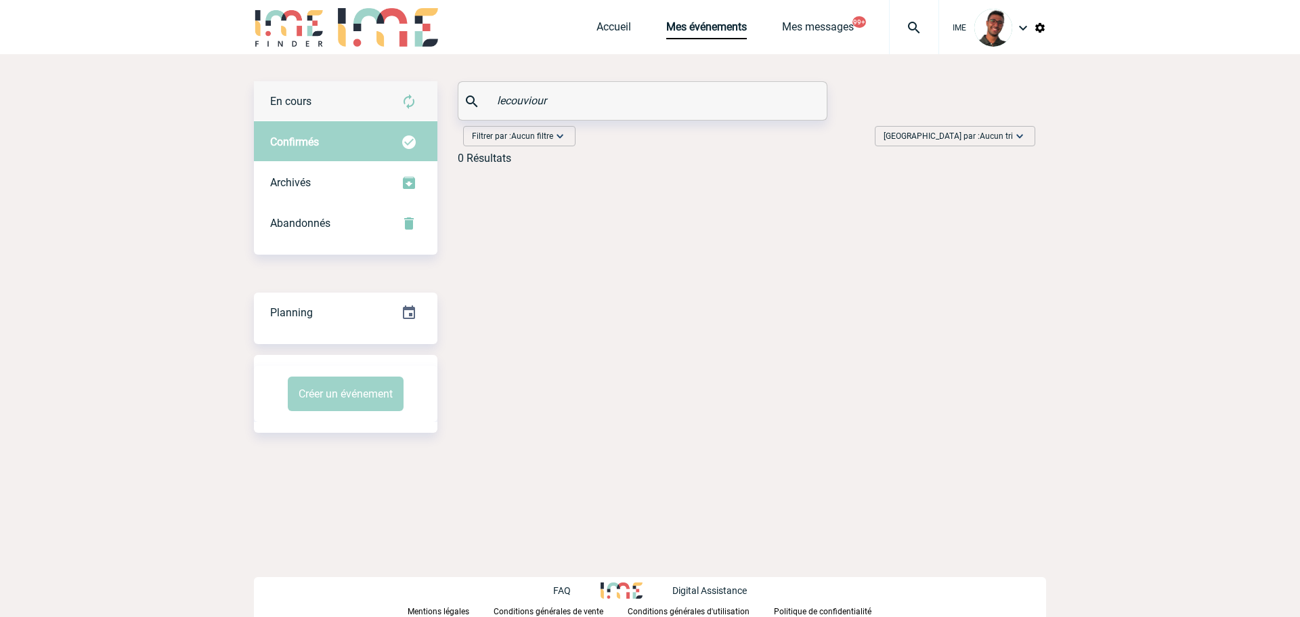
click at [382, 103] on div "En cours" at bounding box center [346, 101] width 184 height 41
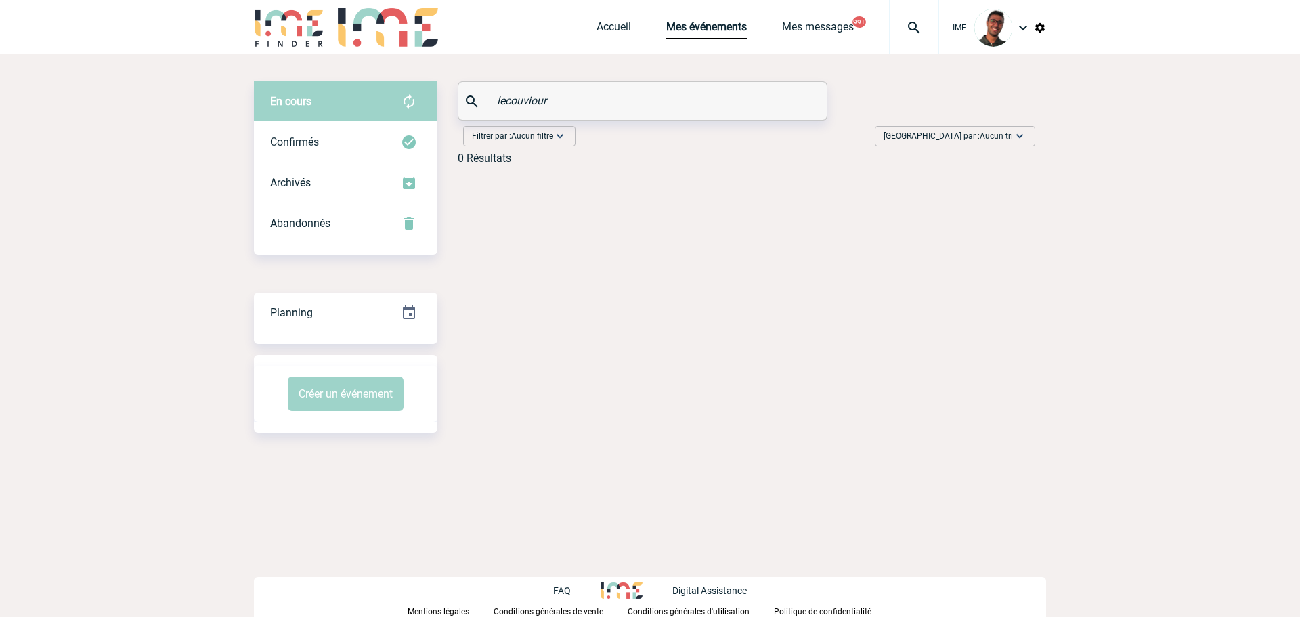
click at [508, 95] on input "lecouviour" at bounding box center [644, 101] width 301 height 20
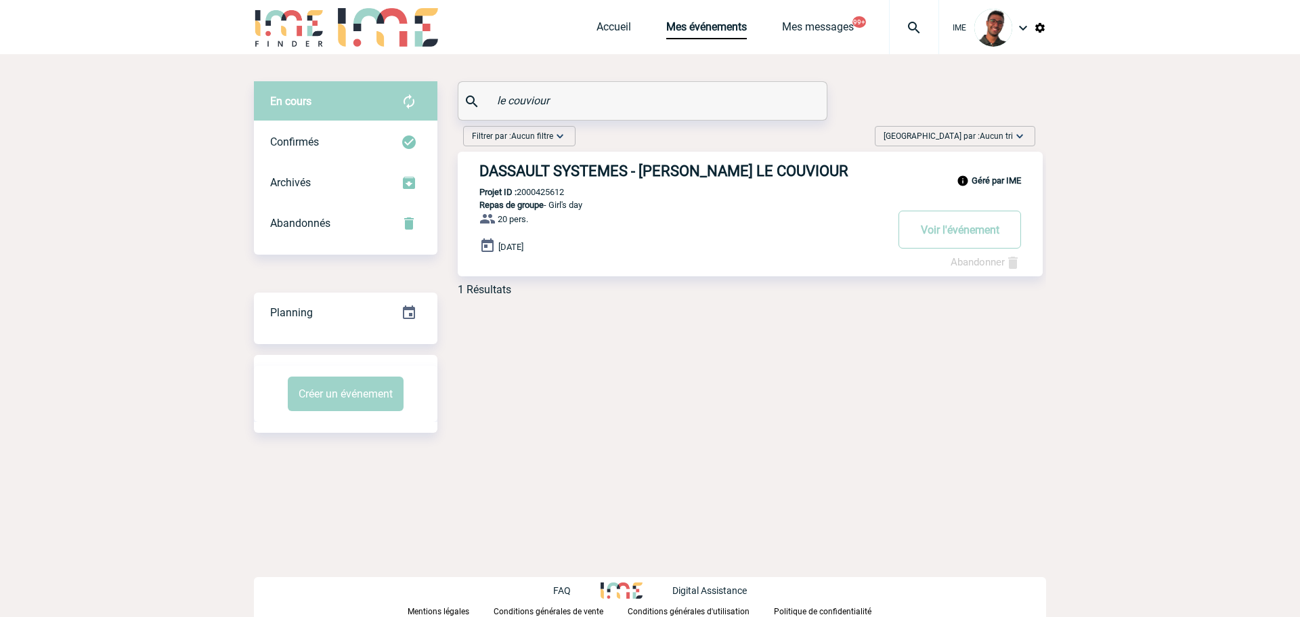
type input "le couviour"
click at [543, 169] on h3 "DASSAULT SYSTEMES - [PERSON_NAME] LE COUVIOUR" at bounding box center [682, 171] width 406 height 17
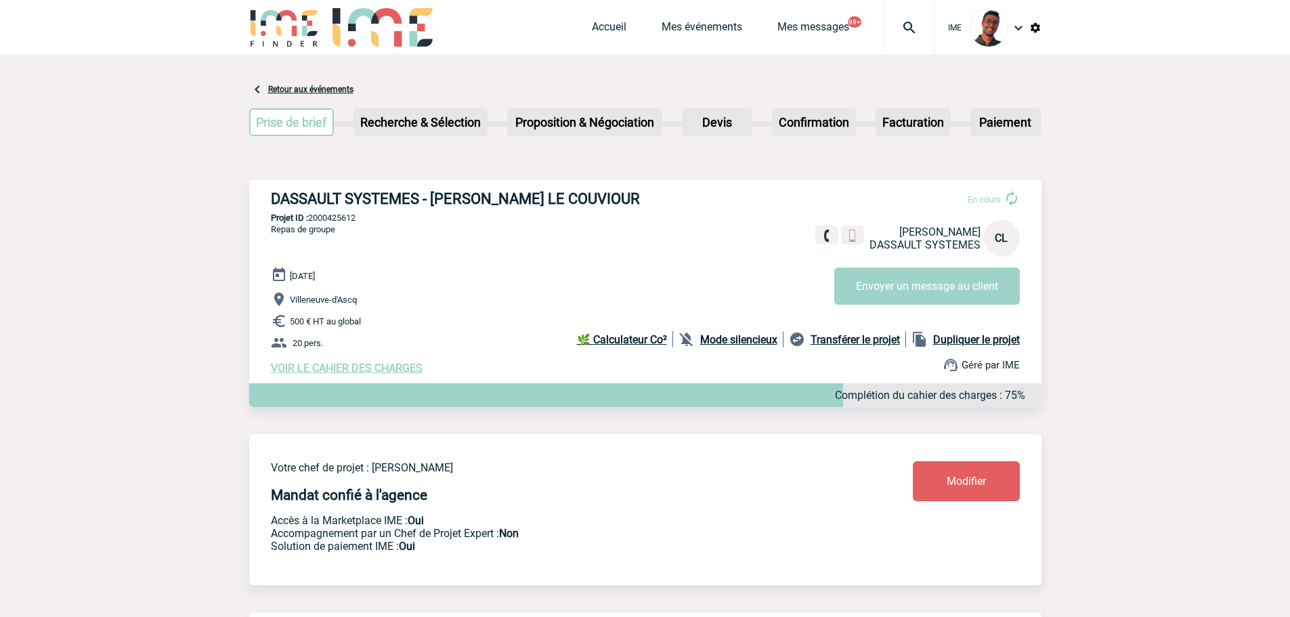
click at [347, 220] on p "Projet ID : 2000425612" at bounding box center [645, 218] width 792 height 10
copy p "2000425612"
click at [360, 329] on p "500 € HT au global" at bounding box center [656, 321] width 771 height 16
drag, startPoint x: 435, startPoint y: 200, endPoint x: 601, endPoint y: 200, distance: 166.6
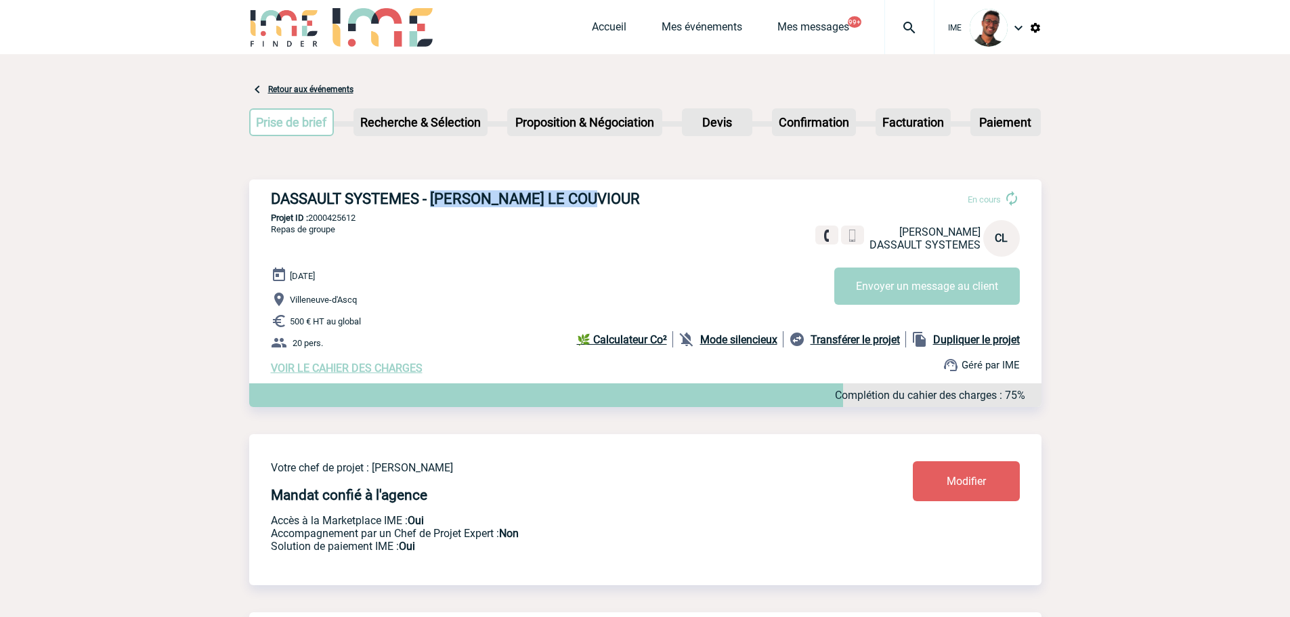
click at [601, 200] on h3 "DASSAULT SYSTEMES - [PERSON_NAME] LE COUVIOUR" at bounding box center [474, 198] width 406 height 17
copy h3 "[PERSON_NAME]"
click at [601, 200] on h3 "DASSAULT SYSTEMES - [PERSON_NAME] LE COUVIOUR" at bounding box center [474, 198] width 406 height 17
